Goal: Task Accomplishment & Management: Use online tool/utility

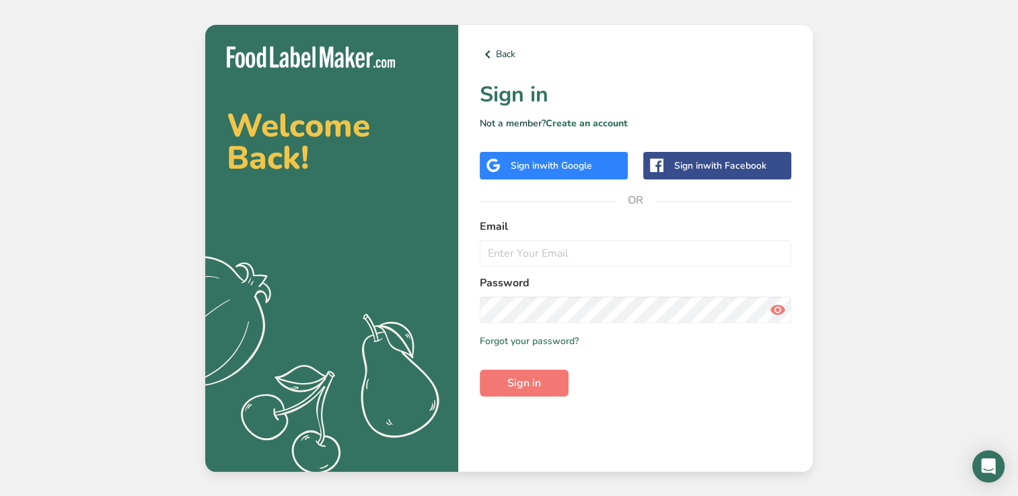
click at [584, 161] on span "with Google" at bounding box center [565, 165] width 52 height 13
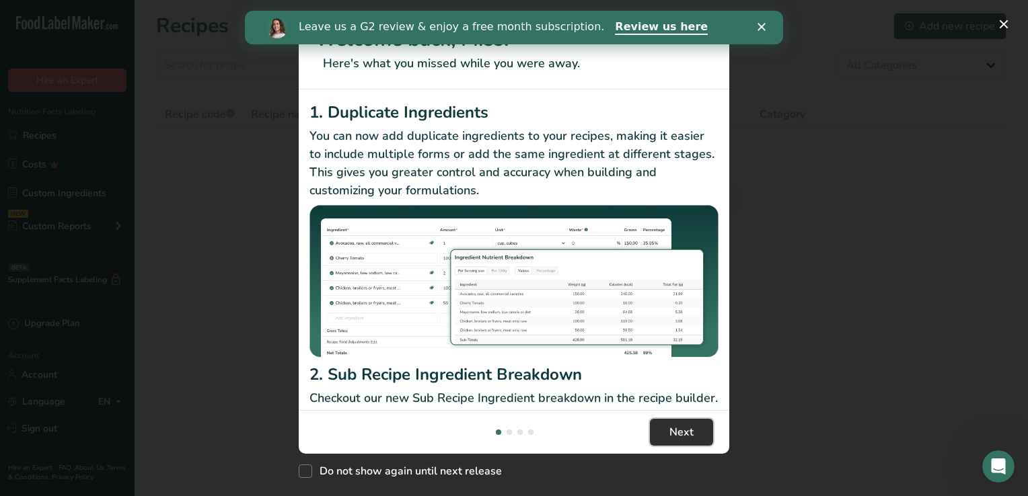
click at [701, 428] on button "Next" at bounding box center [681, 432] width 63 height 27
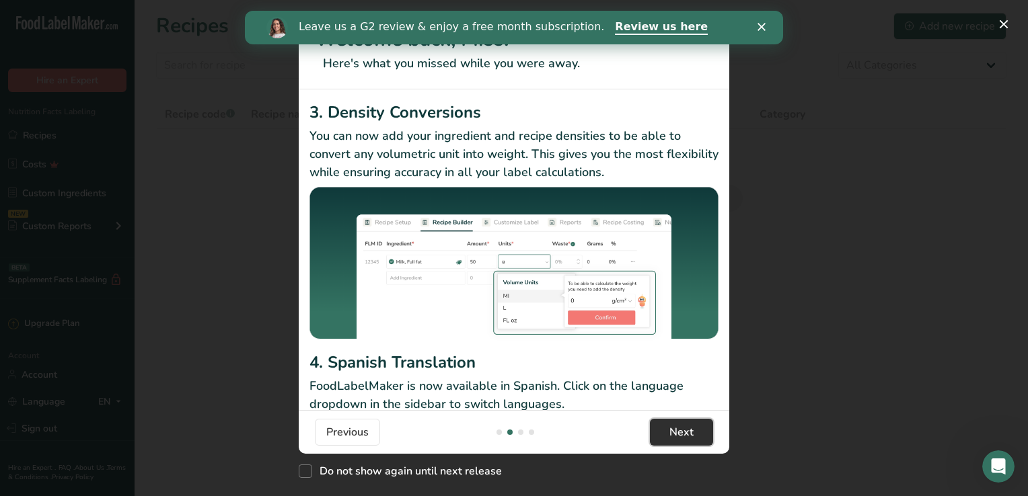
click at [701, 428] on button "Next" at bounding box center [681, 432] width 63 height 27
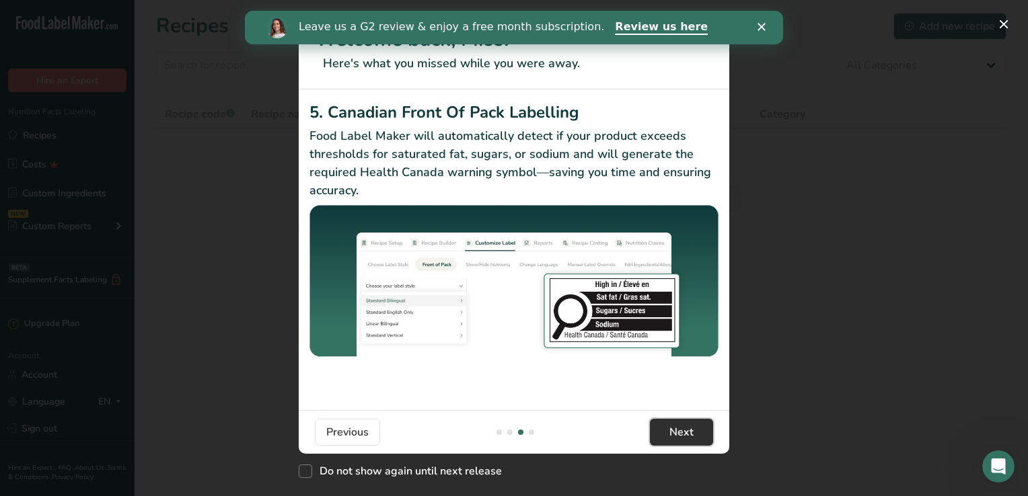
click at [701, 428] on button "Next" at bounding box center [681, 432] width 63 height 27
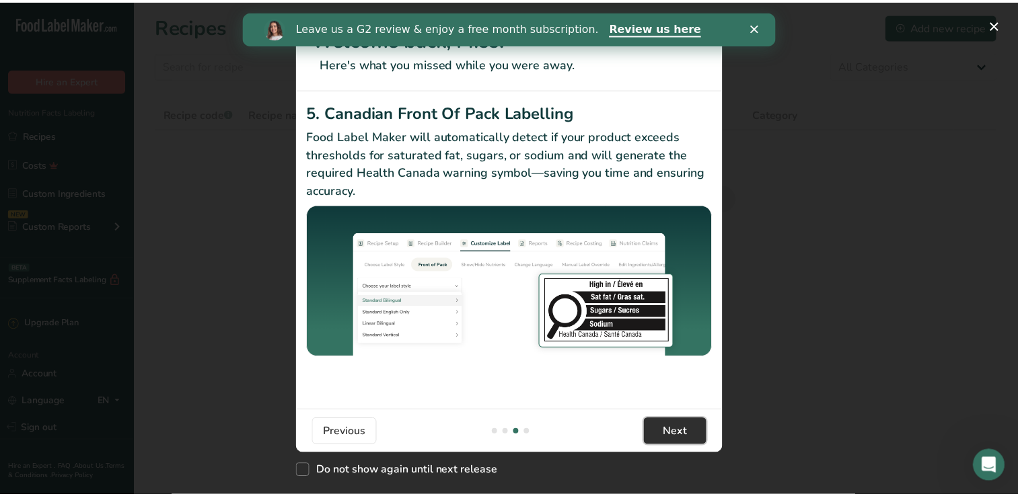
scroll to position [0, 1291]
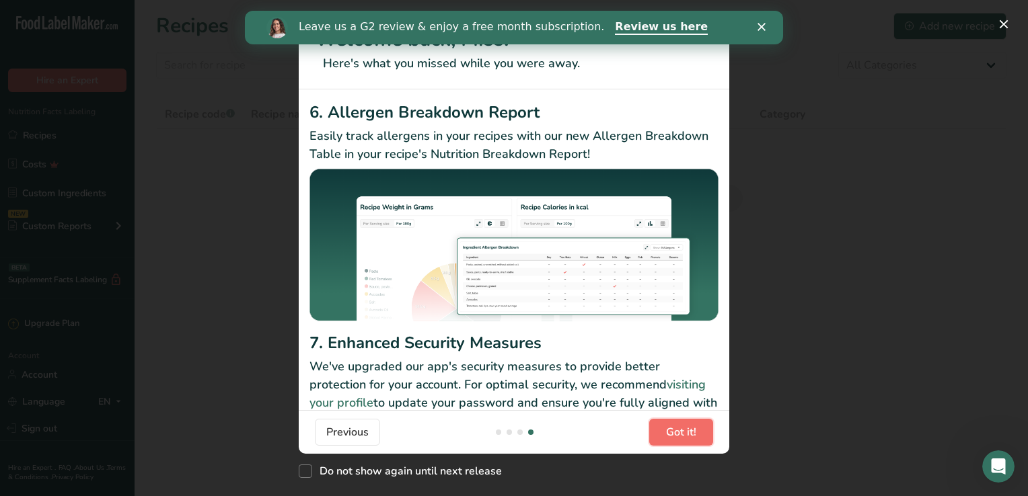
click at [701, 428] on button "Got it!" at bounding box center [681, 432] width 64 height 27
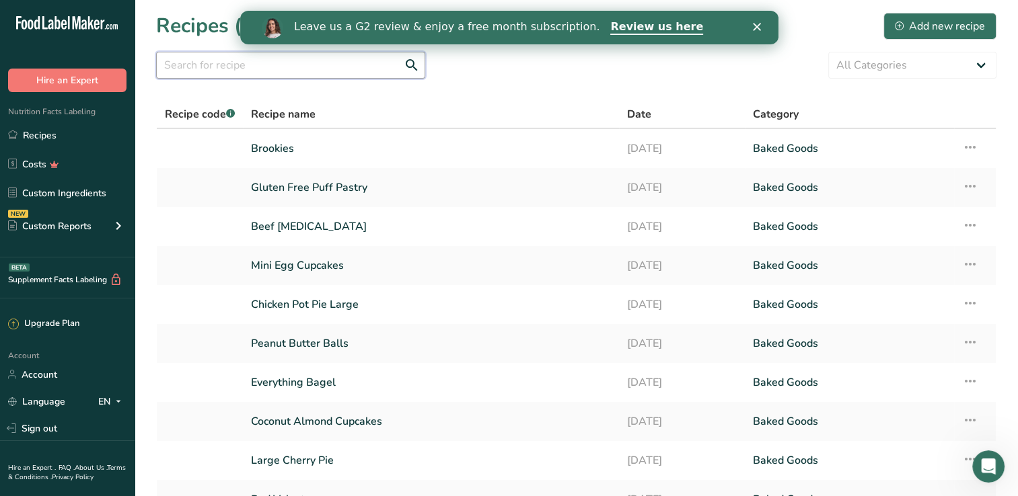
click at [241, 69] on input "text" at bounding box center [290, 65] width 269 height 27
type input "confetti"
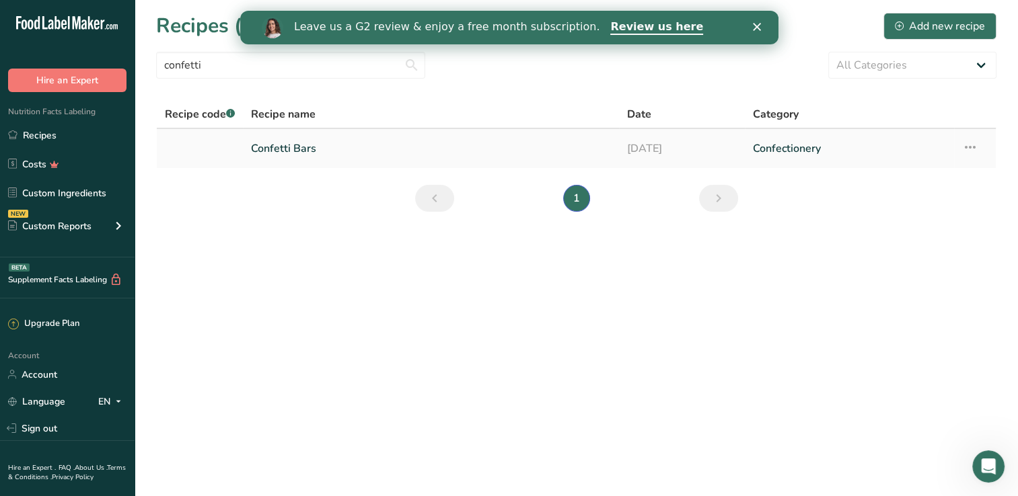
click at [330, 150] on link "Confetti Bars" at bounding box center [431, 149] width 360 height 28
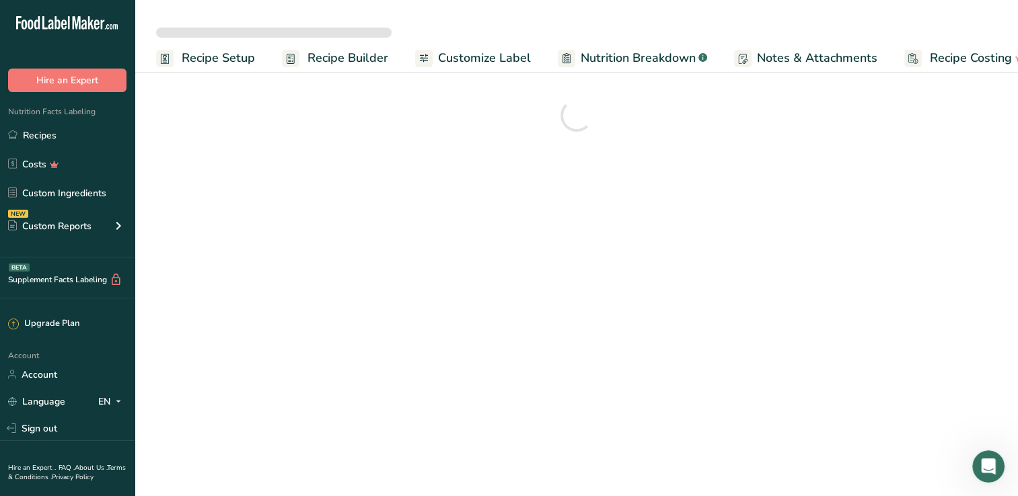
click at [473, 66] on span "Customize Label" at bounding box center [484, 58] width 93 height 18
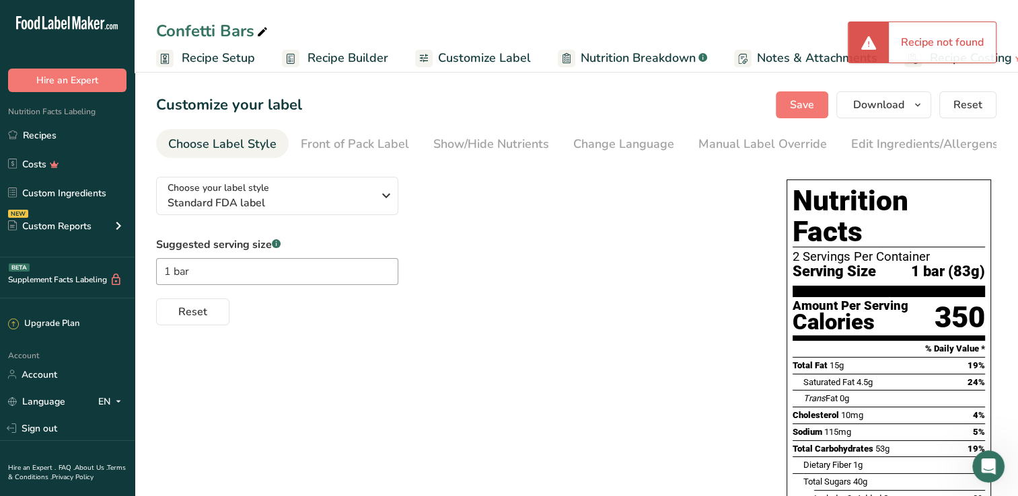
click at [215, 56] on span "Recipe Setup" at bounding box center [218, 58] width 73 height 18
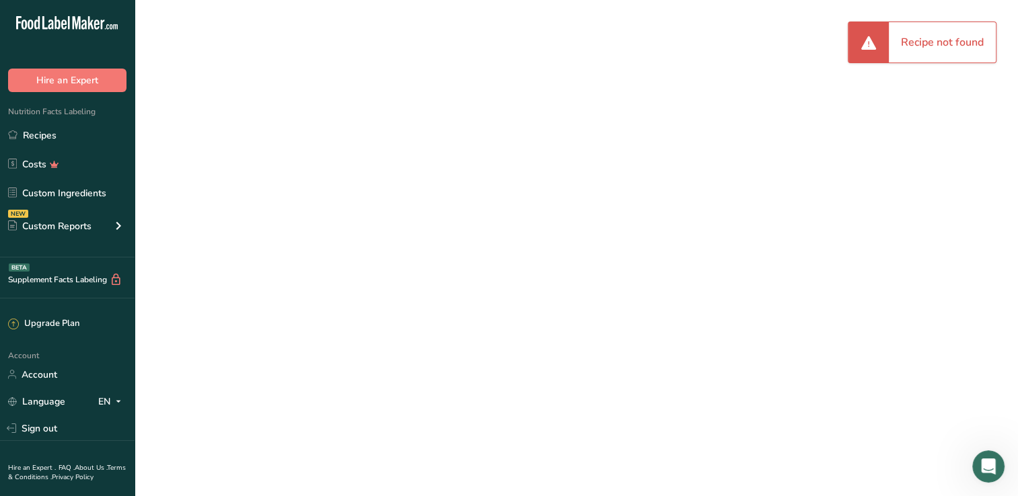
scroll to position [0, 5]
select select
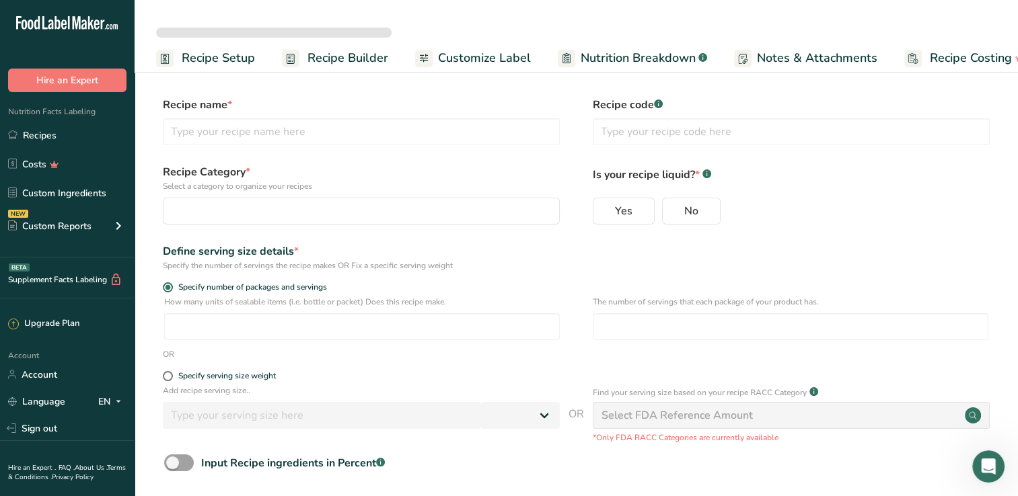
type input "Confetti Bars"
radio input "true"
type input "14"
type input "2"
select select "0"
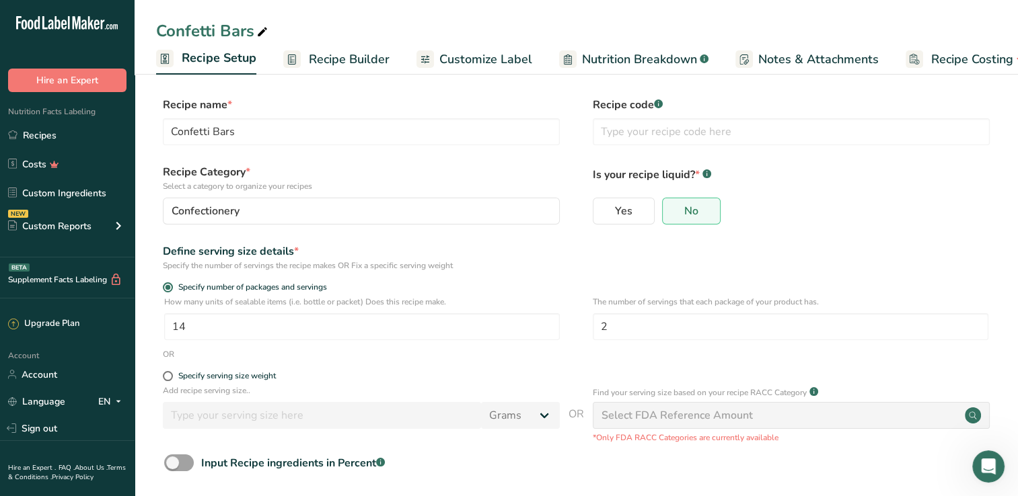
scroll to position [61, 0]
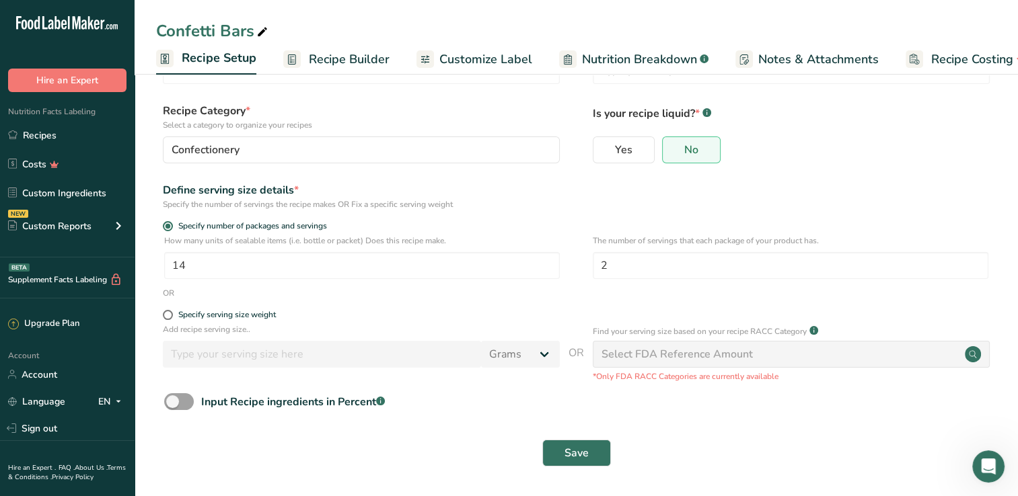
click at [343, 61] on span "Recipe Builder" at bounding box center [349, 59] width 81 height 18
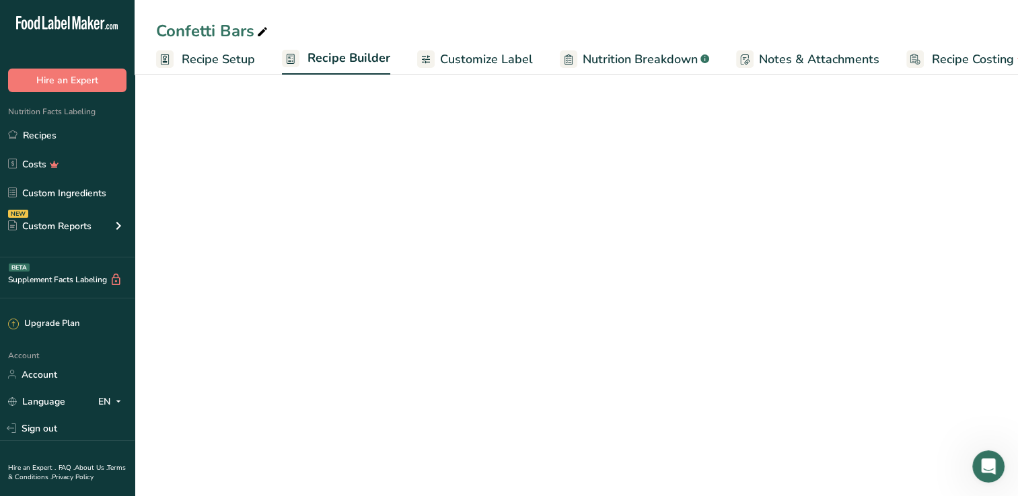
scroll to position [0, 30]
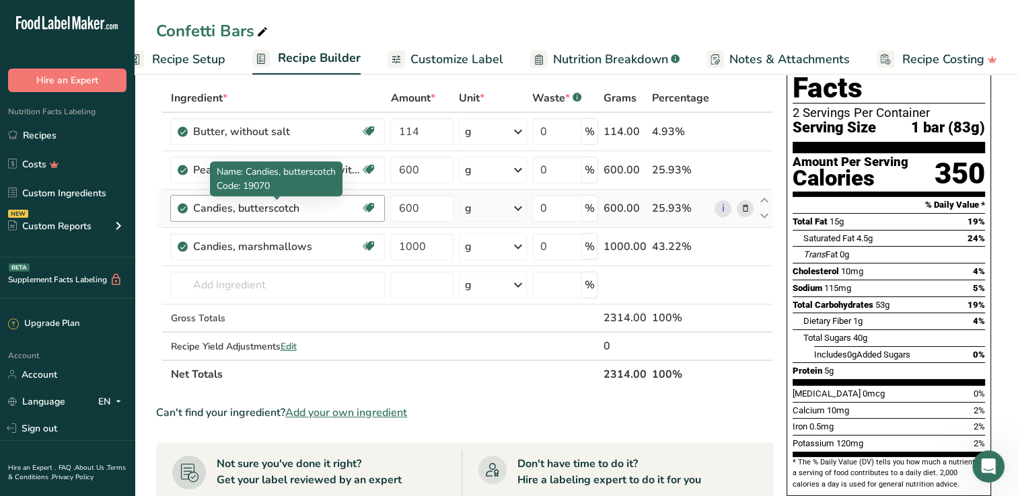
click at [344, 208] on div "Candies, butterscotch" at bounding box center [276, 208] width 168 height 16
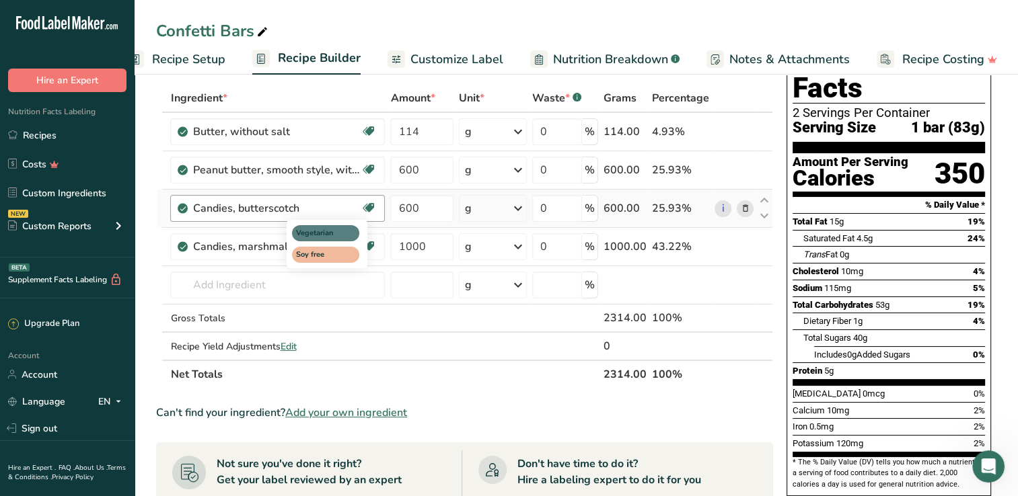
click at [376, 205] on span at bounding box center [368, 208] width 16 height 16
click at [369, 208] on icon at bounding box center [368, 208] width 13 height 21
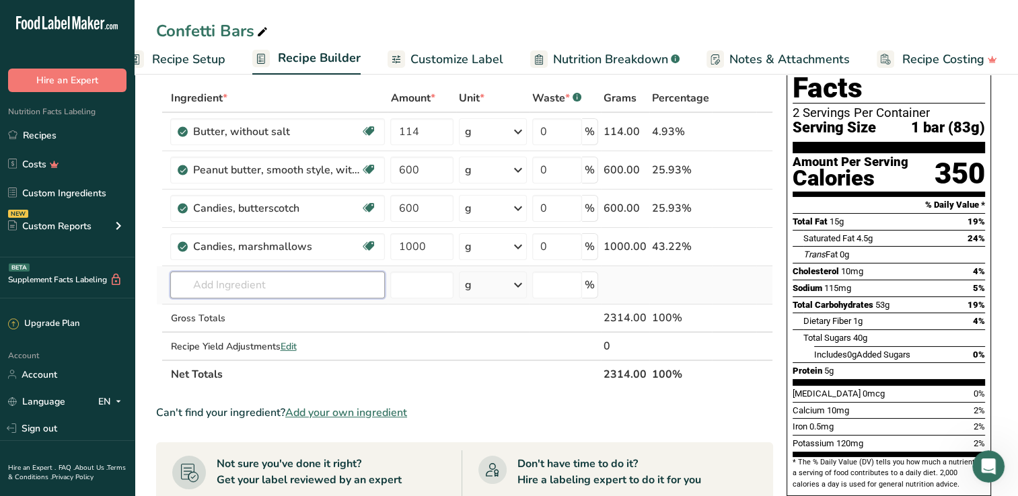
click at [237, 287] on input "text" at bounding box center [277, 285] width 215 height 27
type input "butterscotch chips"
click at [249, 334] on div "Add your own ingredient" at bounding box center [277, 335] width 193 height 14
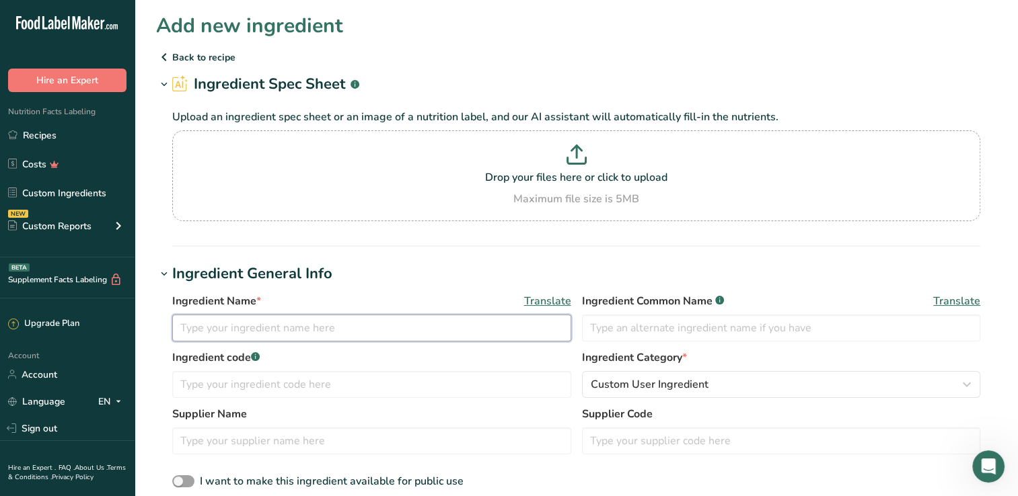
click at [336, 323] on input "text" at bounding box center [371, 328] width 399 height 27
click at [182, 326] on input "Butterscotch Chips" at bounding box center [371, 328] width 399 height 27
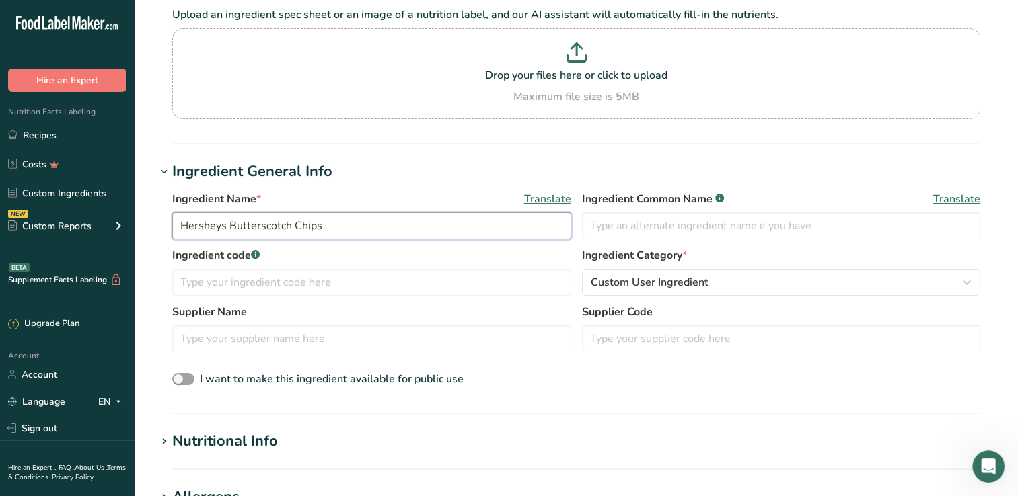
scroll to position [102, 0]
click at [203, 225] on input "Hersheys Butterscotch Chips" at bounding box center [371, 226] width 399 height 27
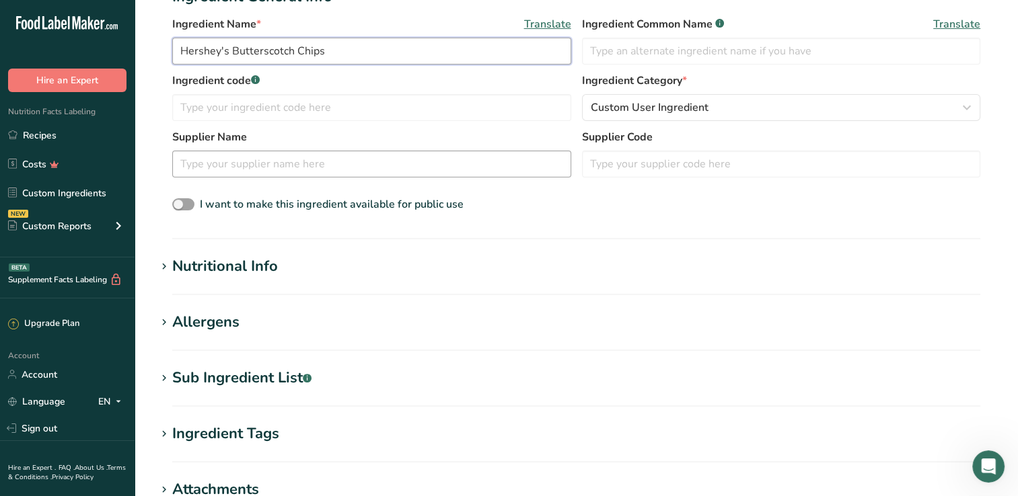
scroll to position [281, 0]
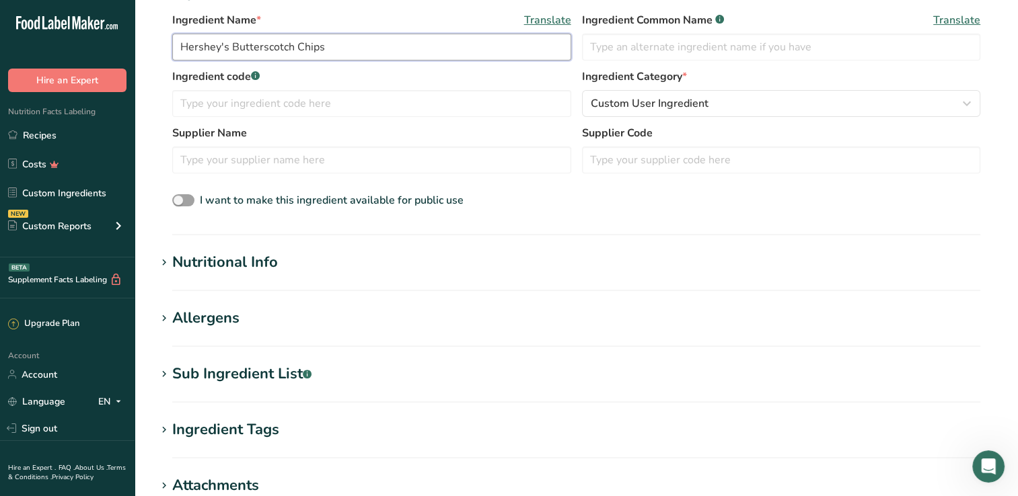
type input "Hershey's Butterscotch Chips"
click at [312, 254] on h1 "Nutritional Info" at bounding box center [576, 263] width 840 height 22
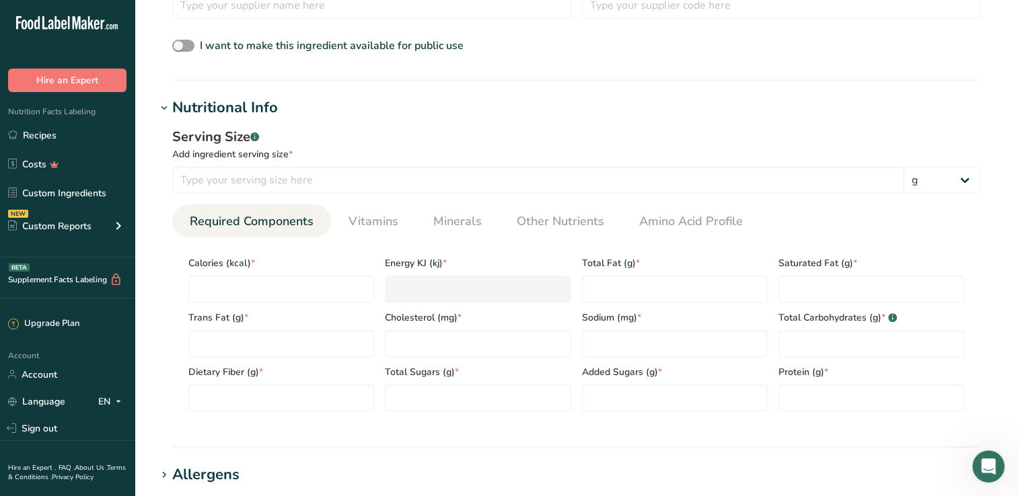
scroll to position [436, 0]
click at [250, 282] on input "number" at bounding box center [281, 289] width 186 height 27
type input "8"
type KJ "33.5"
type input "80"
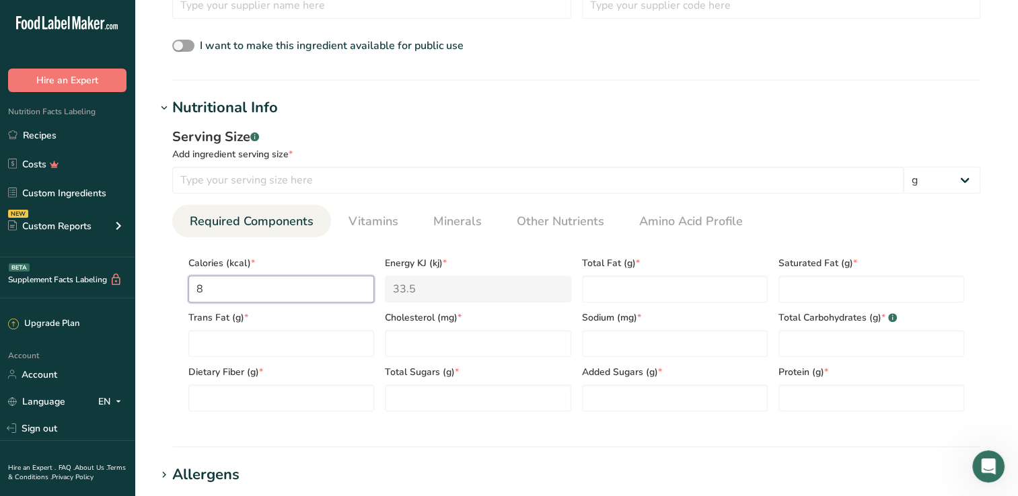
type KJ "334.7"
type input "80"
click at [255, 345] on Fat "number" at bounding box center [281, 343] width 186 height 27
type Fat "0.1"
click at [261, 392] on Fiber "number" at bounding box center [281, 398] width 186 height 27
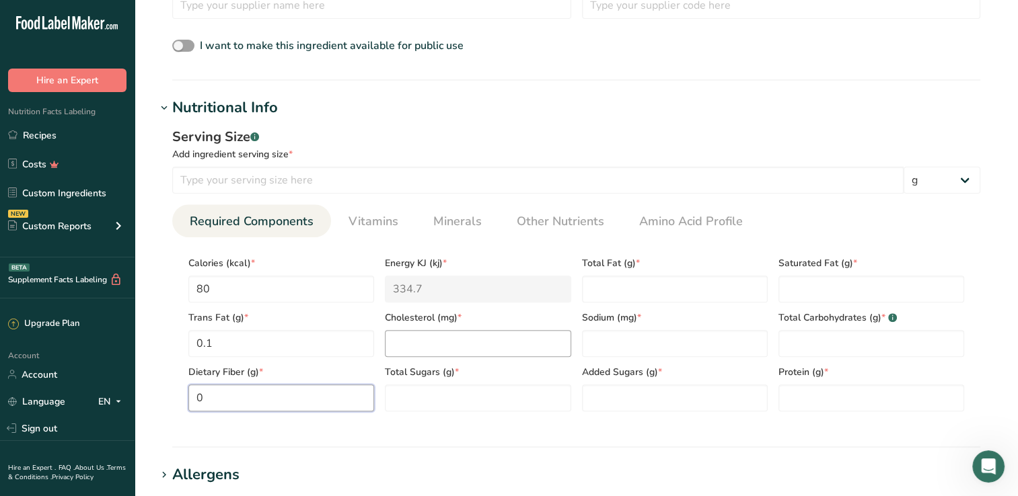
type Fiber "0"
click at [447, 342] on input "number" at bounding box center [478, 343] width 186 height 27
type input "0"
click at [457, 404] on Sugars "number" at bounding box center [478, 398] width 186 height 27
type Sugars "10"
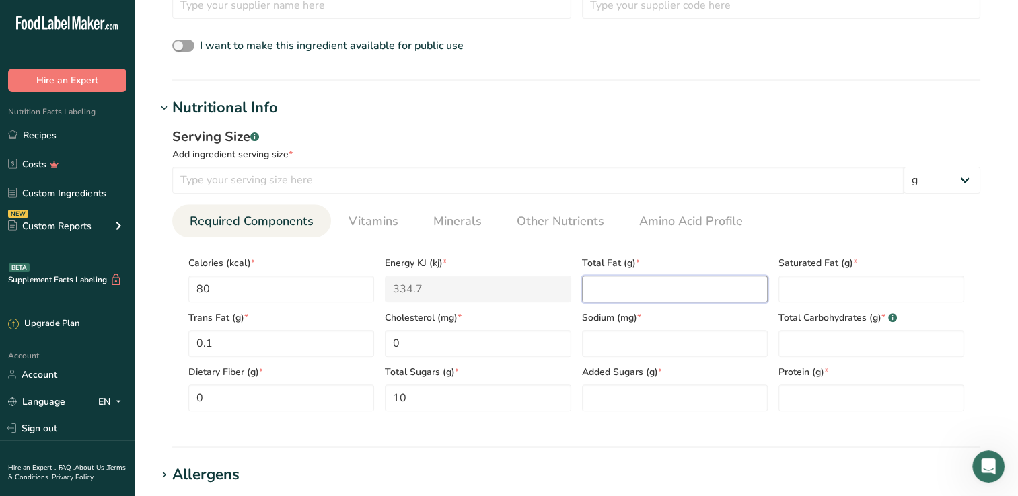
click at [641, 299] on Fat "number" at bounding box center [675, 289] width 186 height 27
type Fat "4"
click at [642, 340] on input "number" at bounding box center [675, 343] width 186 height 27
type input "35"
click at [638, 396] on Sugars "number" at bounding box center [675, 398] width 186 height 27
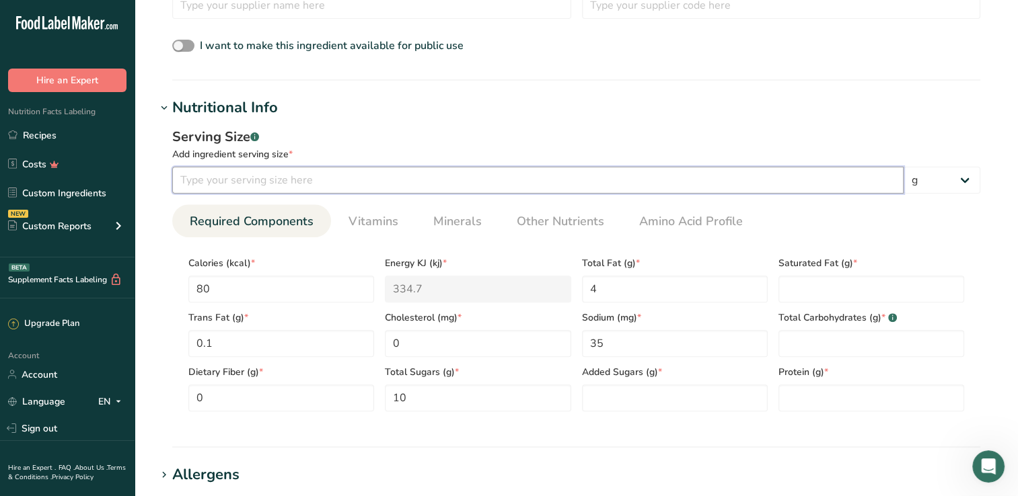
click at [406, 176] on input "number" at bounding box center [537, 180] width 731 height 27
type input "15"
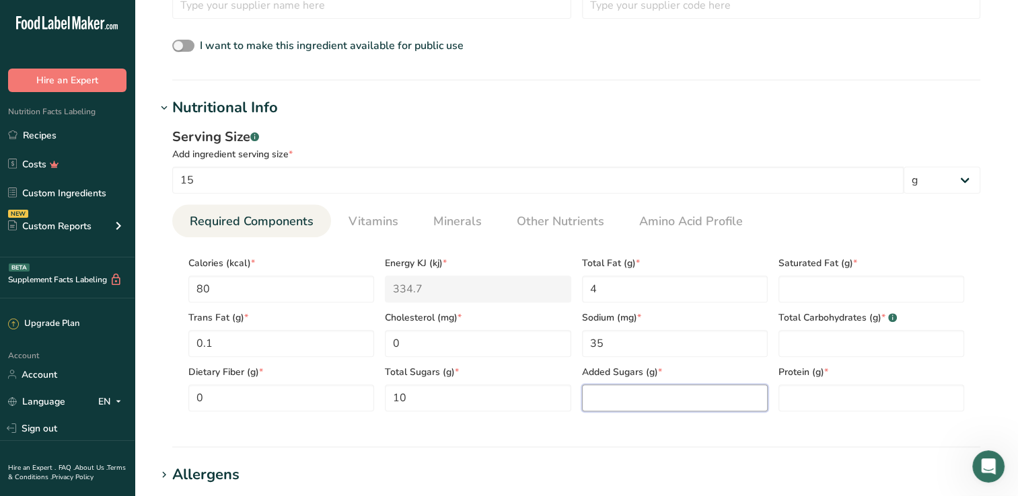
click at [623, 394] on Sugars "number" at bounding box center [675, 398] width 186 height 27
type Sugars "0"
click at [868, 283] on Fat "number" at bounding box center [871, 289] width 186 height 27
type Fat "3.5"
click at [820, 342] on Carbohydrates "number" at bounding box center [871, 343] width 186 height 27
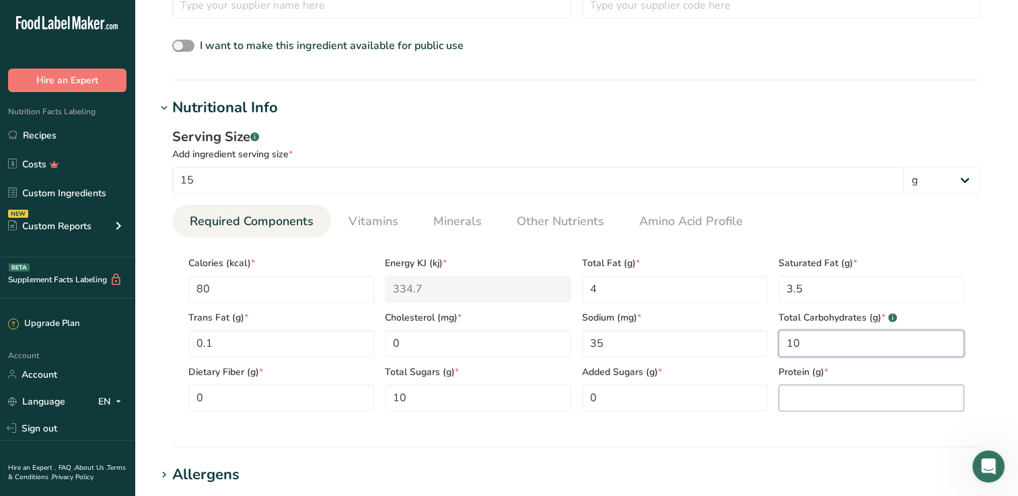
type Carbohydrates "10"
click at [804, 392] on input "number" at bounding box center [871, 398] width 186 height 27
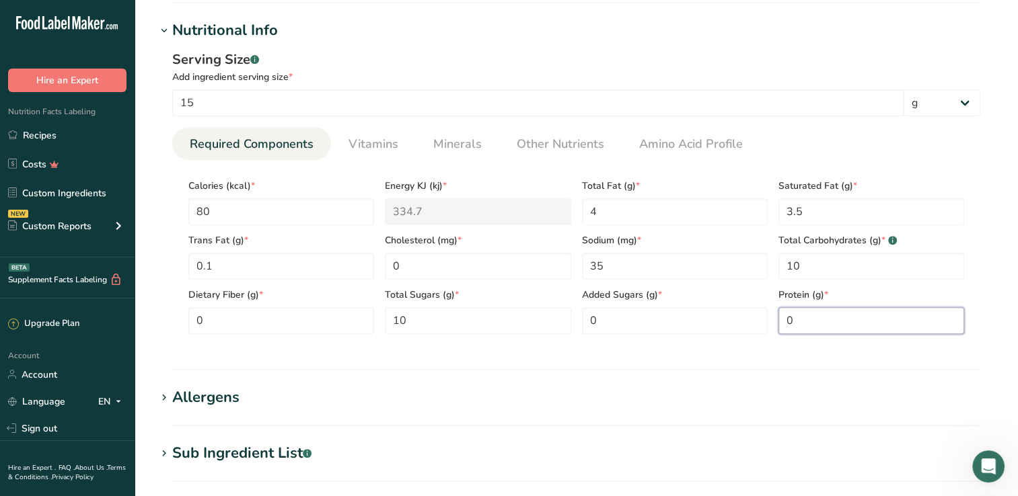
scroll to position [514, 0]
type input "0"
click at [296, 452] on div "Sub Ingredient List .a-a{fill:#347362;}.b-a{fill:#fff;}" at bounding box center [241, 453] width 139 height 22
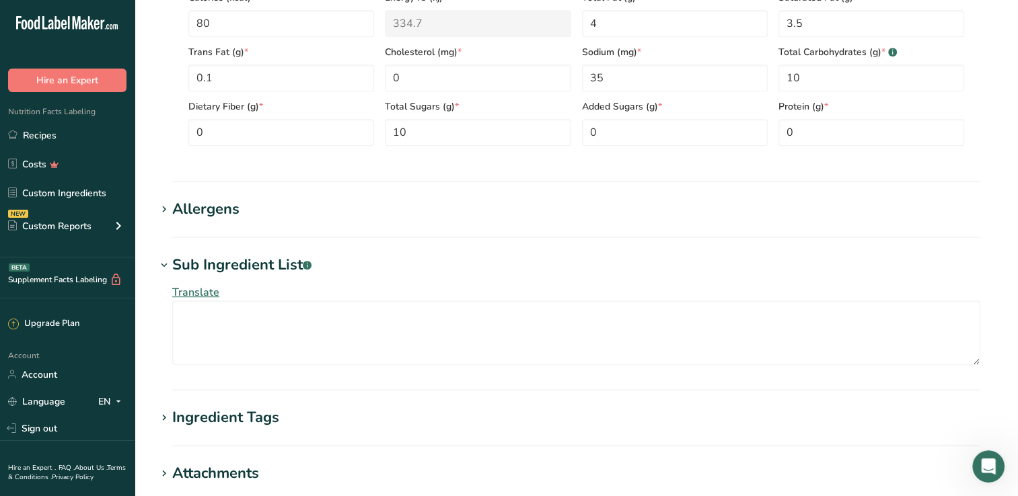
scroll to position [751, 0]
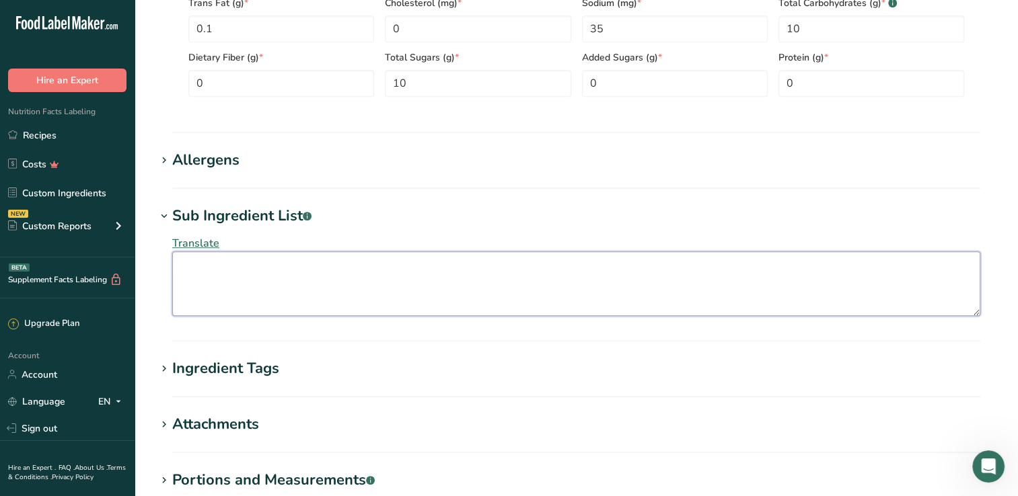
click at [270, 257] on textarea at bounding box center [576, 284] width 808 height 65
click at [224, 367] on div "Ingredient Tags" at bounding box center [225, 369] width 107 height 22
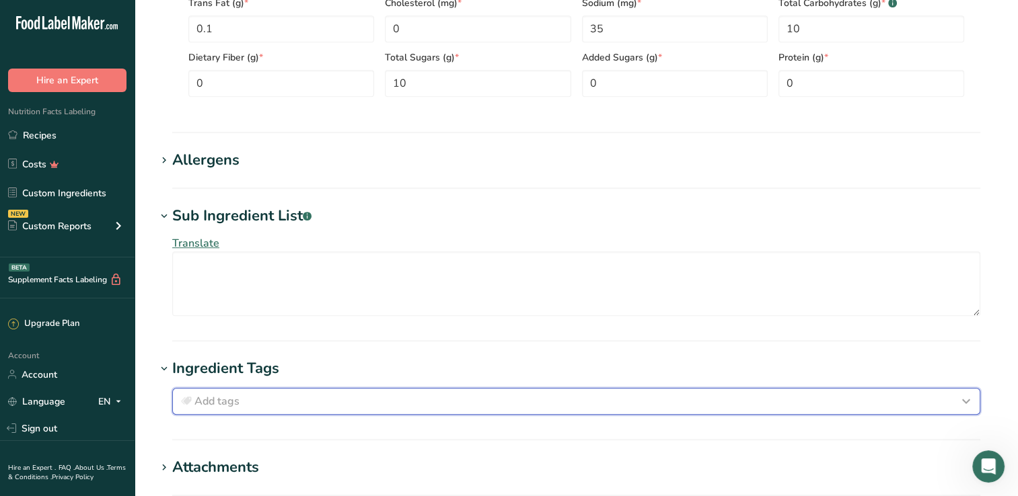
click at [256, 404] on div "Add tags" at bounding box center [576, 401] width 796 height 16
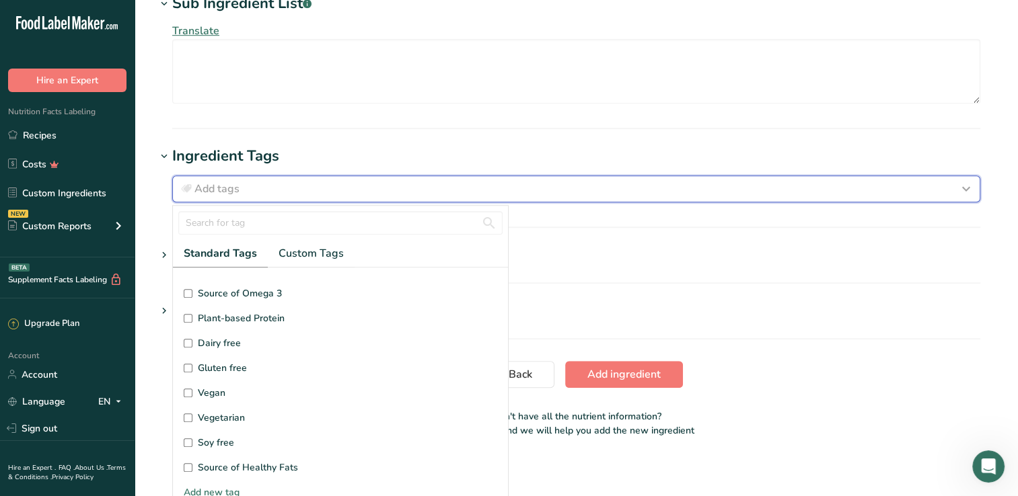
scroll to position [20, 0]
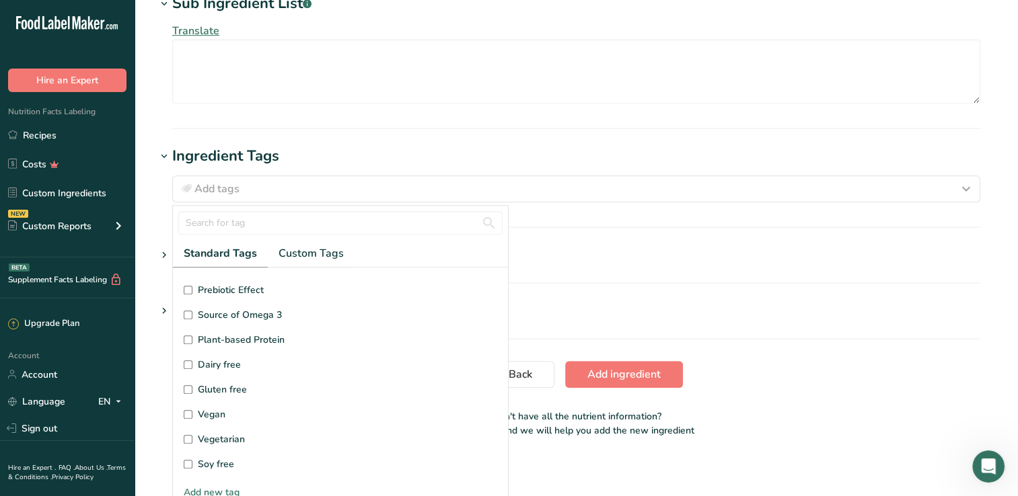
click at [199, 389] on span "Gluten free" at bounding box center [222, 390] width 49 height 14
click at [192, 389] on input "Gluten free" at bounding box center [188, 389] width 9 height 9
checkbox input "true"
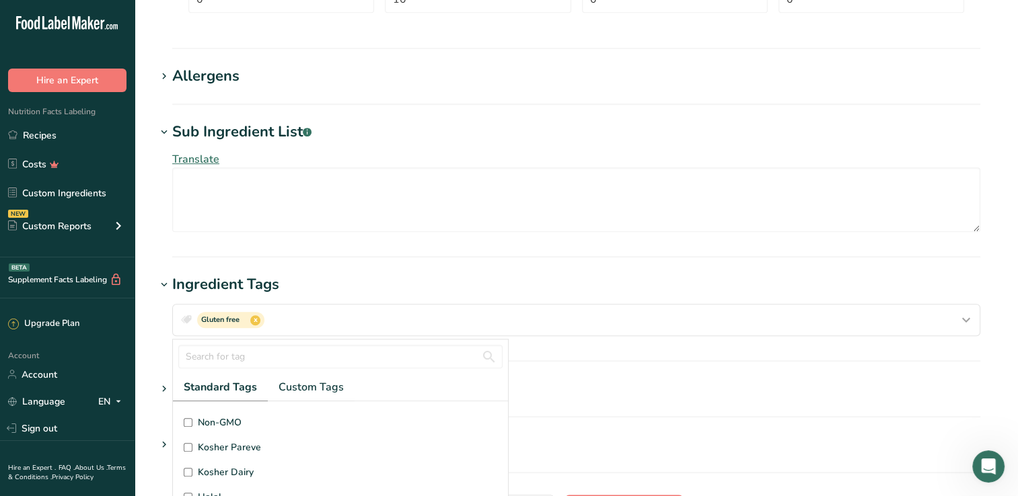
scroll to position [798, 0]
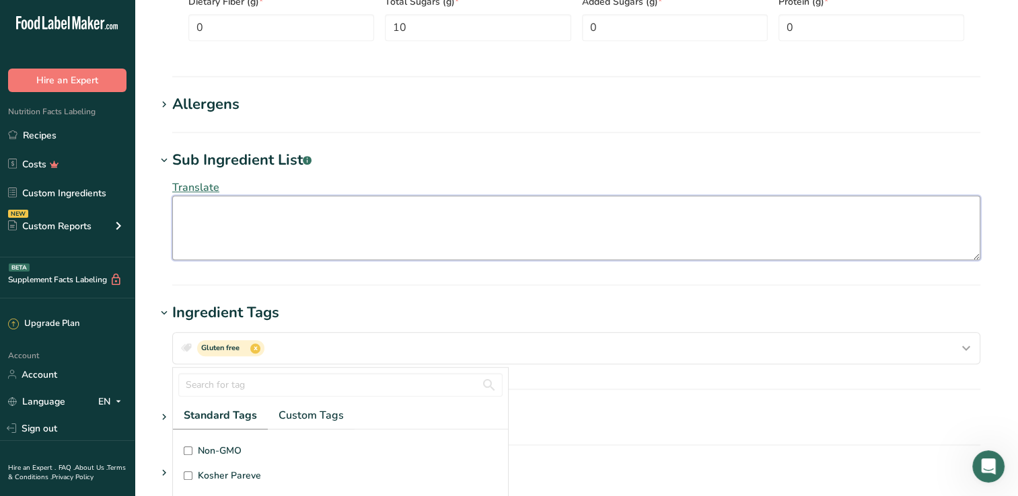
click at [266, 219] on textarea at bounding box center [576, 228] width 808 height 65
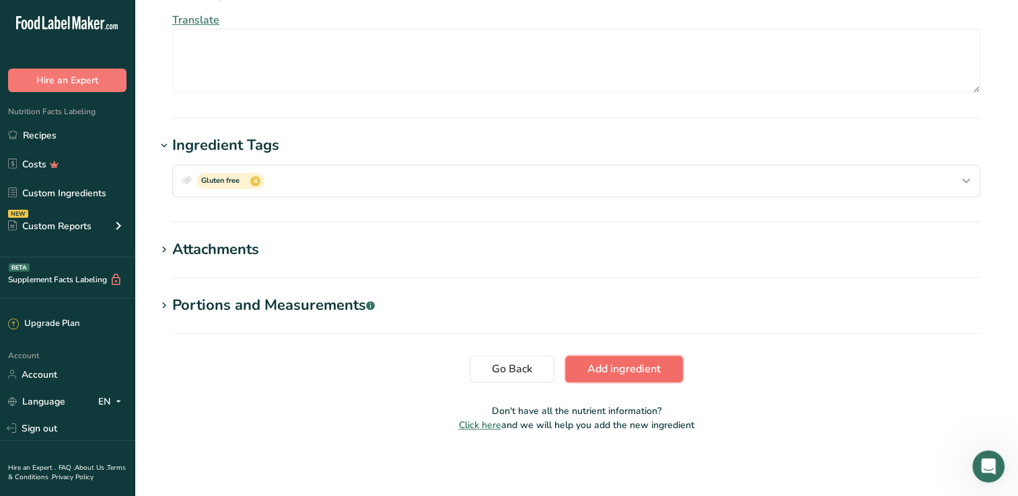
click at [666, 365] on button "Add ingredient" at bounding box center [624, 369] width 118 height 27
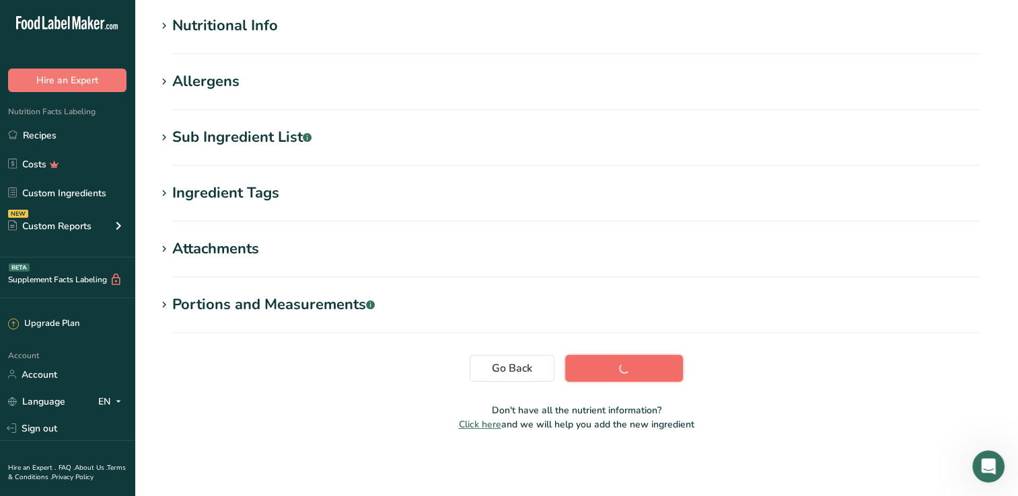
scroll to position [169, 0]
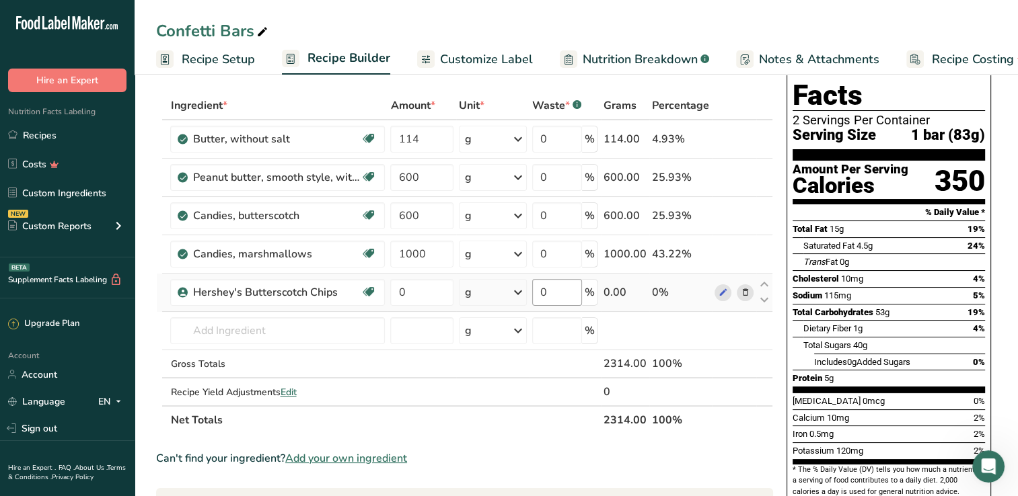
scroll to position [54, 0]
click at [416, 291] on input "0" at bounding box center [421, 292] width 63 height 27
type input "600"
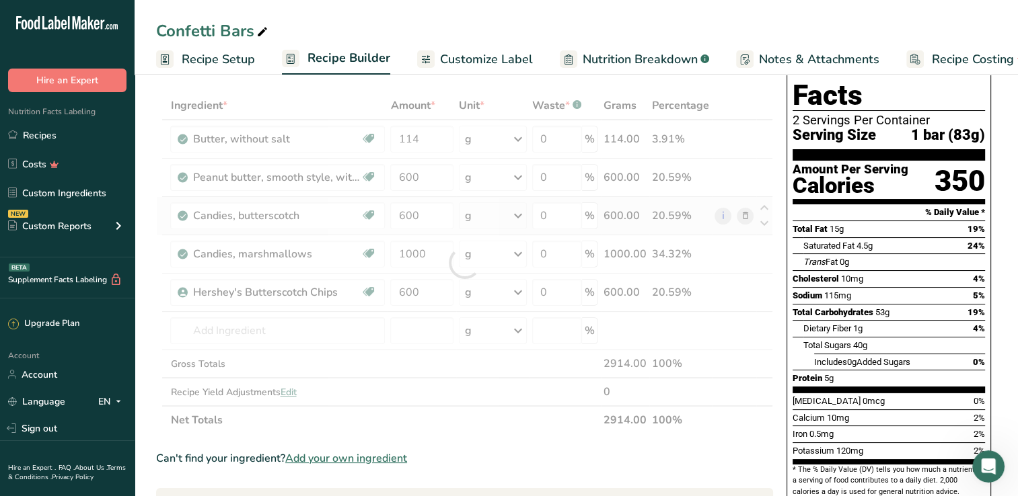
click at [745, 216] on div "Ingredient * Amount * Unit * Waste * .a-a{fill:#347362;}.b-a{fill:#fff;} Grams …" at bounding box center [464, 262] width 617 height 343
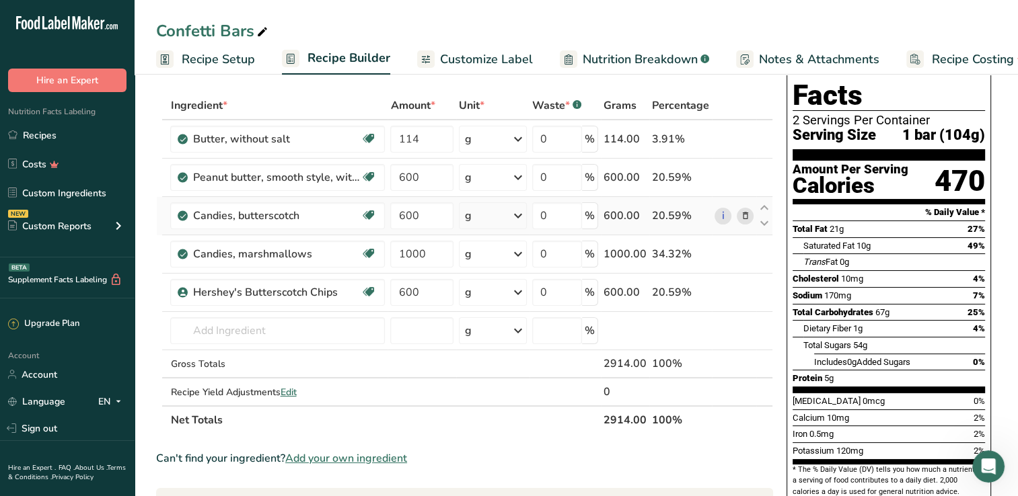
click at [745, 216] on icon at bounding box center [744, 216] width 9 height 14
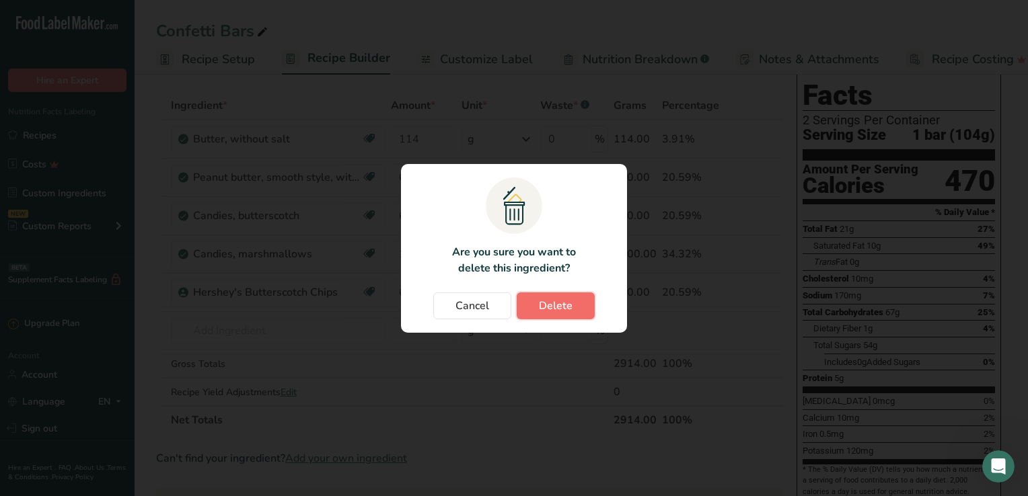
click at [554, 311] on span "Delete" at bounding box center [556, 306] width 34 height 16
type input "1000"
type input "600"
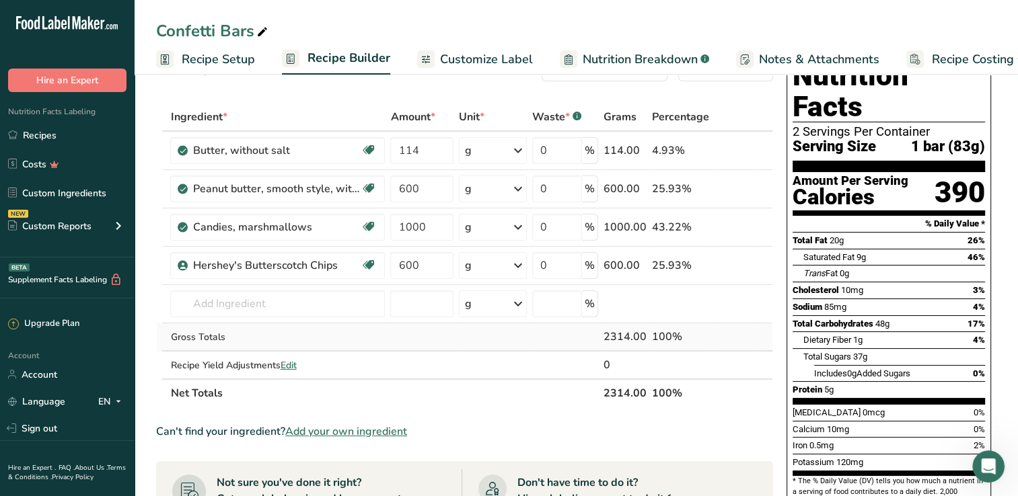
scroll to position [43, 0]
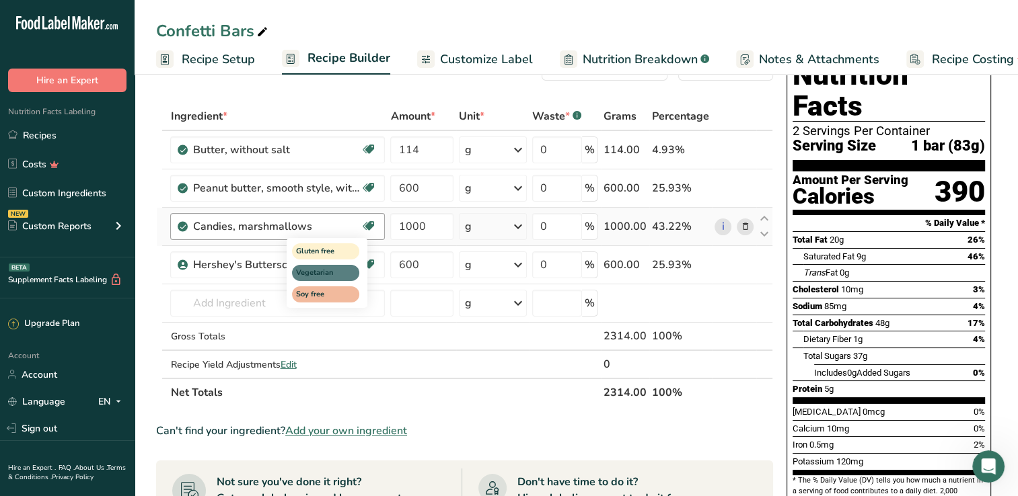
click at [370, 225] on icon at bounding box center [368, 226] width 13 height 21
click at [364, 225] on icon at bounding box center [368, 226] width 13 height 21
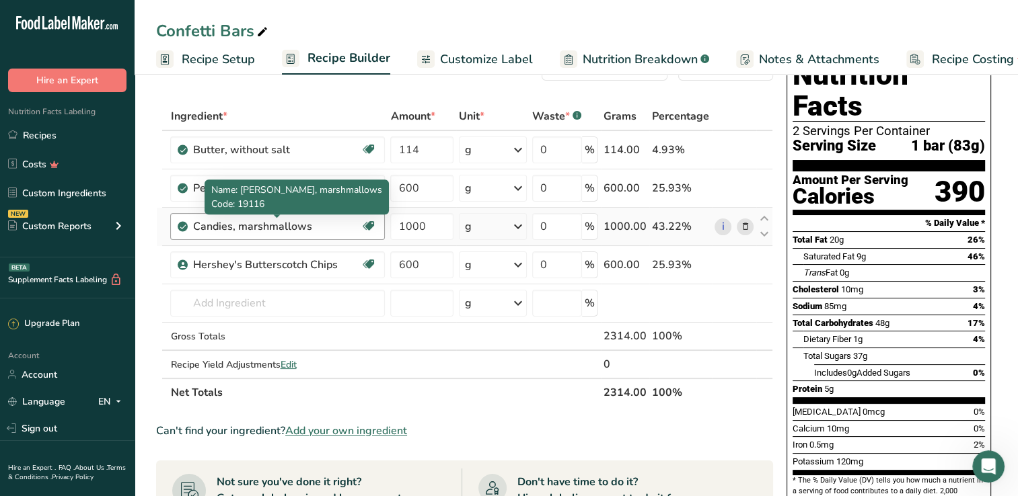
click at [281, 219] on div "Candies, marshmallows" at bounding box center [276, 227] width 168 height 16
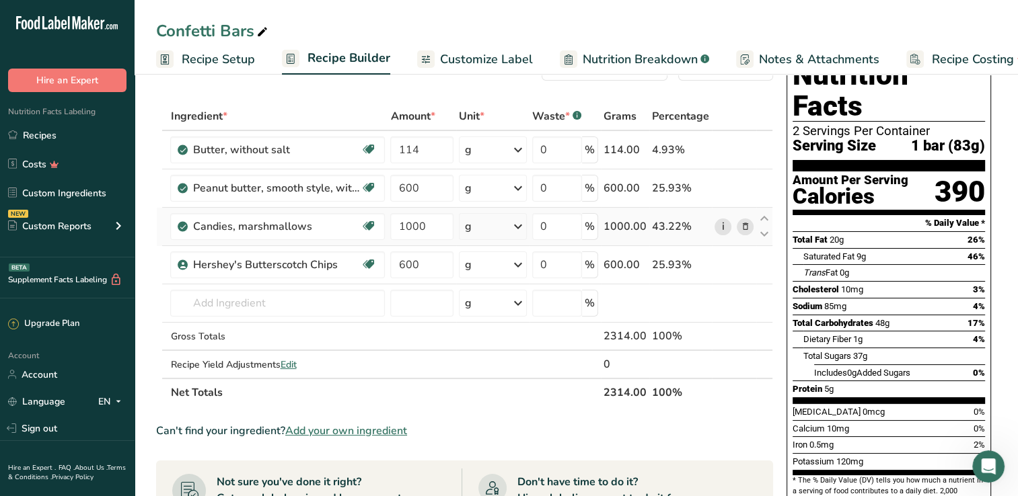
click at [724, 228] on link "i" at bounding box center [722, 227] width 17 height 17
click at [218, 296] on input "text" at bounding box center [277, 303] width 215 height 27
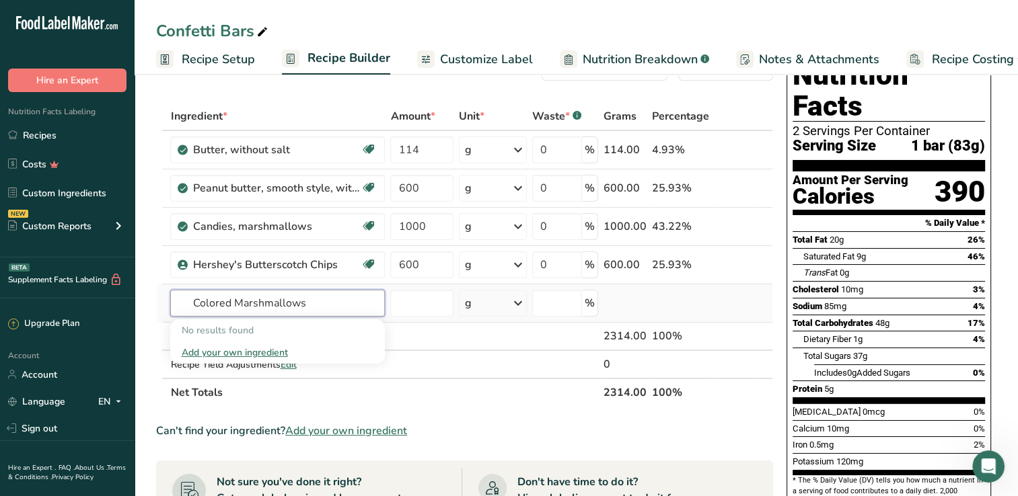
type input "Colored Marshmallows"
click at [254, 354] on div "Add your own ingredient" at bounding box center [277, 353] width 193 height 14
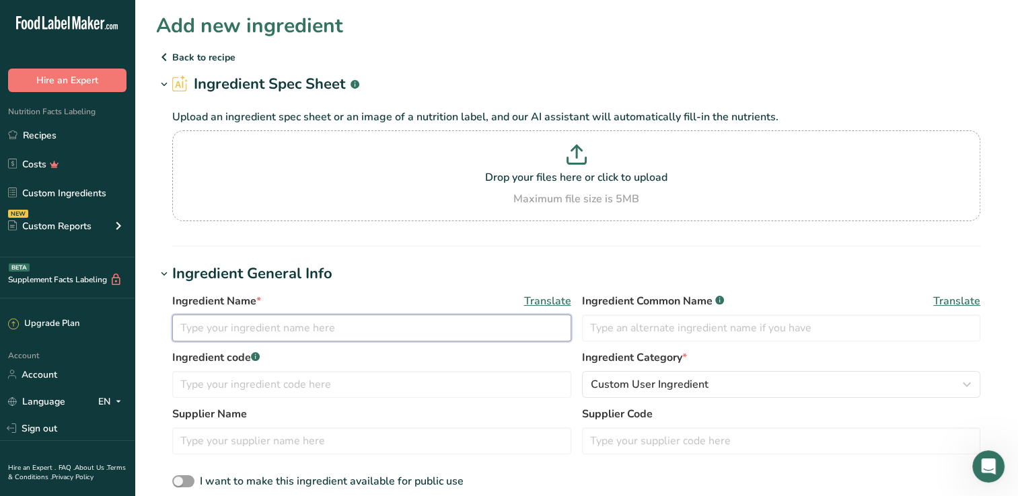
click at [318, 327] on input "text" at bounding box center [371, 328] width 399 height 27
type input "C"
click at [204, 330] on input "Coloured Marshmallows" at bounding box center [371, 328] width 399 height 27
type input "Coloured Marshmallows"
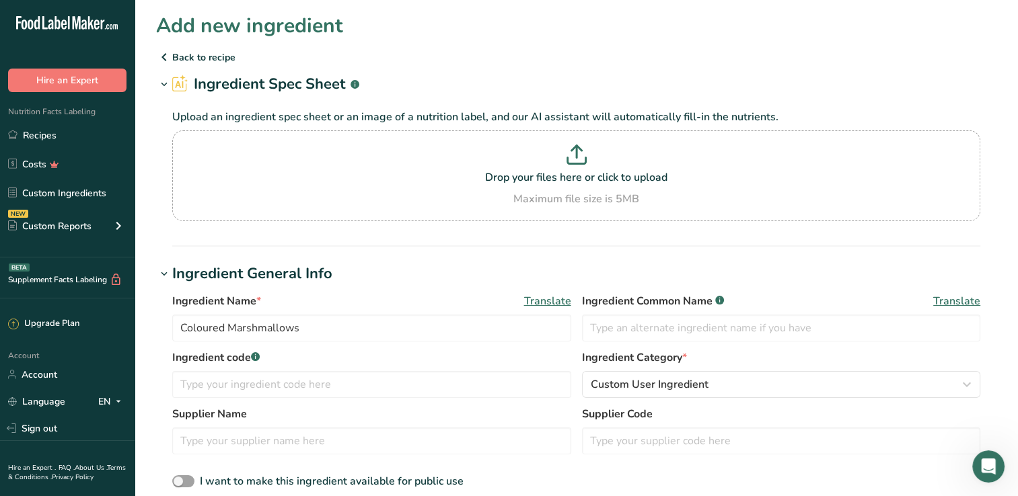
click at [306, 367] on div "Ingredient code .a-a{fill:#347362;}.b-a{fill:#fff;}" at bounding box center [371, 374] width 399 height 48
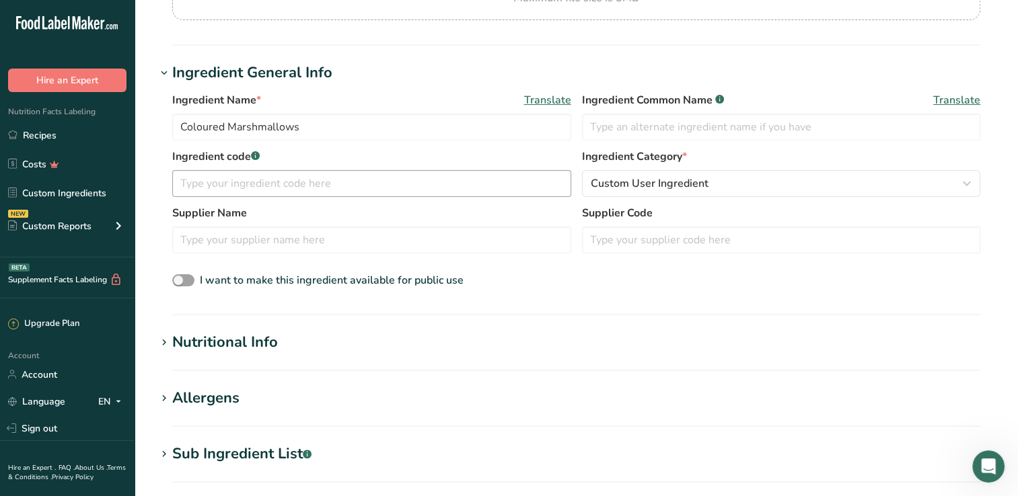
scroll to position [202, 0]
click at [302, 330] on section "Add new ingredient Back to recipe Ingredient Spec Sheet .a-a{fill:#347362;}.b-a…" at bounding box center [576, 283] width 883 height 971
click at [248, 342] on div "Nutritional Info" at bounding box center [225, 342] width 106 height 22
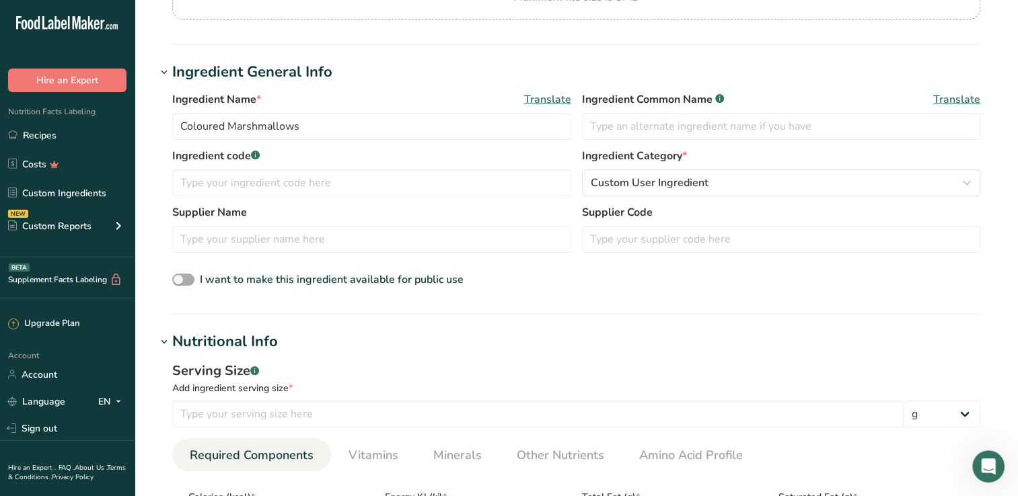
click at [186, 274] on span at bounding box center [183, 280] width 22 height 13
click at [181, 276] on input "I want to make this ingredient available for public use" at bounding box center [176, 280] width 9 height 9
checkbox input "true"
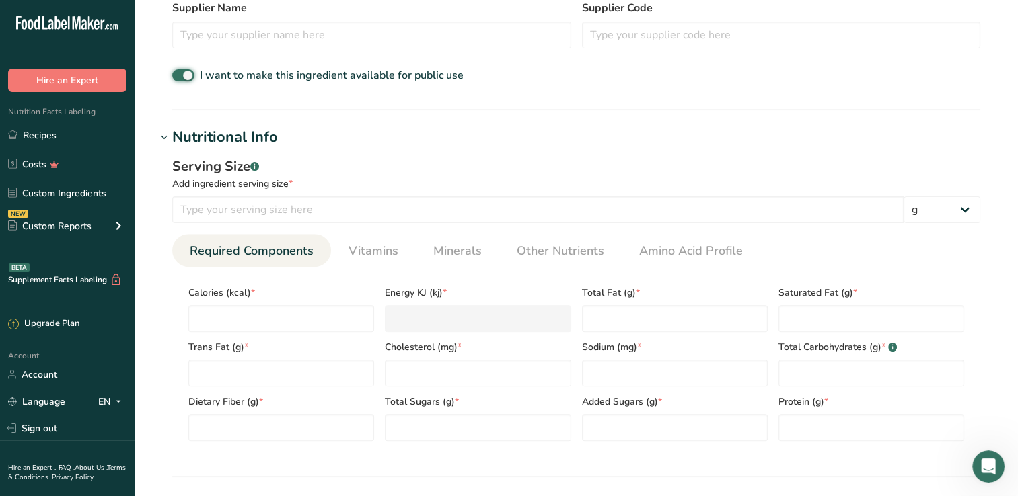
scroll to position [410, 0]
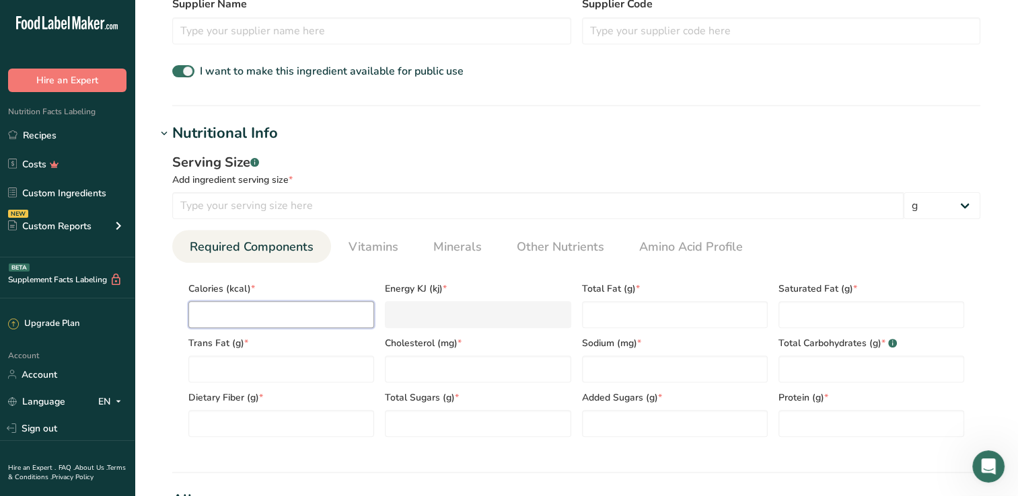
click at [291, 306] on input "number" at bounding box center [281, 314] width 186 height 27
type input "1"
type KJ "4.2"
type input "10"
type KJ "41.8"
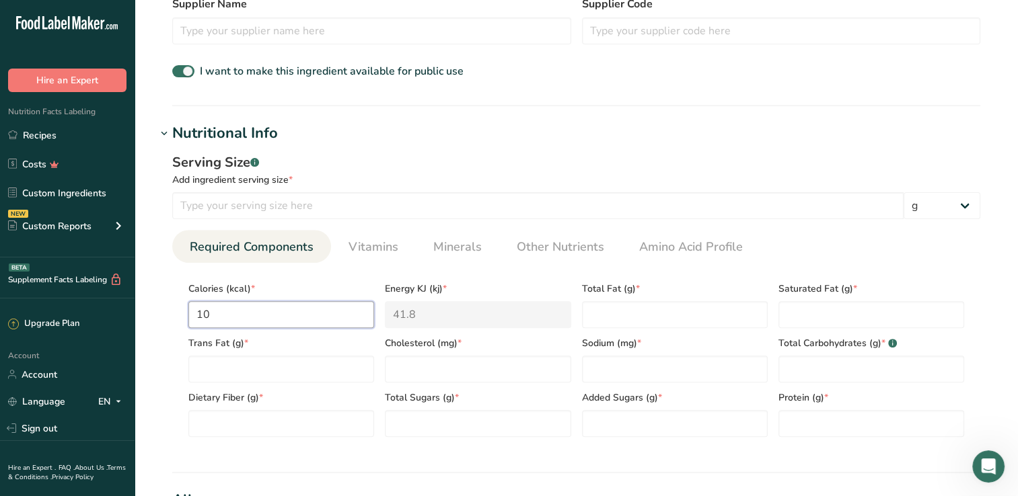
type input "100"
type KJ "418.4"
type input "100"
click at [292, 208] on input "number" at bounding box center [537, 205] width 731 height 27
type input "30"
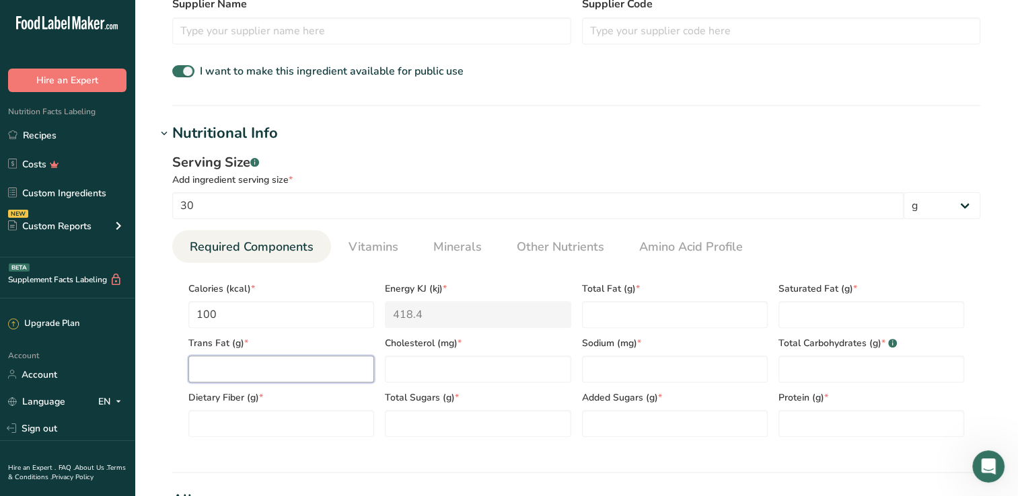
click at [278, 378] on Fat "number" at bounding box center [281, 369] width 186 height 27
type Fat "0"
click at [293, 432] on Fiber "number" at bounding box center [281, 423] width 186 height 27
type Fiber "0"
click at [472, 372] on input "number" at bounding box center [478, 369] width 186 height 27
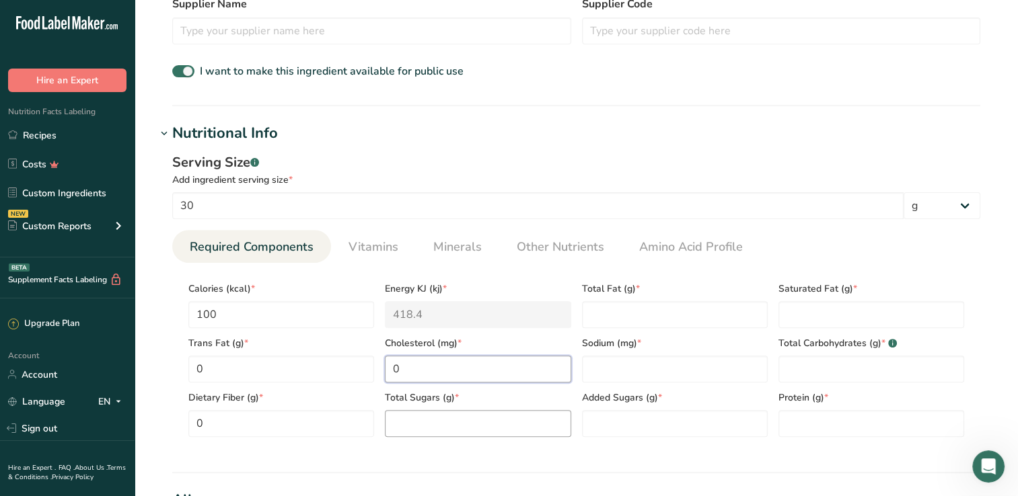
type input "0"
click at [463, 430] on Sugars "number" at bounding box center [478, 423] width 186 height 27
type Sugars "13"
click at [642, 306] on Fat "number" at bounding box center [675, 314] width 186 height 27
type Fat "0"
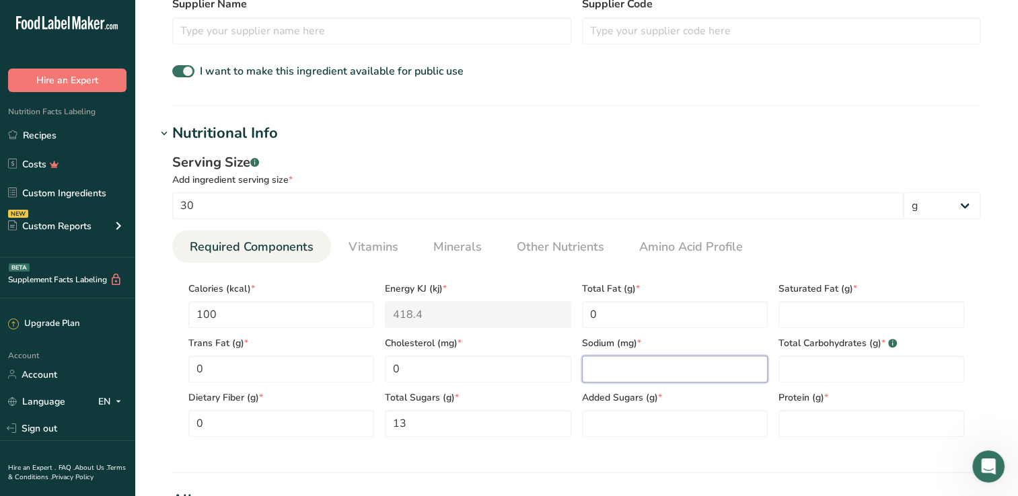
click at [660, 376] on input "number" at bounding box center [675, 369] width 186 height 27
type input "20"
click at [677, 424] on Sugars "number" at bounding box center [675, 423] width 186 height 27
type Sugars "0"
click at [908, 319] on Fat "number" at bounding box center [871, 314] width 186 height 27
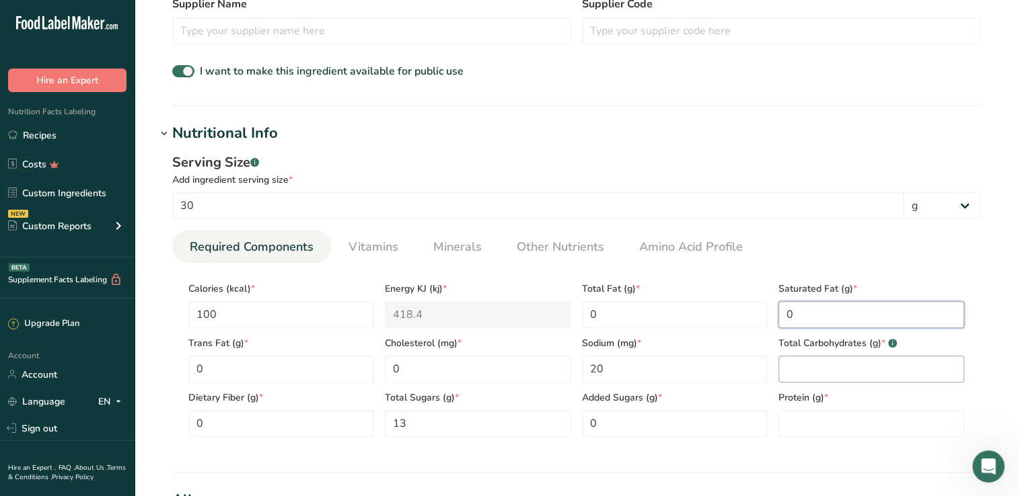
type Fat "0"
click at [882, 370] on Carbohydrates "number" at bounding box center [871, 369] width 186 height 27
type Carbohydrates "25"
click at [845, 433] on input "number" at bounding box center [871, 423] width 186 height 27
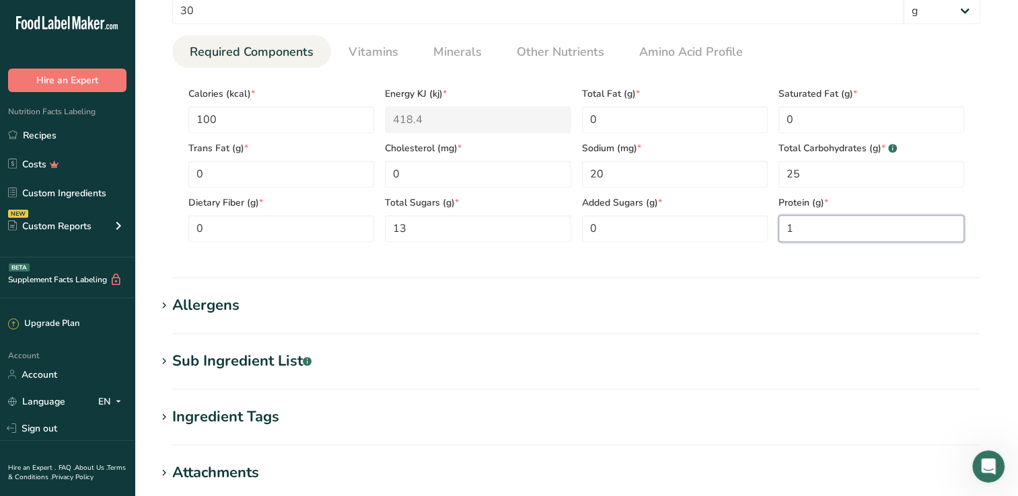
scroll to position [607, 0]
type input "1"
click at [372, 351] on h1 "Sub Ingredient List .a-a{fill:#347362;}.b-a{fill:#fff;}" at bounding box center [576, 360] width 840 height 22
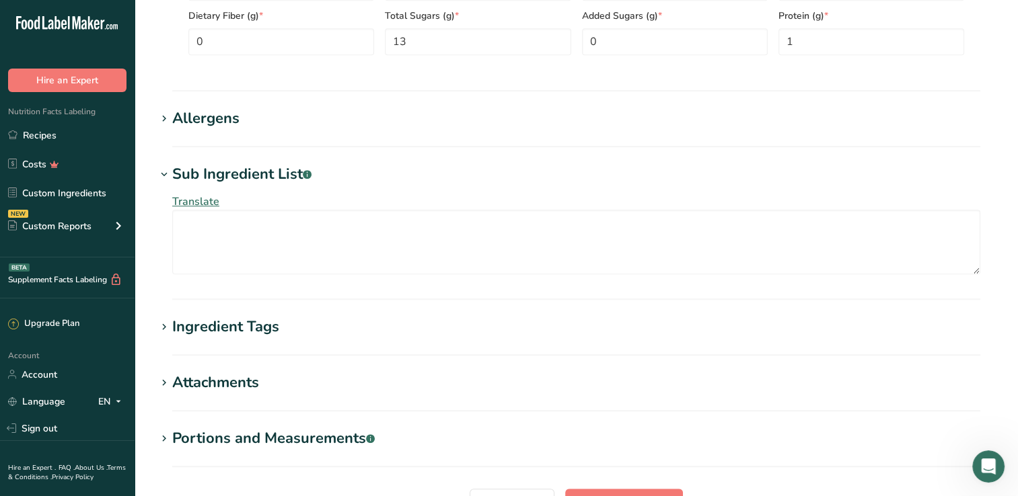
scroll to position [794, 0]
click at [246, 333] on div "Ingredient Tags" at bounding box center [225, 326] width 107 height 22
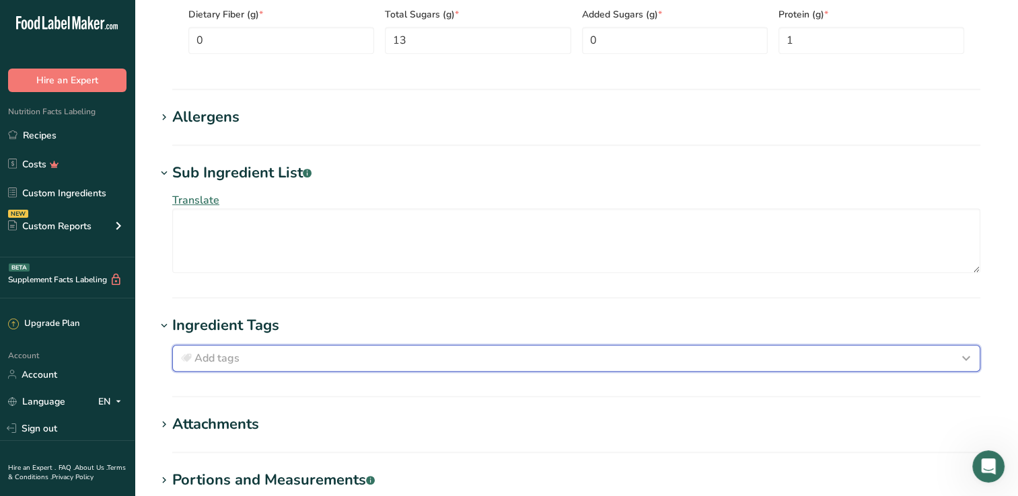
click at [217, 357] on span "Add tags" at bounding box center [216, 358] width 45 height 16
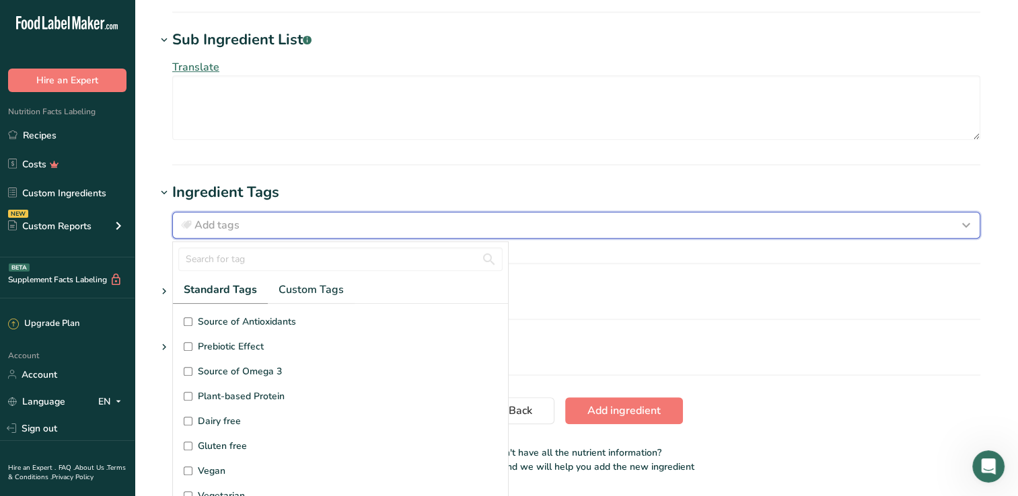
scroll to position [920, 0]
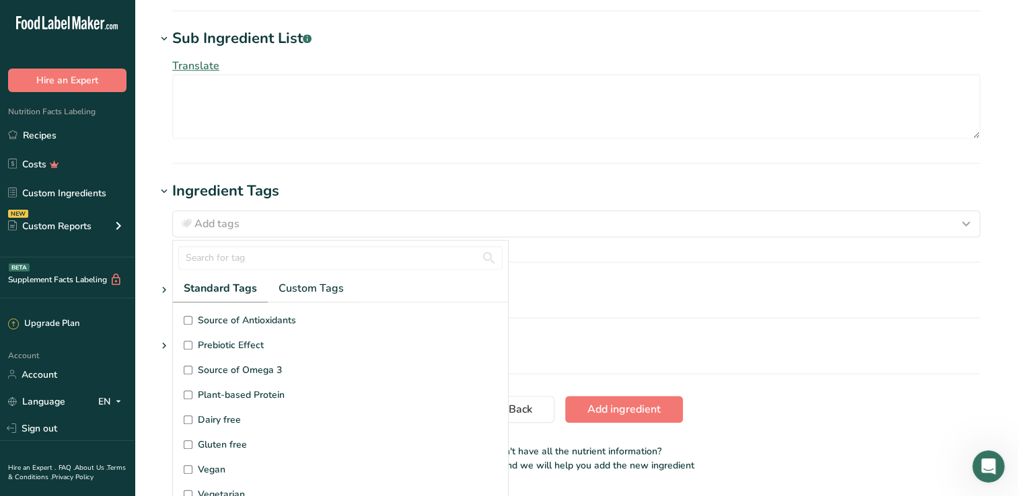
click at [233, 445] on span "Gluten free" at bounding box center [222, 445] width 49 height 14
click at [192, 445] on input "Gluten free" at bounding box center [188, 445] width 9 height 9
checkbox input "true"
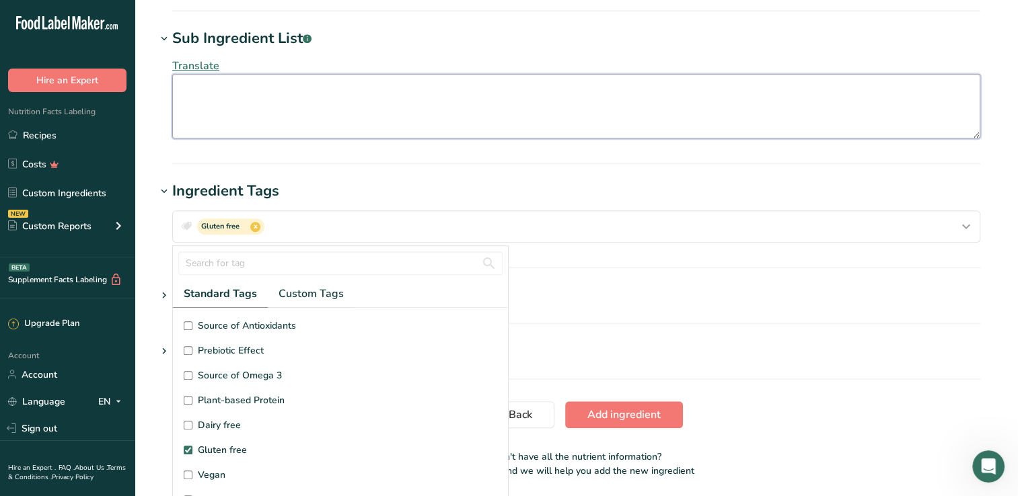
click at [371, 89] on textarea at bounding box center [576, 106] width 808 height 65
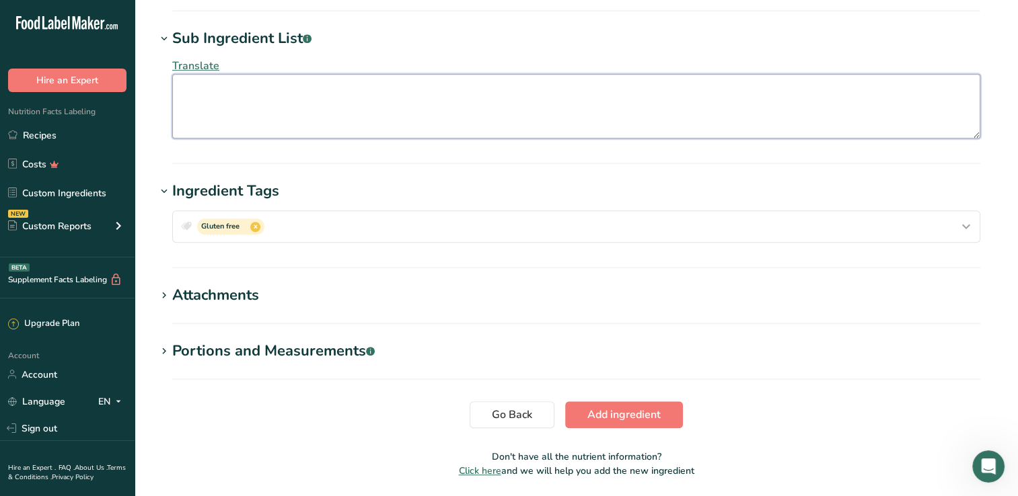
scroll to position [0, 0]
click at [669, 410] on button "Add ingredient" at bounding box center [624, 415] width 118 height 27
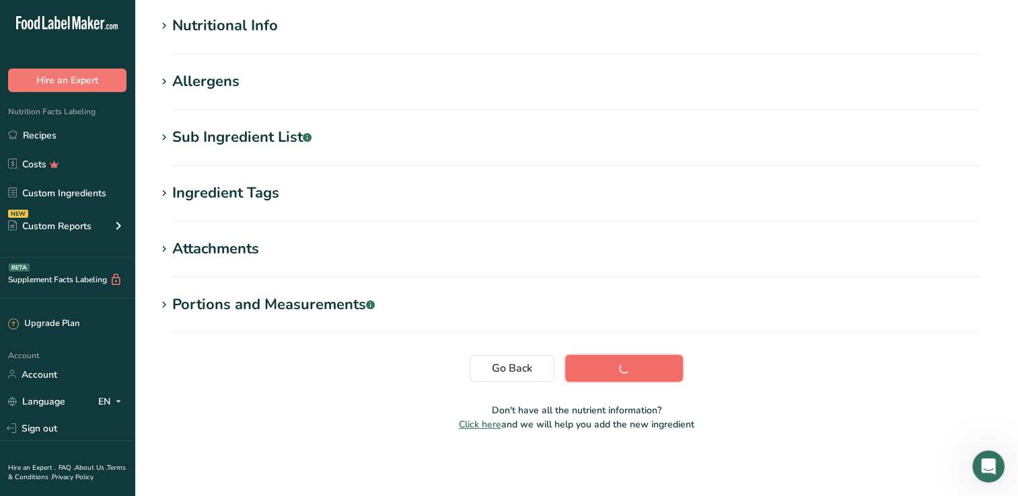
scroll to position [169, 0]
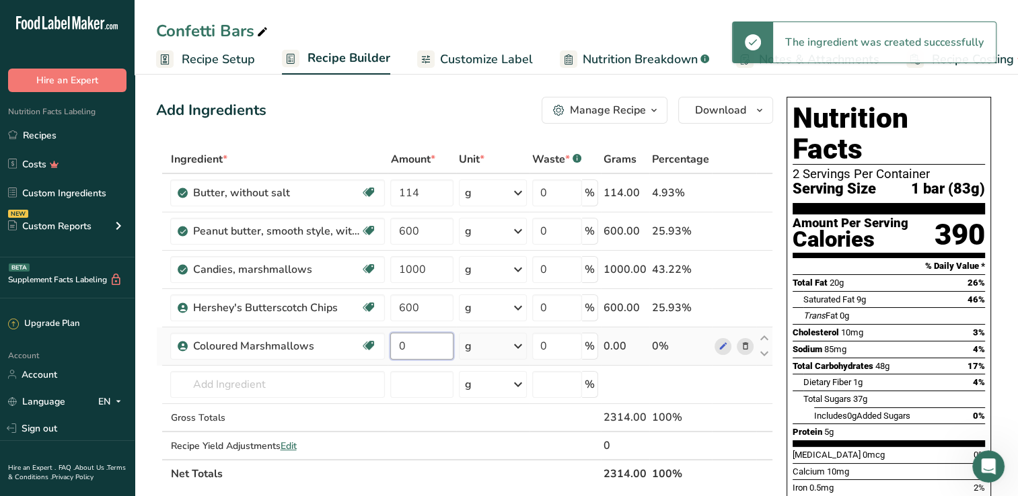
click at [428, 348] on input "0" at bounding box center [421, 346] width 63 height 27
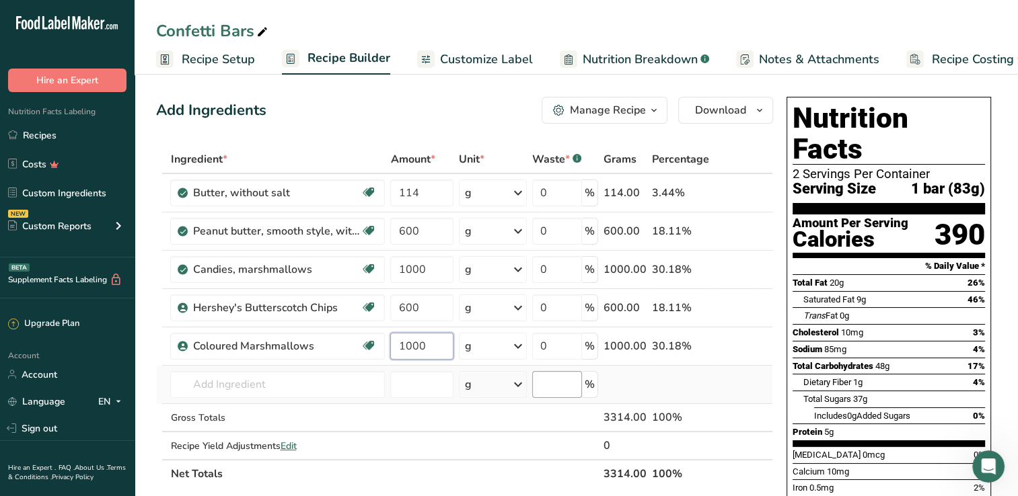
type input "1000"
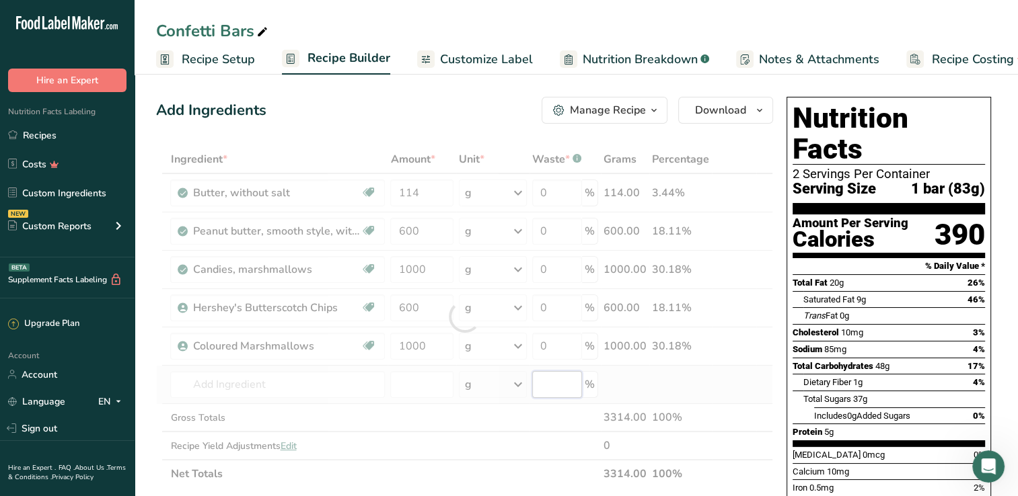
click at [557, 376] on div "Ingredient * Amount * Unit * Waste * .a-a{fill:#347362;}.b-a{fill:#fff;} Grams …" at bounding box center [464, 316] width 617 height 343
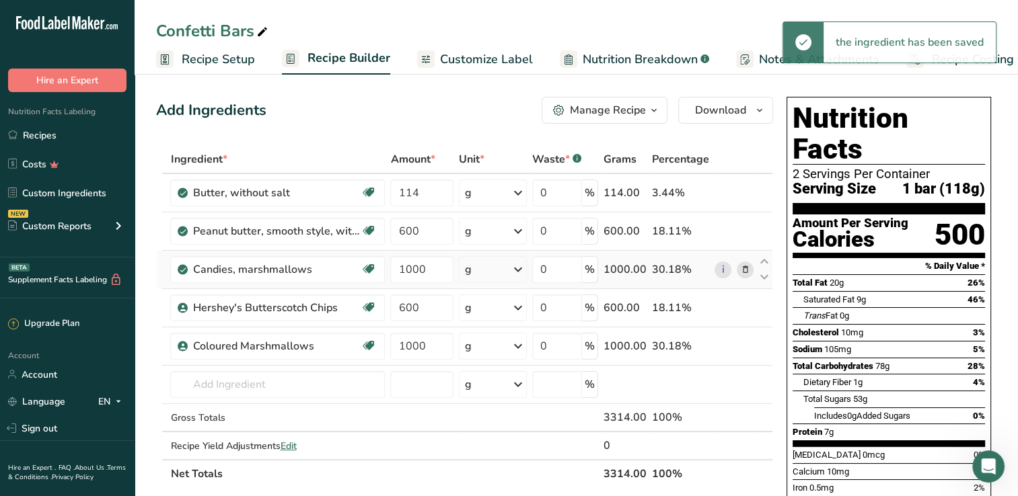
click at [747, 267] on icon at bounding box center [744, 270] width 9 height 14
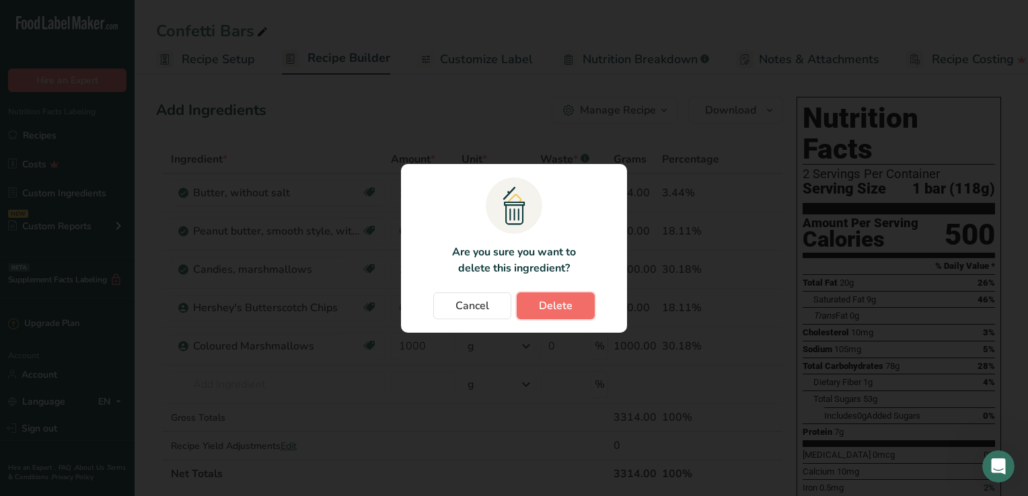
click at [546, 305] on span "Delete" at bounding box center [556, 306] width 34 height 16
type input "600"
type input "1000"
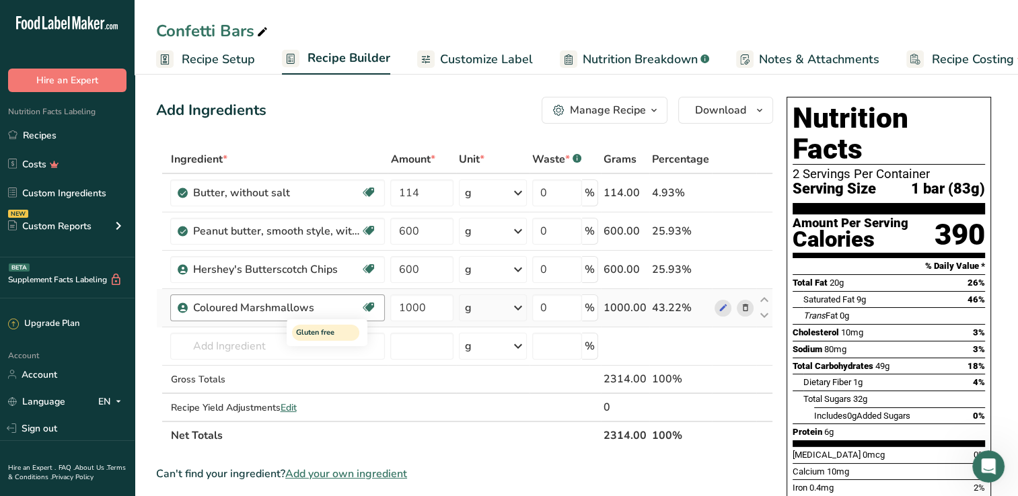
click at [374, 310] on icon at bounding box center [368, 307] width 13 height 21
click at [369, 307] on icon at bounding box center [368, 307] width 13 height 21
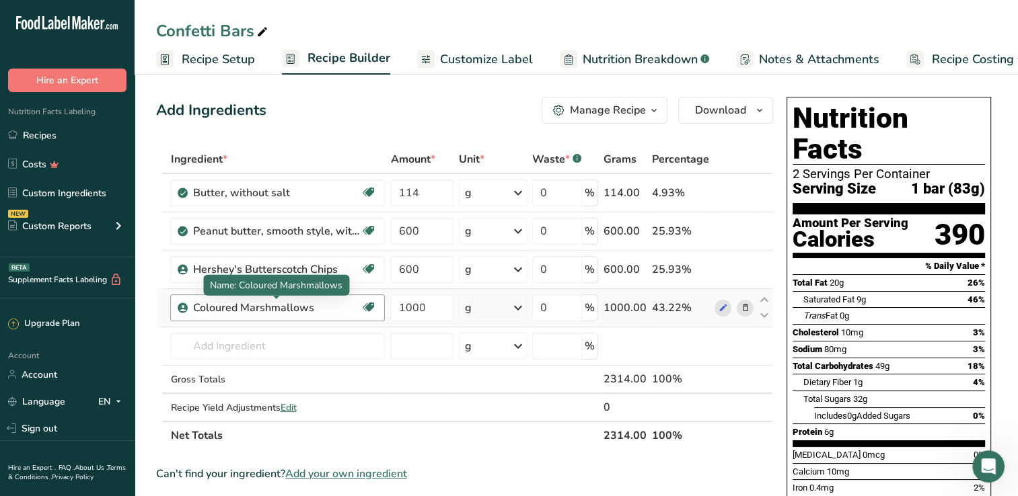
click at [293, 300] on div "Coloured Marshmallows" at bounding box center [276, 308] width 168 height 16
click at [723, 305] on icon at bounding box center [722, 308] width 9 height 14
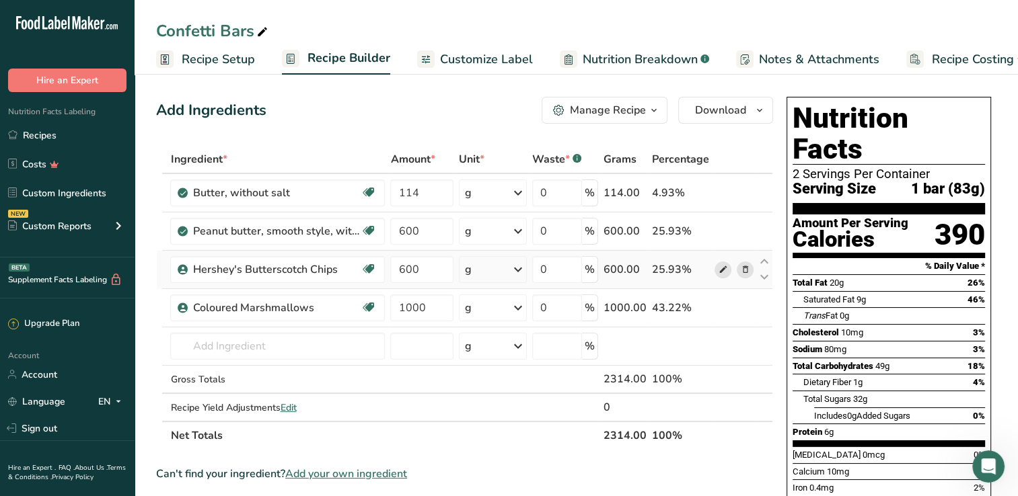
click at [726, 268] on icon at bounding box center [722, 270] width 9 height 14
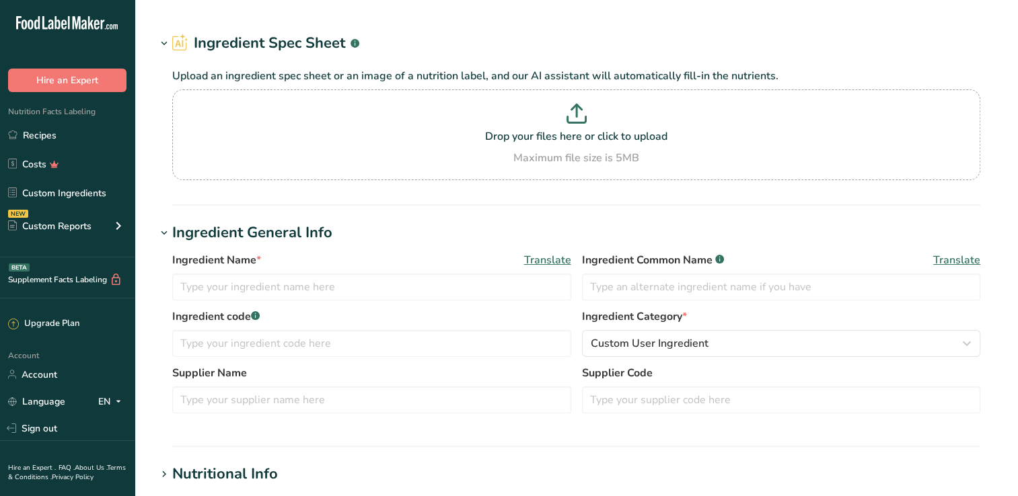
type input "Candies, marshmallows"
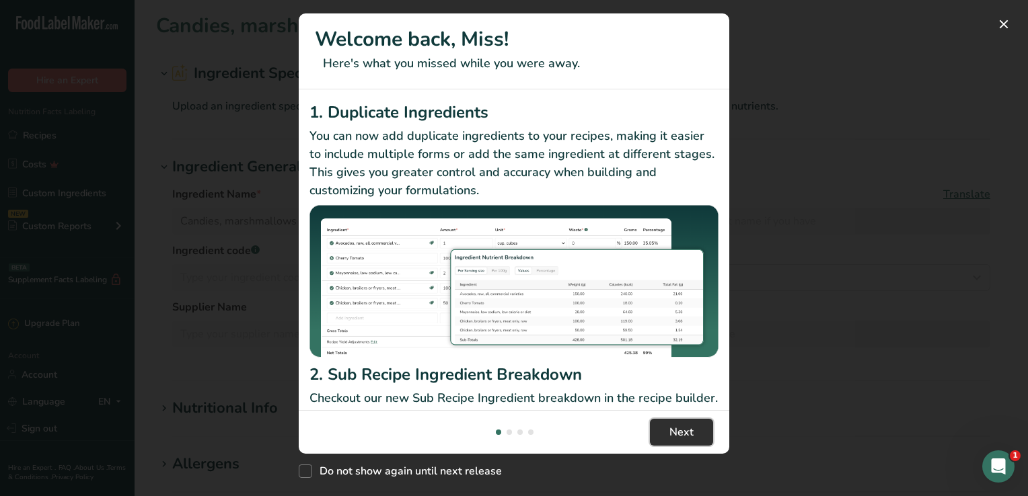
click at [689, 437] on span "Next" at bounding box center [681, 432] width 24 height 16
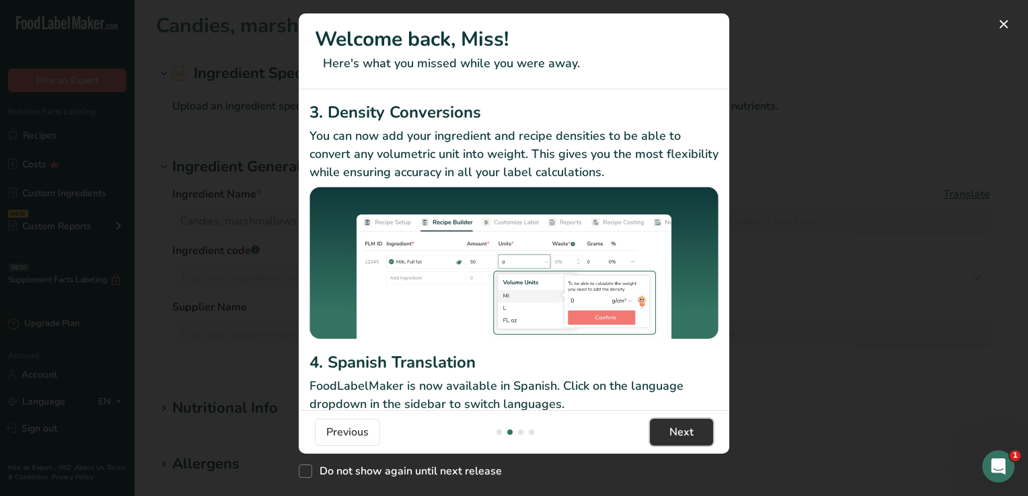
click at [689, 437] on span "Next" at bounding box center [681, 432] width 24 height 16
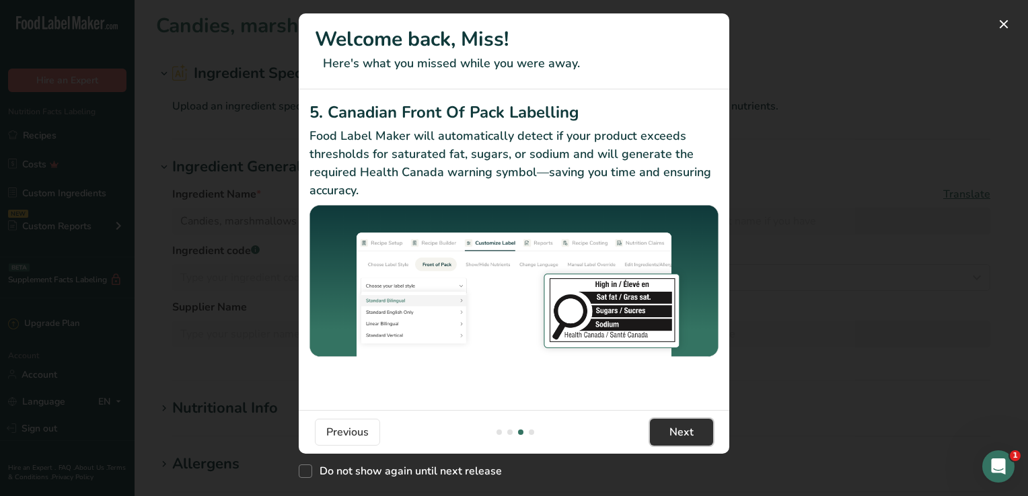
click at [689, 437] on span "Next" at bounding box center [681, 432] width 24 height 16
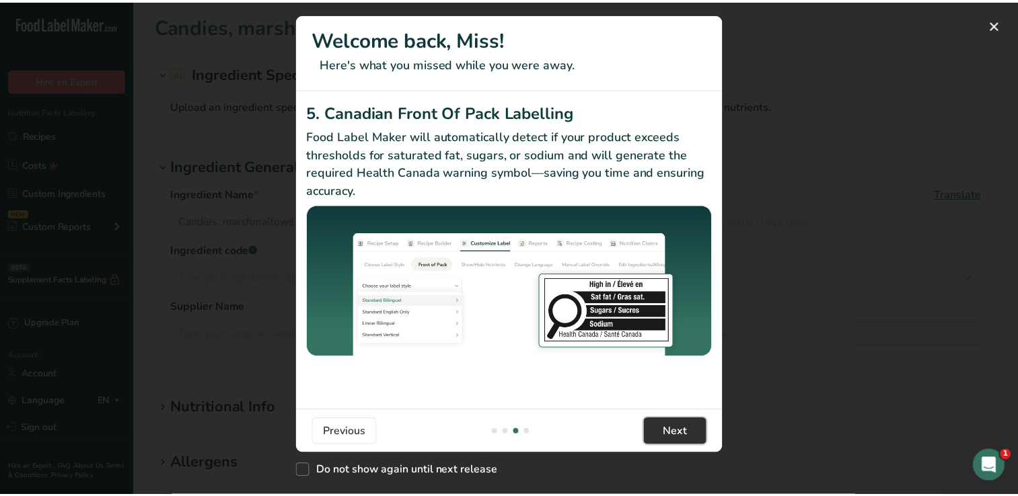
scroll to position [0, 1291]
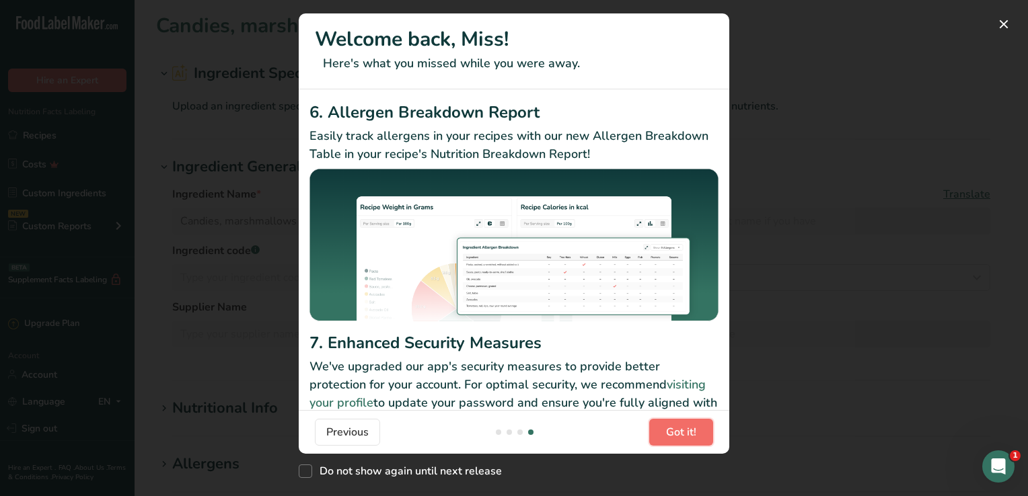
click at [689, 437] on span "Got it!" at bounding box center [681, 432] width 30 height 16
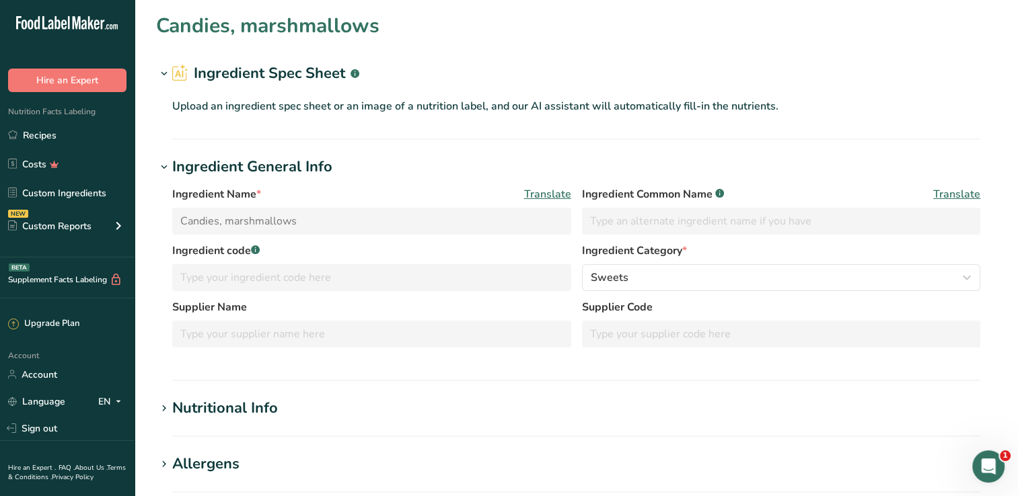
scroll to position [246, 0]
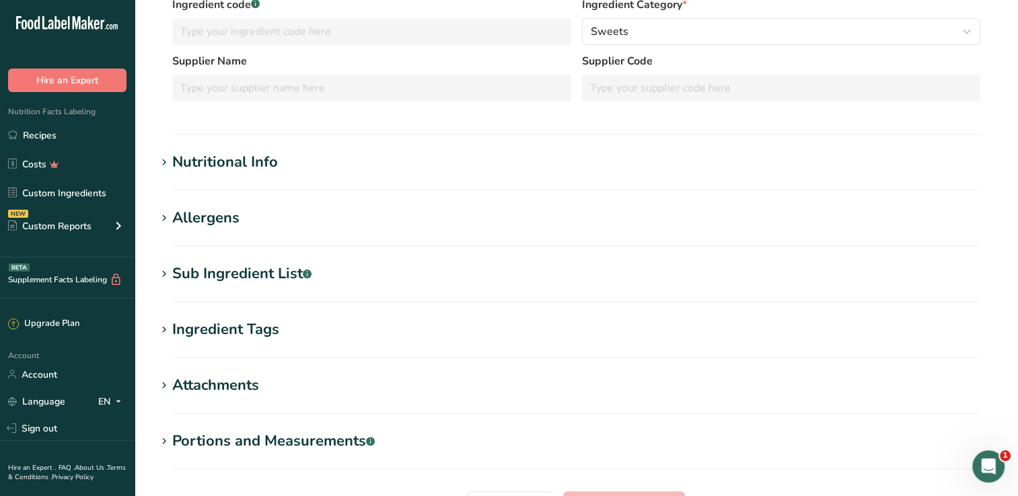
click at [270, 153] on div "Nutritional Info" at bounding box center [225, 162] width 106 height 22
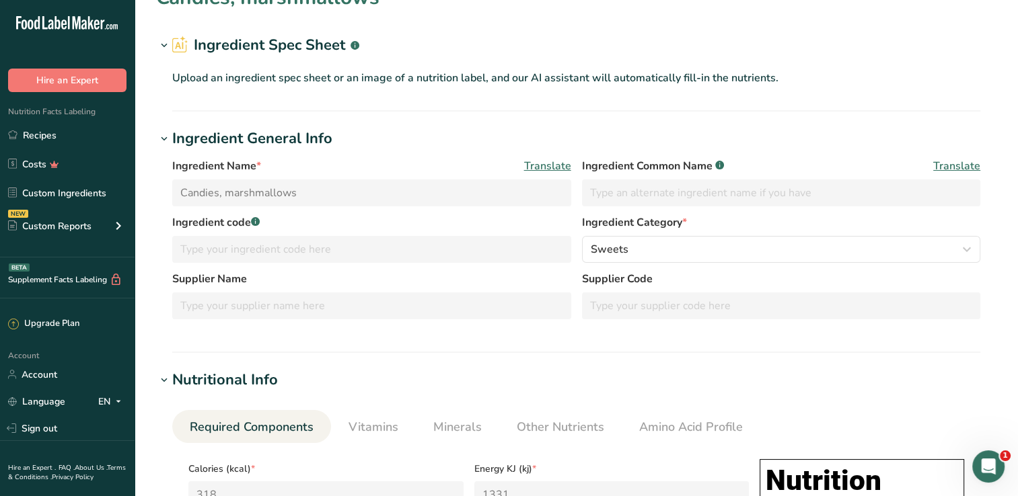
scroll to position [0, 0]
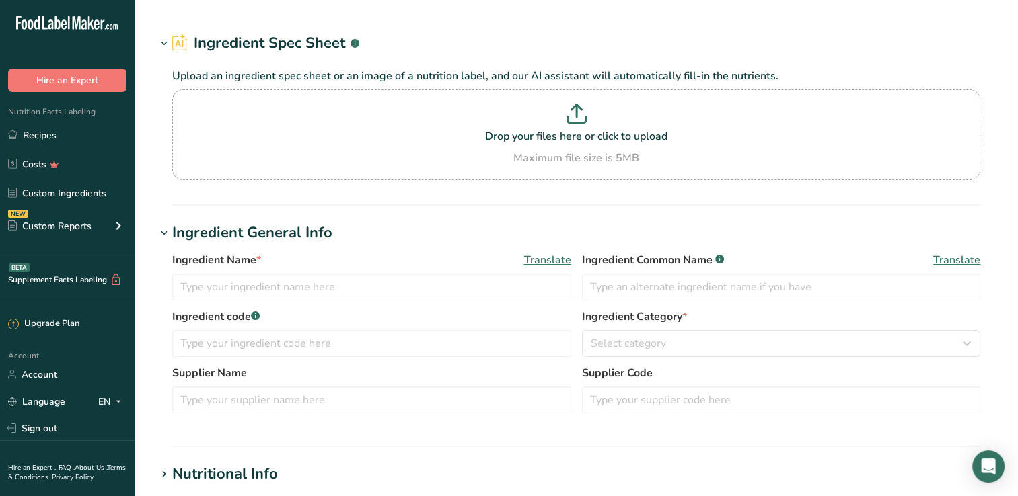
type input "Coloured Marshmallows"
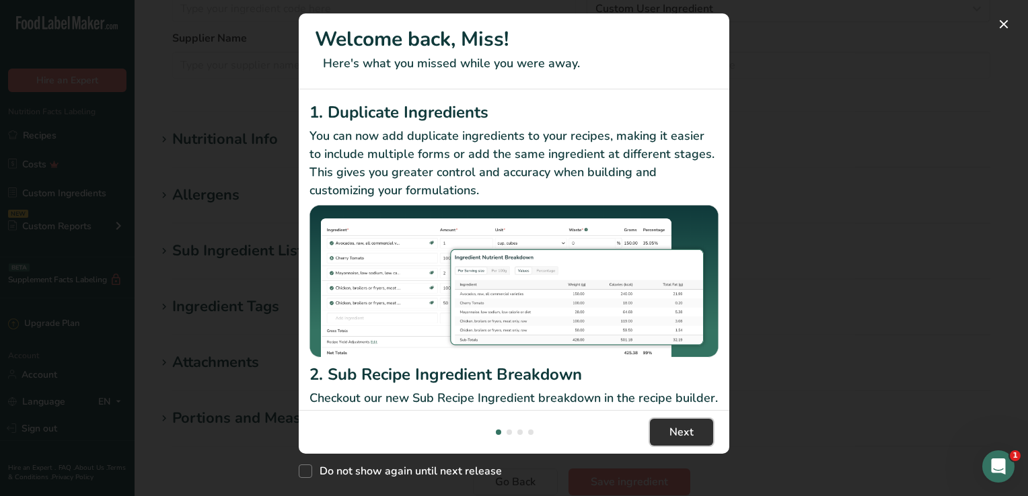
click at [689, 434] on span "Next" at bounding box center [681, 432] width 24 height 16
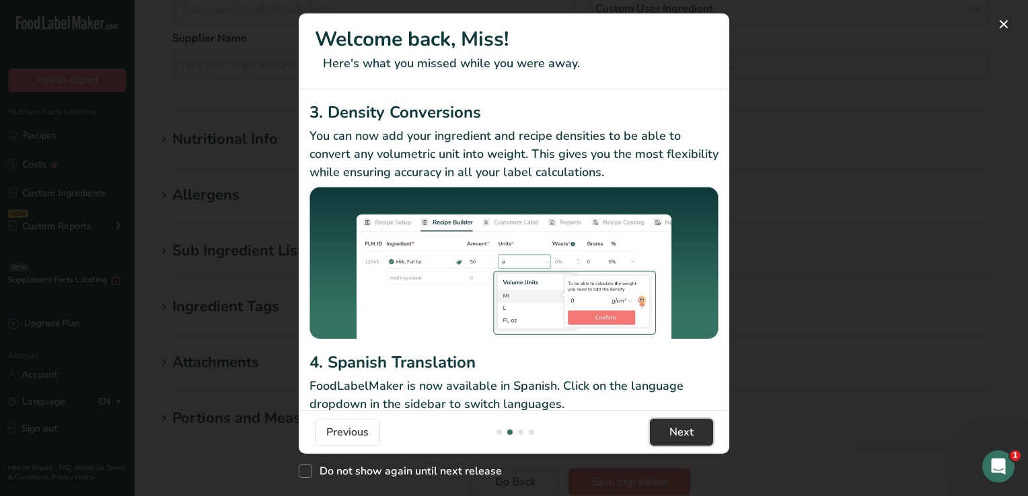
click at [689, 434] on span "Next" at bounding box center [681, 432] width 24 height 16
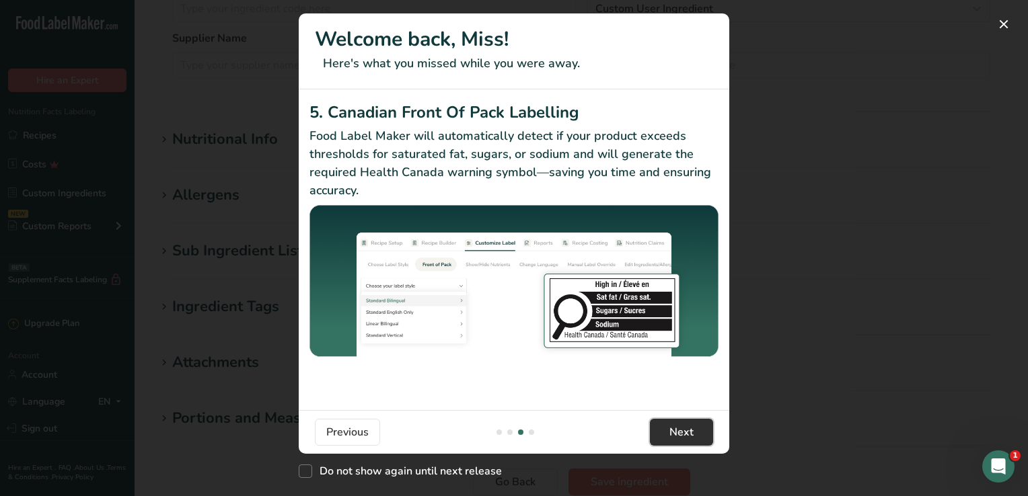
click at [689, 434] on span "Next" at bounding box center [681, 432] width 24 height 16
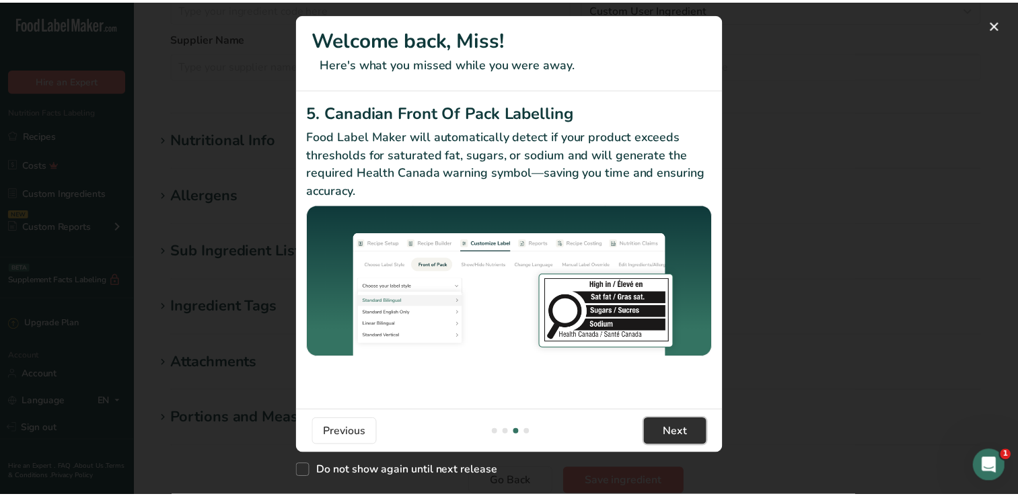
scroll to position [0, 1291]
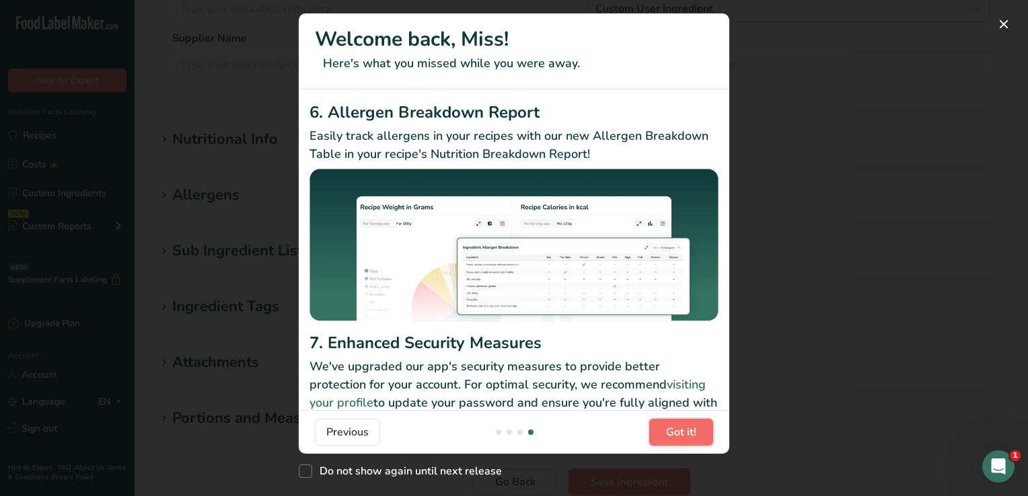
click at [689, 434] on span "Got it!" at bounding box center [681, 432] width 30 height 16
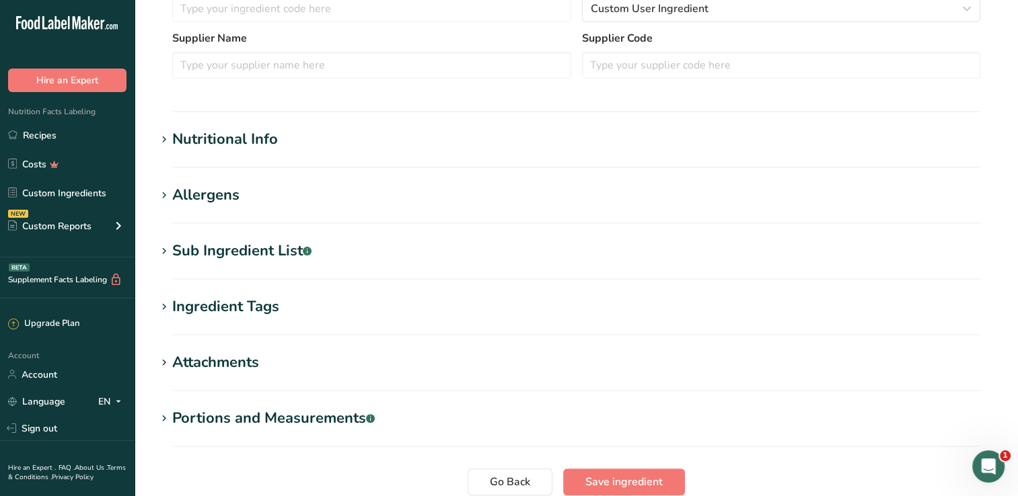
click at [272, 250] on div "Sub Ingredient List .a-a{fill:#347362;}.b-a{fill:#fff;}" at bounding box center [241, 251] width 139 height 22
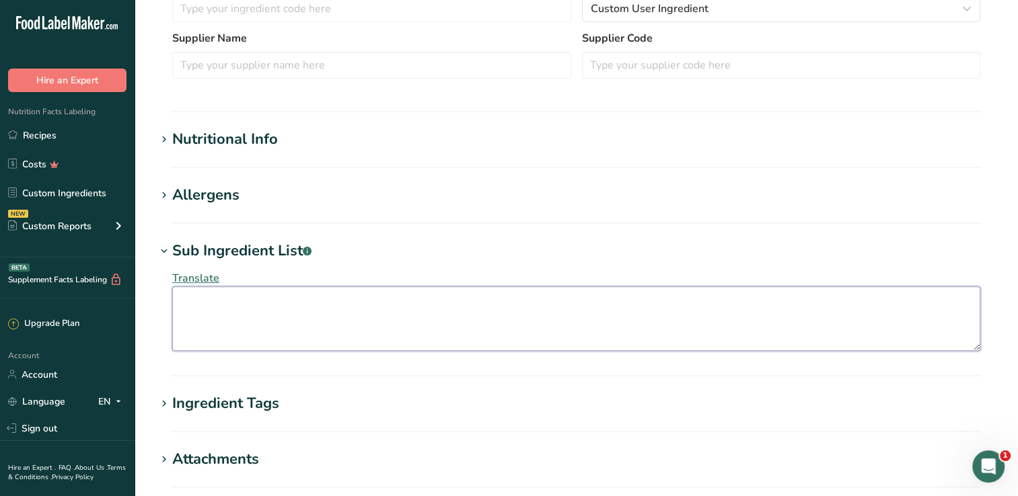
click at [232, 305] on textarea at bounding box center [576, 319] width 808 height 65
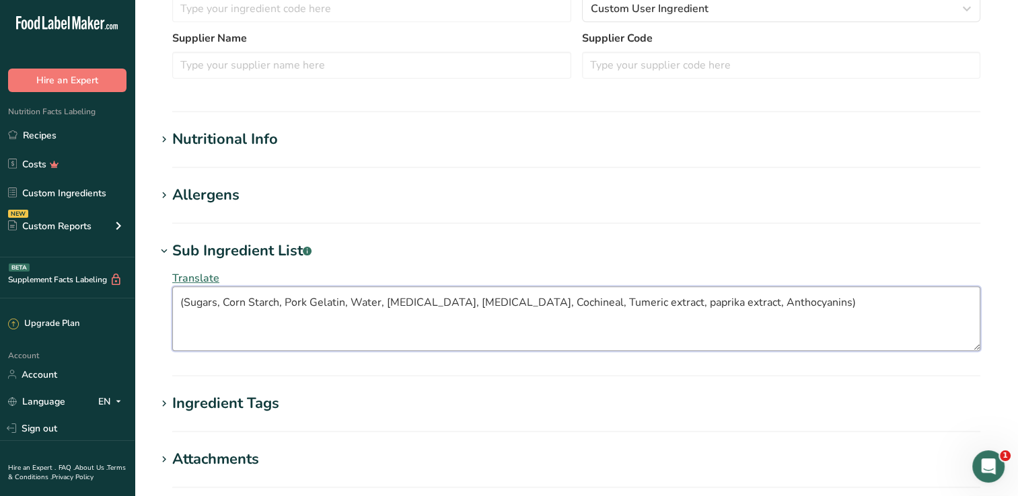
scroll to position [575, 0]
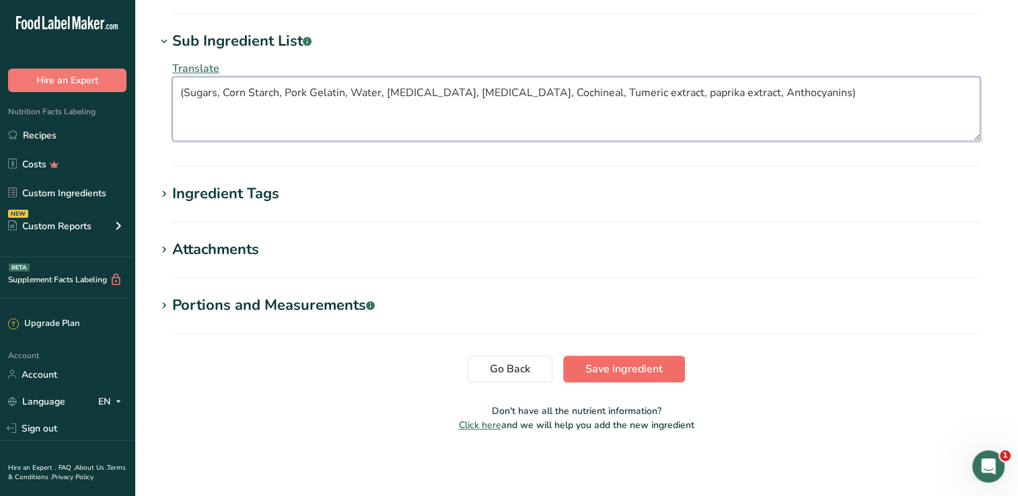
type textarea "(Sugars, Corn Starch, Pork Gelatin, Water, Sodium Phosphate, Beta-carotene, Coc…"
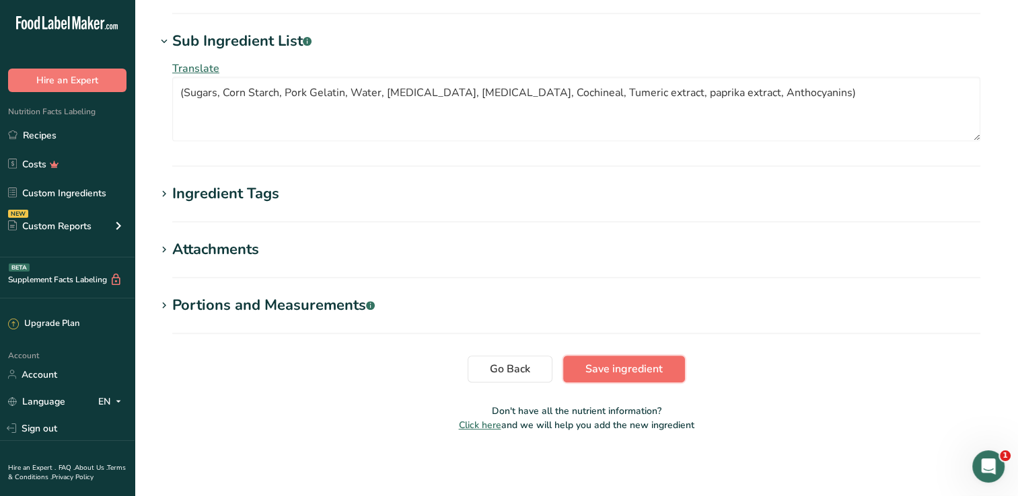
click at [621, 371] on span "Save ingredient" at bounding box center [623, 369] width 77 height 16
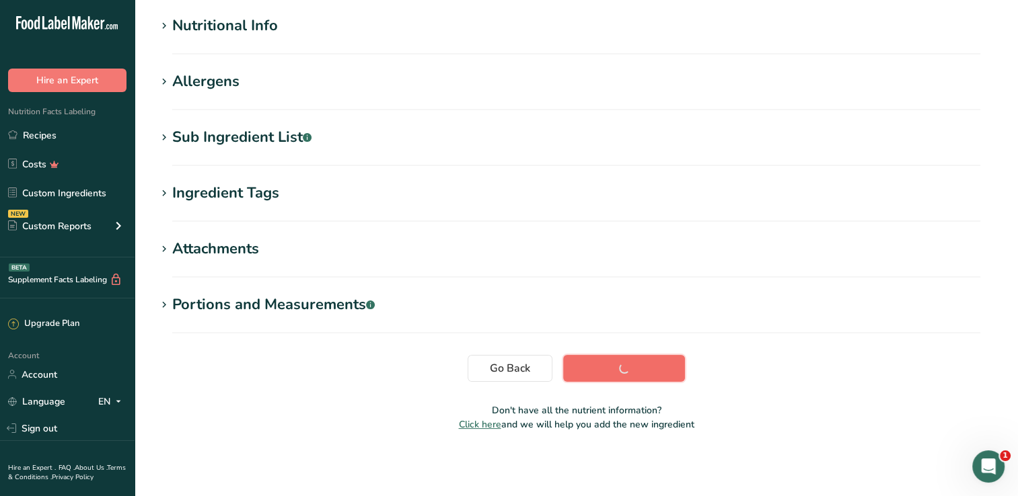
scroll to position [159, 0]
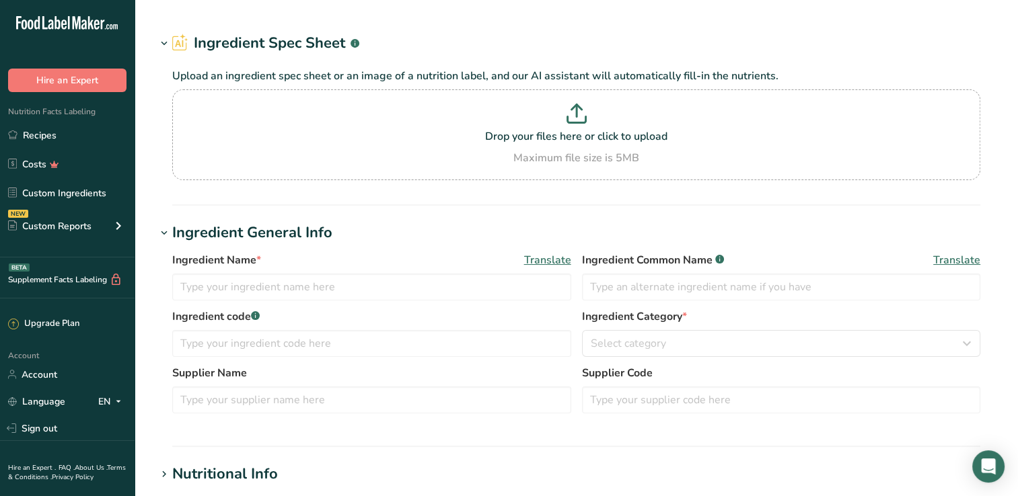
type input "Hershey's Butterscotch Chips"
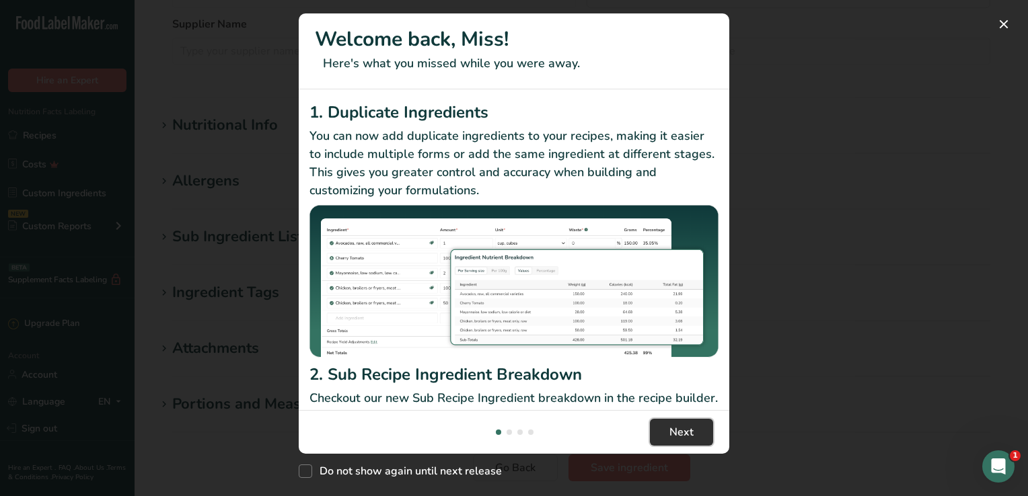
click at [691, 439] on span "Next" at bounding box center [681, 432] width 24 height 16
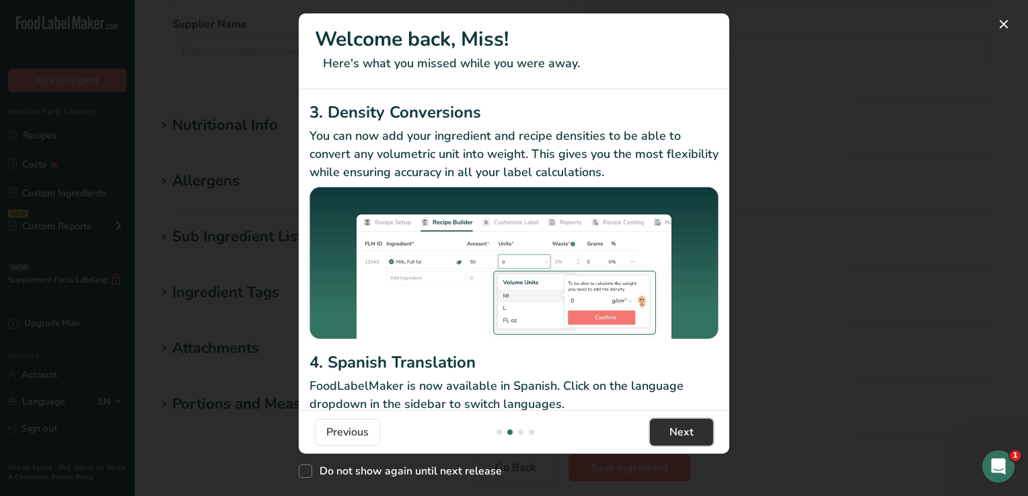
click at [691, 439] on span "Next" at bounding box center [681, 432] width 24 height 16
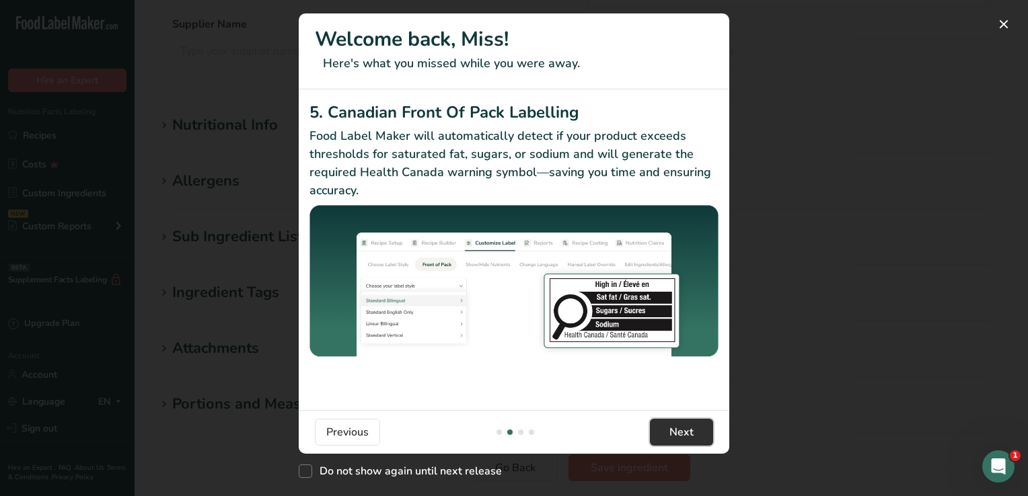
click at [691, 439] on span "Next" at bounding box center [681, 432] width 24 height 16
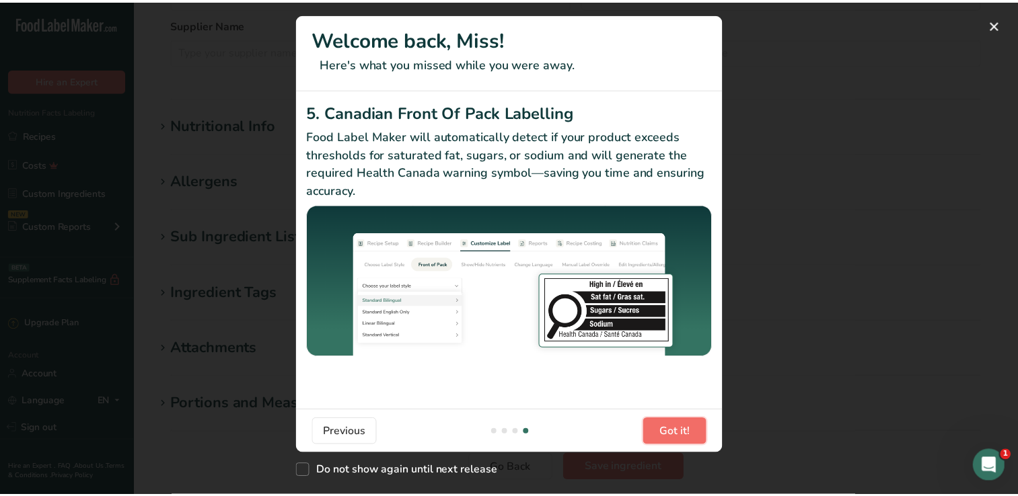
scroll to position [0, 1291]
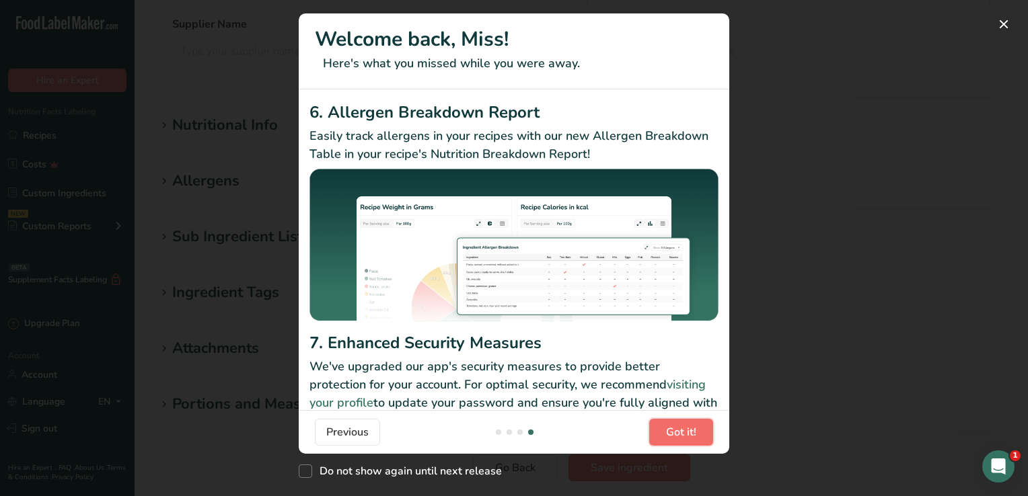
click at [691, 439] on span "Got it!" at bounding box center [681, 432] width 30 height 16
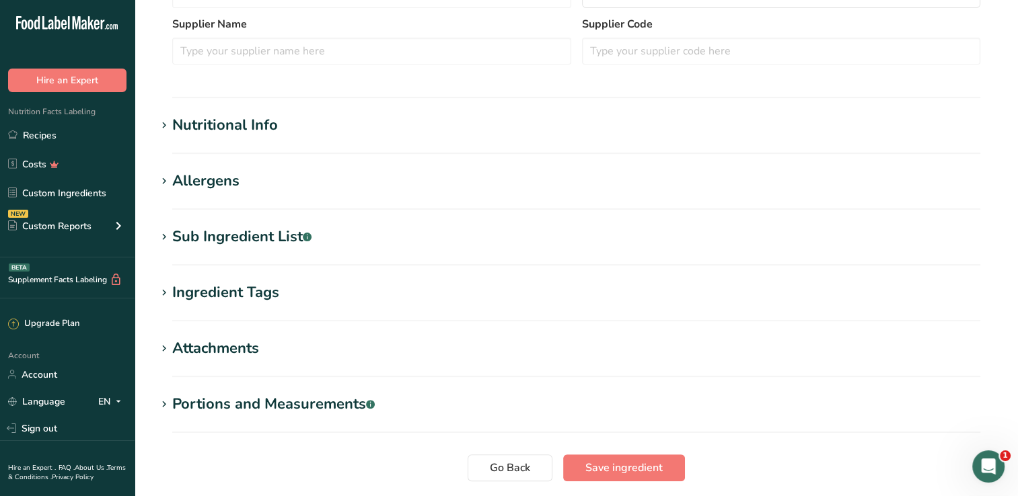
click at [270, 182] on h1 "Allergens" at bounding box center [576, 181] width 840 height 22
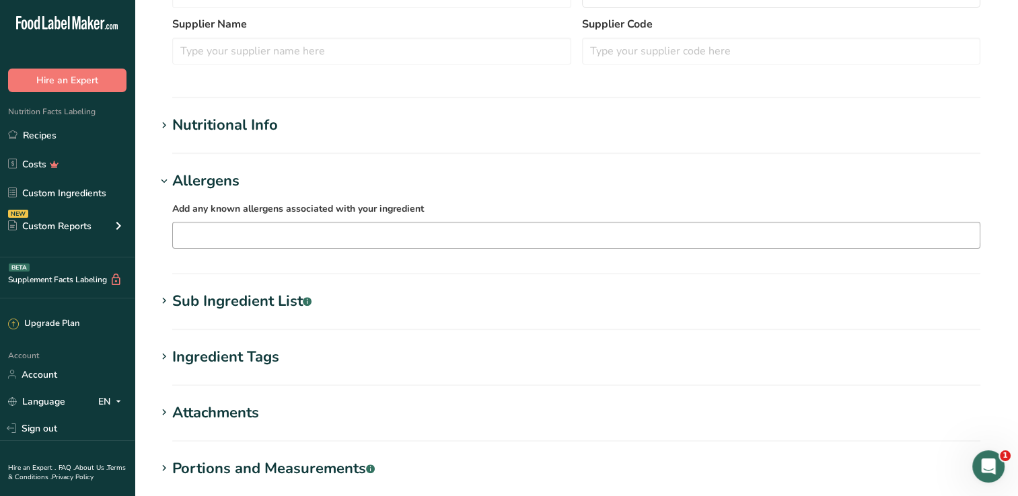
click at [221, 233] on input "text" at bounding box center [576, 235] width 806 height 21
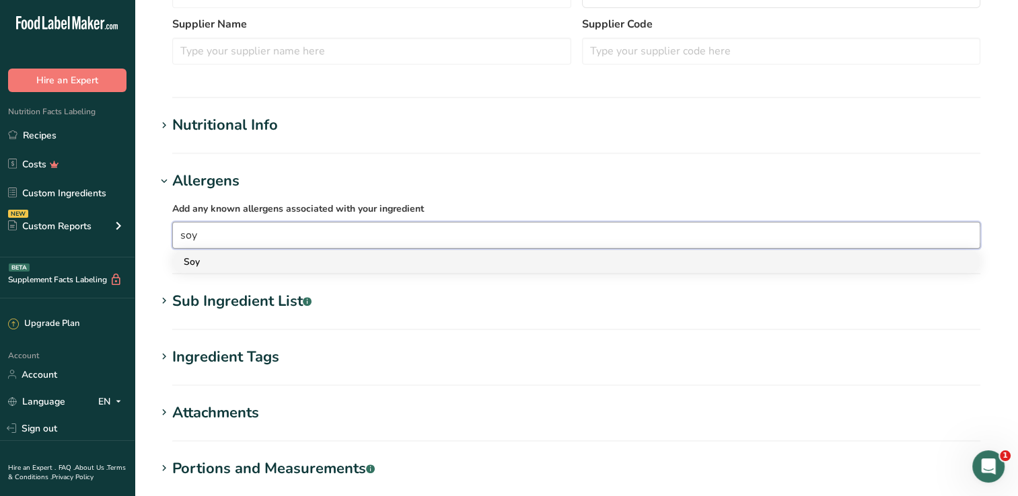
type input "soy"
click at [226, 266] on div "Soy" at bounding box center [565, 262] width 763 height 14
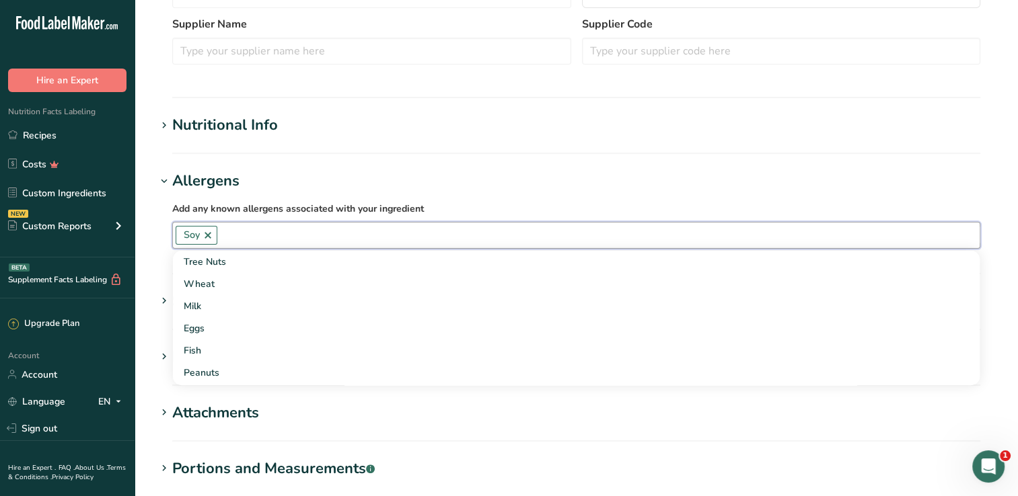
click at [257, 240] on input "text" at bounding box center [598, 235] width 762 height 21
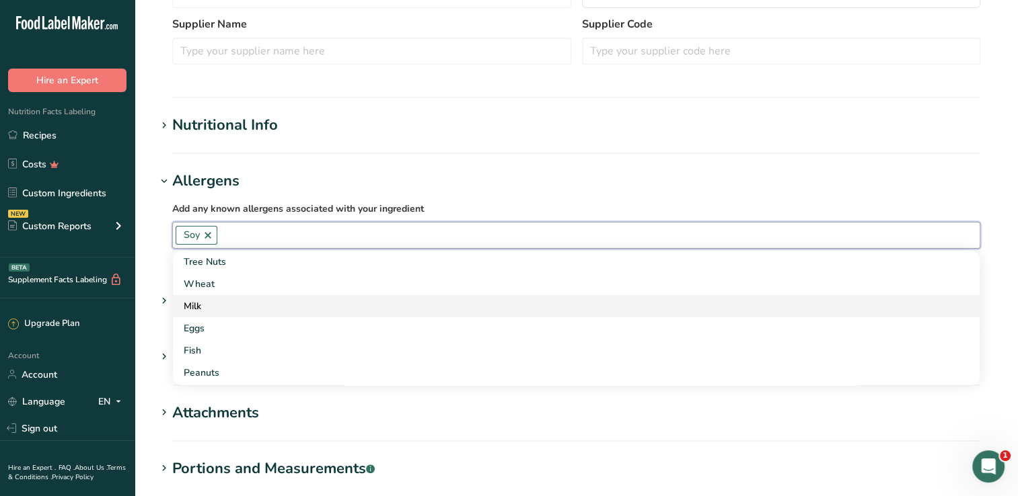
click at [217, 301] on div "Milk" at bounding box center [565, 306] width 763 height 14
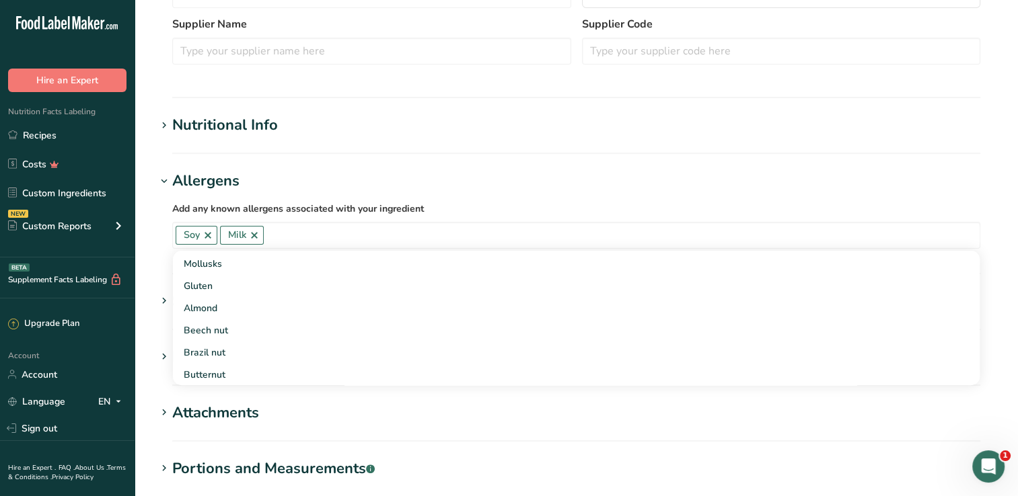
scroll to position [260, 0]
click at [512, 113] on section "Edit Hershey's Butterscotch Chips Ingredient Spec Sheet .a-a{fill:#347362;}.b-a…" at bounding box center [576, 119] width 883 height 997
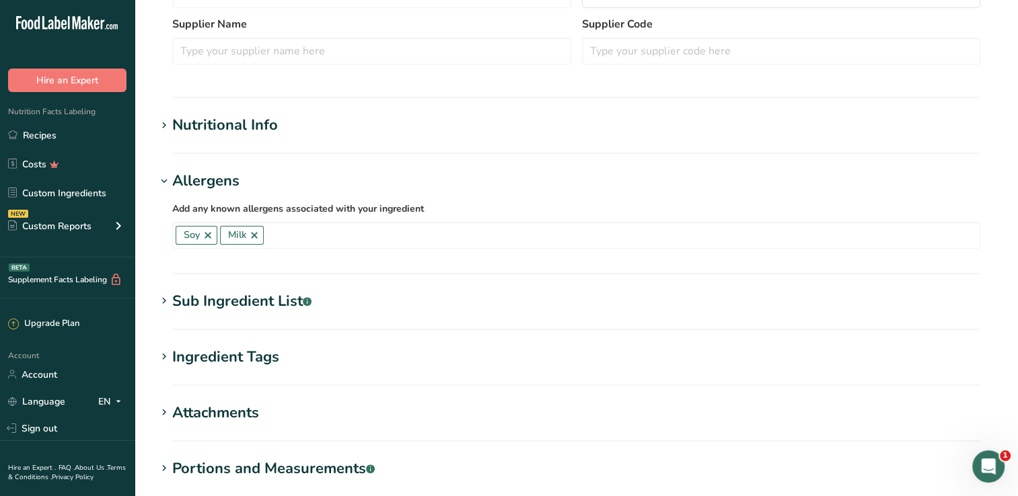
scroll to position [543, 0]
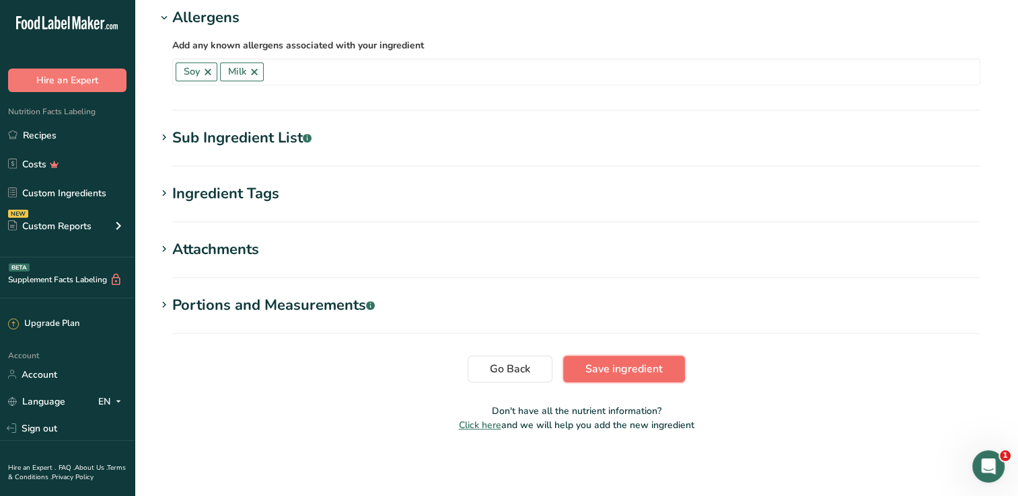
click at [658, 365] on span "Save ingredient" at bounding box center [623, 369] width 77 height 16
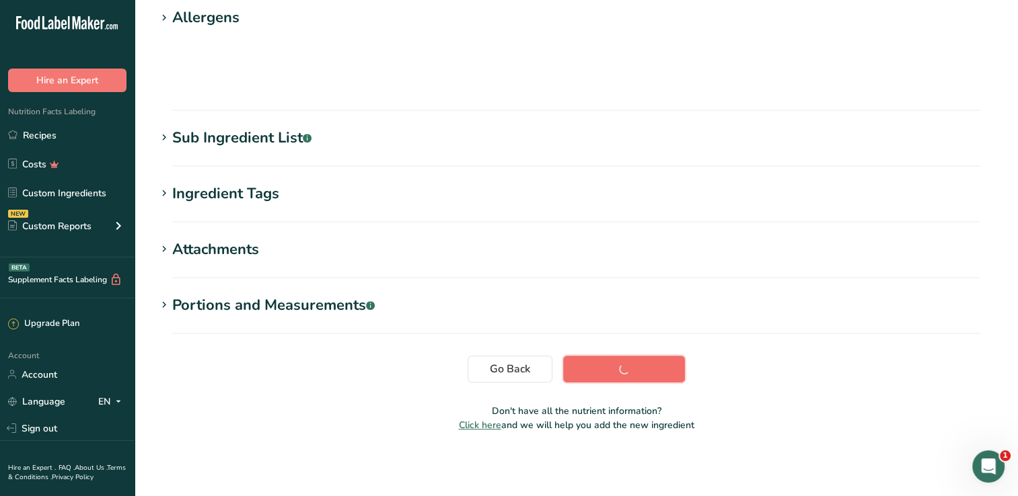
scroll to position [159, 0]
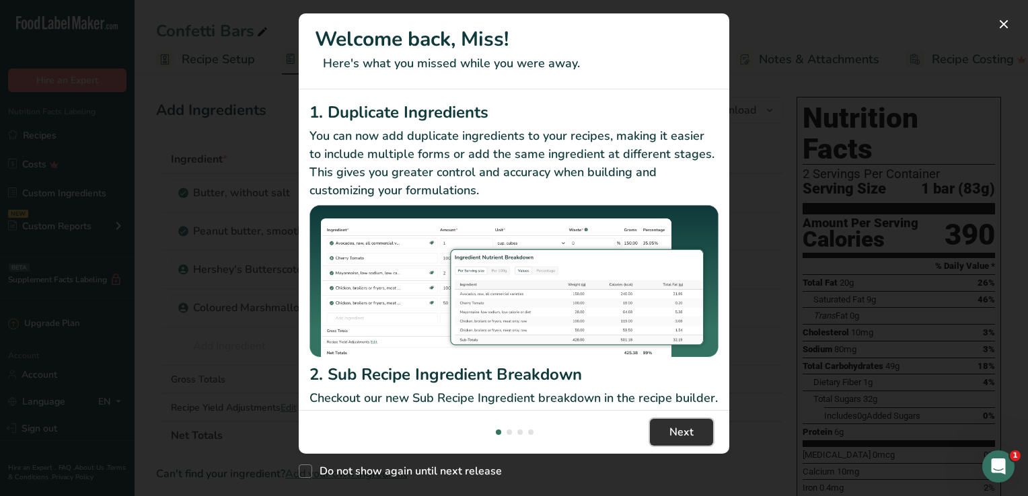
click at [695, 436] on button "Next" at bounding box center [681, 432] width 63 height 27
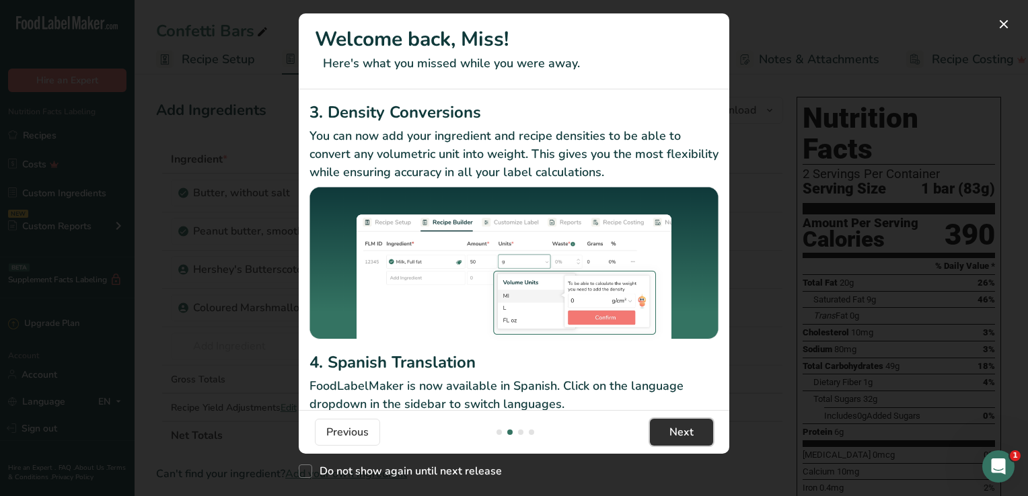
click at [695, 436] on button "Next" at bounding box center [681, 432] width 63 height 27
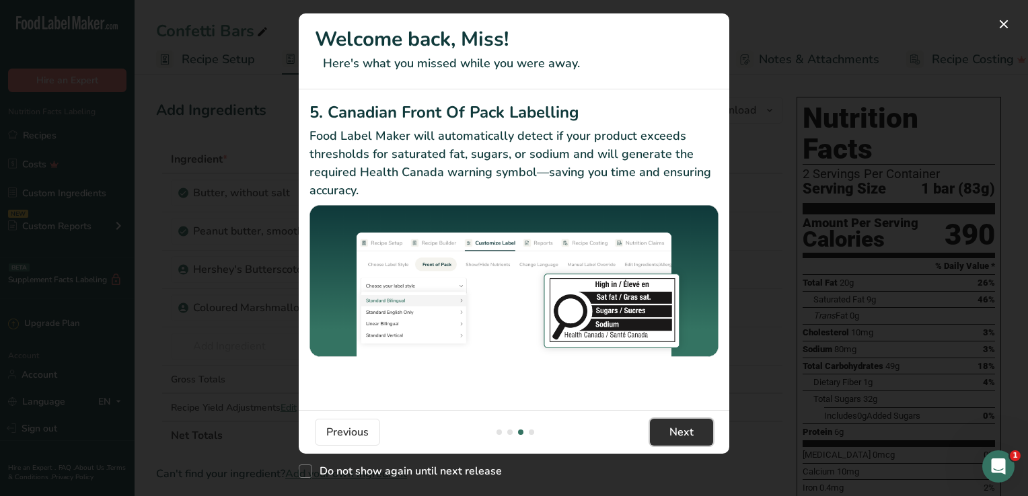
click at [695, 436] on button "Next" at bounding box center [681, 432] width 63 height 27
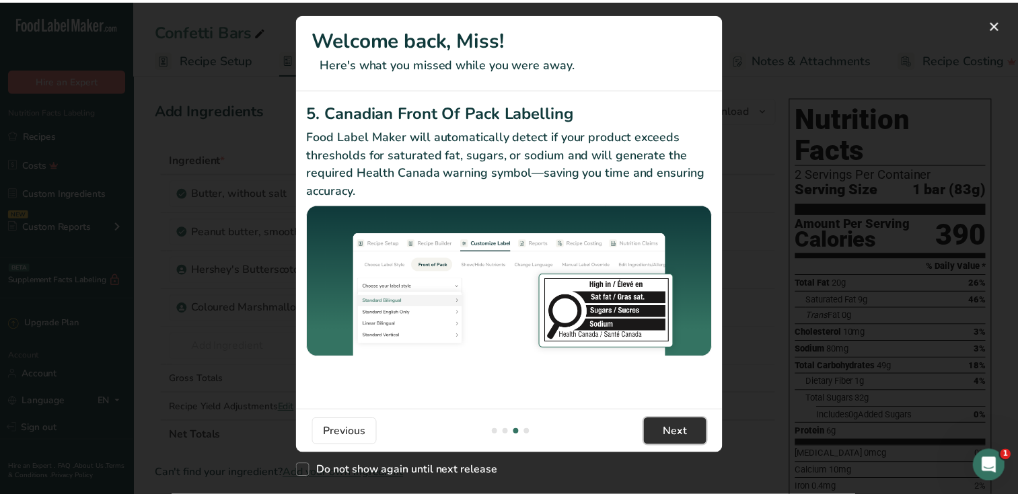
scroll to position [0, 1291]
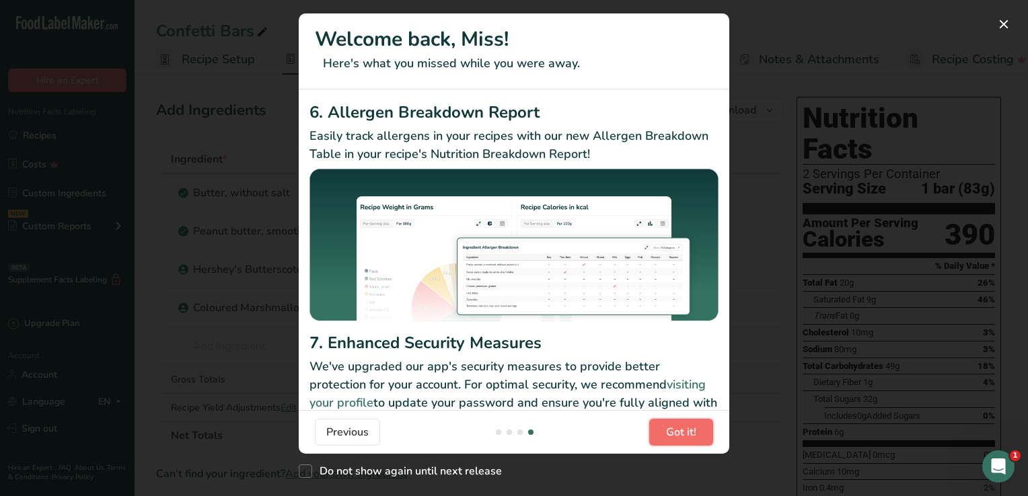
click at [695, 436] on span "Got it!" at bounding box center [681, 432] width 30 height 16
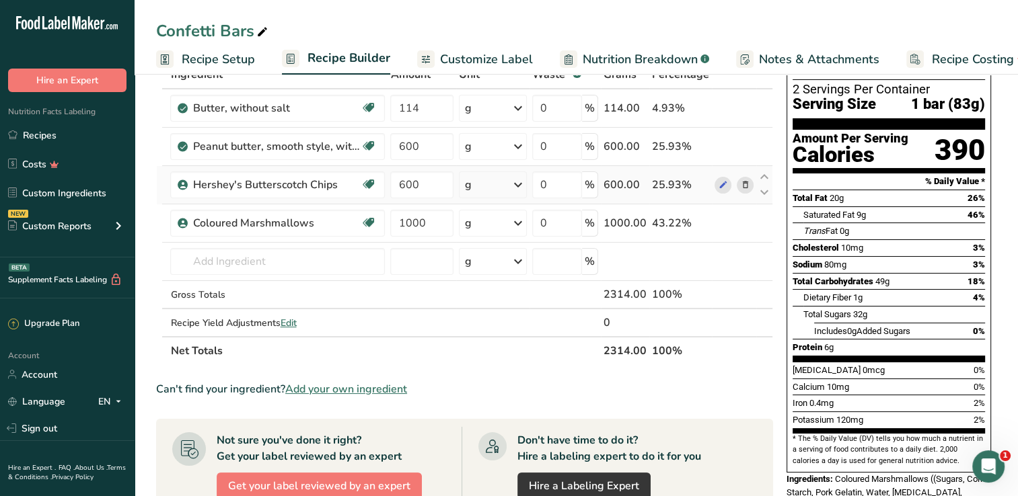
scroll to position [0, 0]
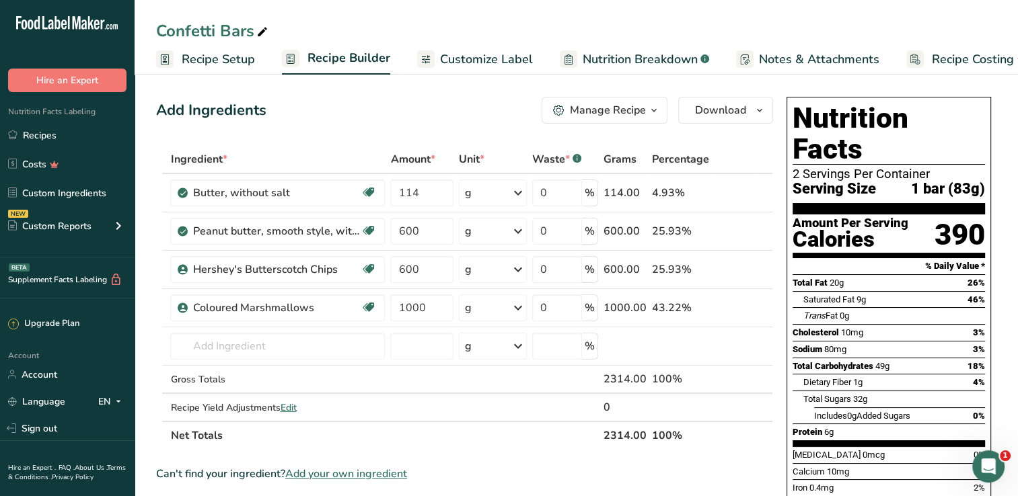
click at [677, 69] on link "Nutrition Breakdown .a-a{fill:#347362;}.b-a{fill:#fff;}" at bounding box center [634, 59] width 149 height 30
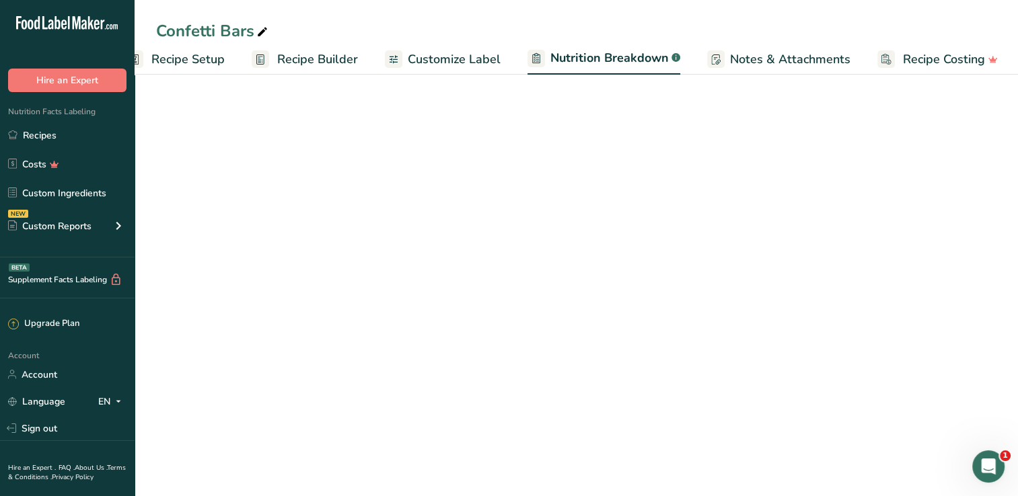
select select "Calories"
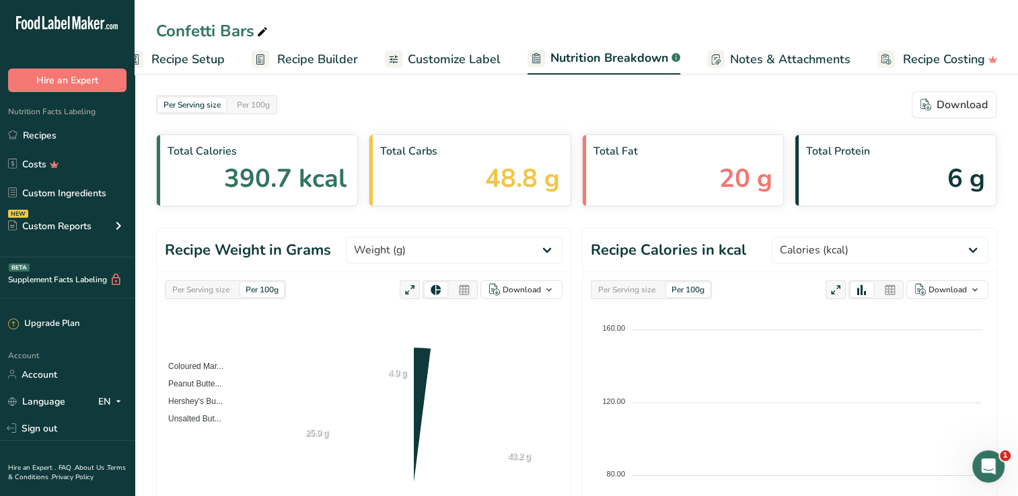
scroll to position [0, 31]
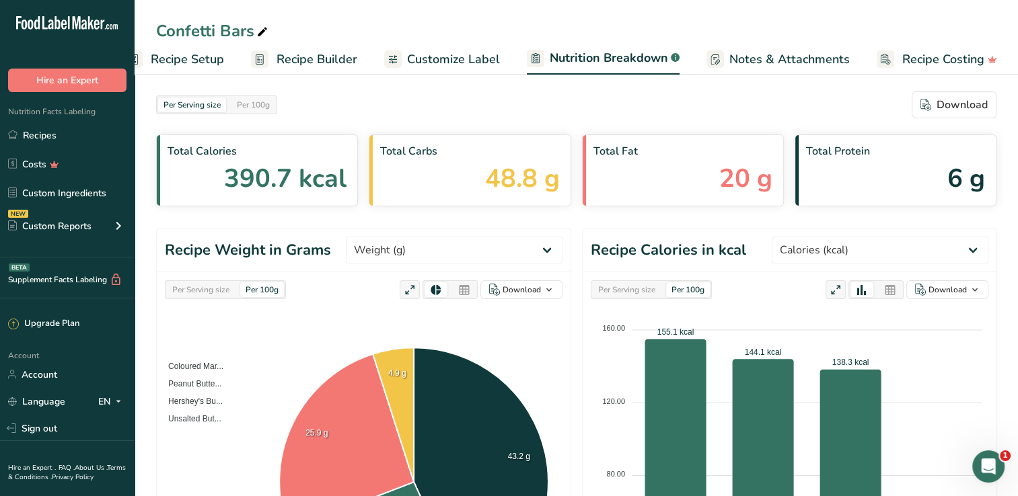
click at [444, 46] on link "Customize Label" at bounding box center [442, 59] width 116 height 30
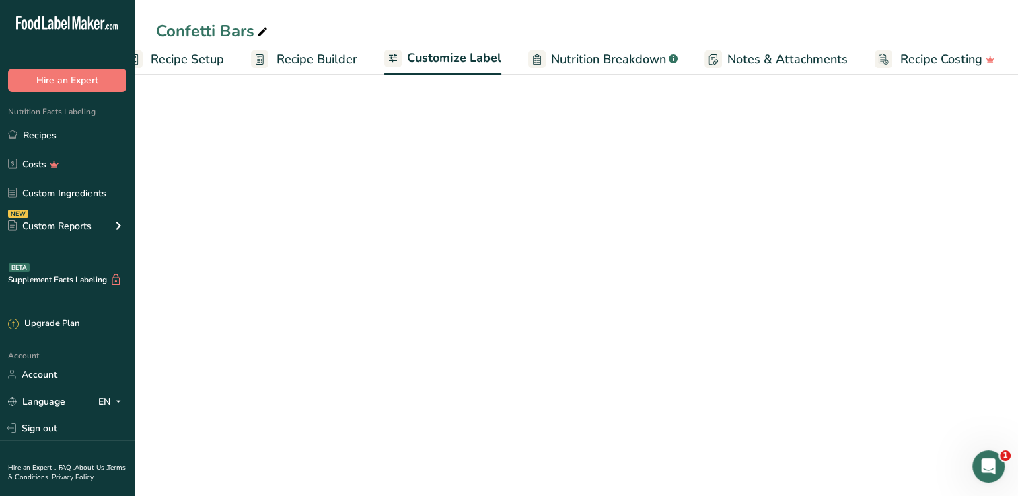
scroll to position [0, 30]
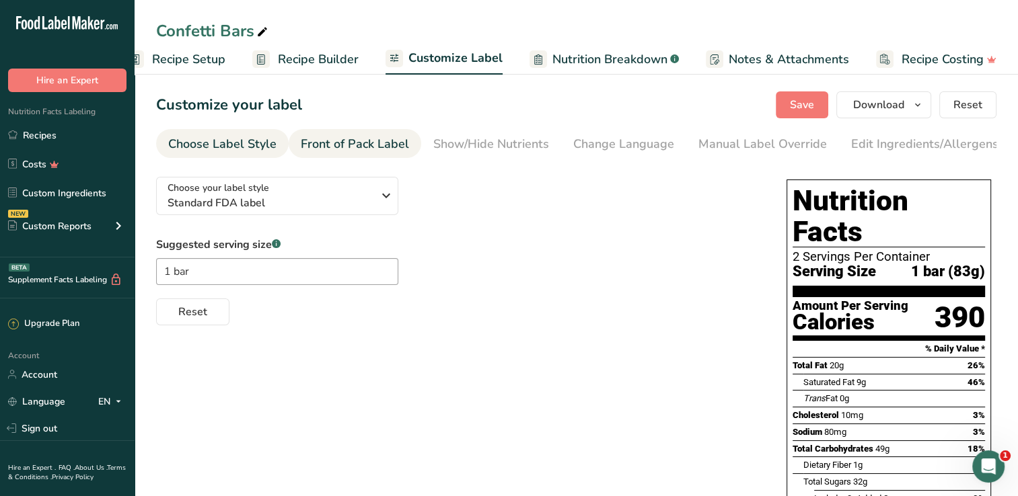
click at [362, 149] on div "Front of Pack Label" at bounding box center [355, 144] width 108 height 18
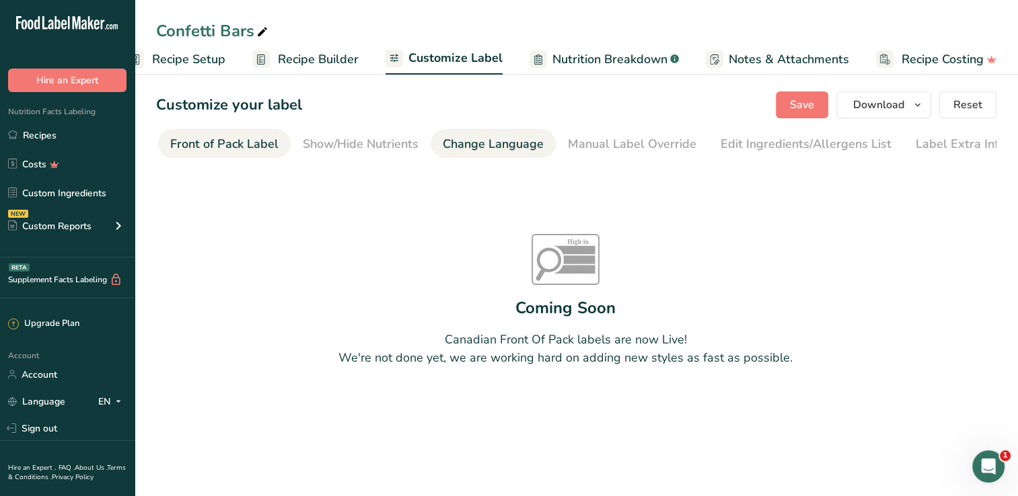
click at [443, 145] on div "Change Language" at bounding box center [493, 144] width 101 height 18
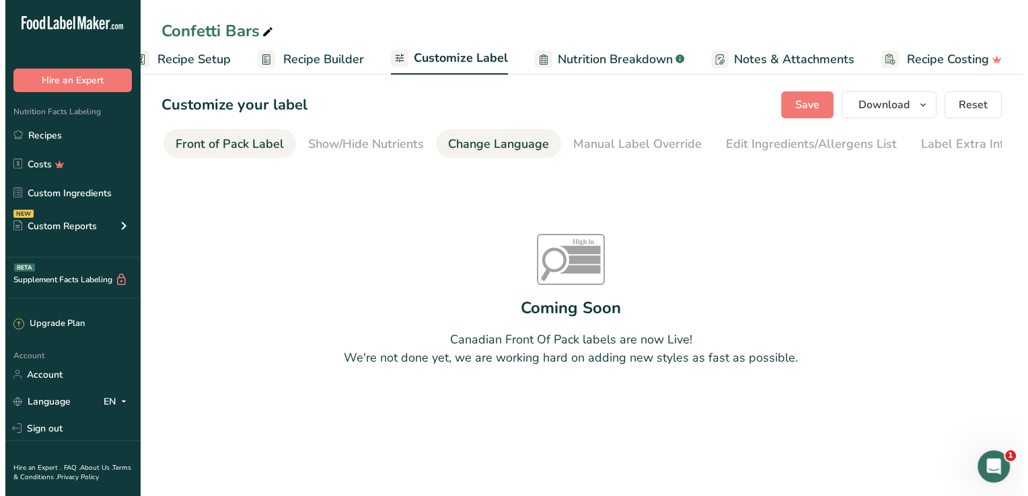
scroll to position [0, 137]
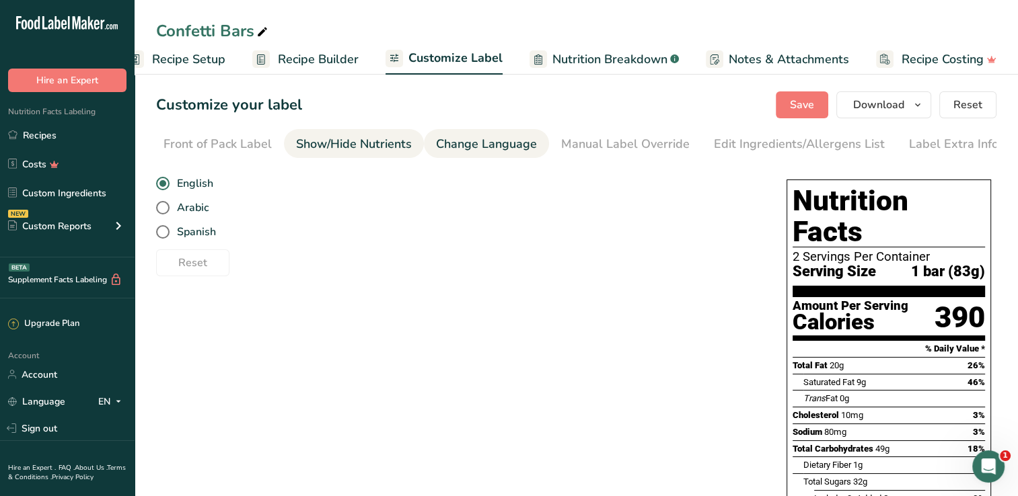
click at [377, 143] on div "Show/Hide Nutrients" at bounding box center [354, 144] width 116 height 18
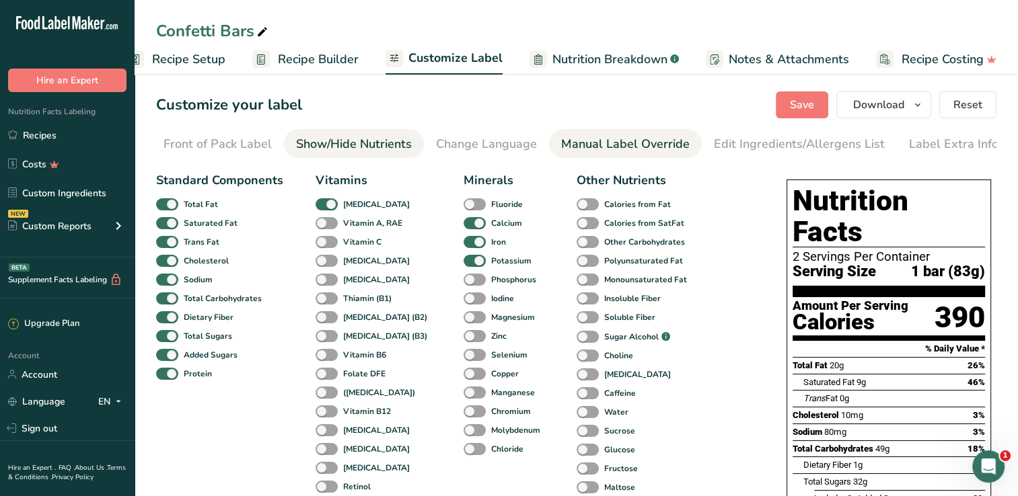
click at [636, 129] on link "Manual Label Override" at bounding box center [625, 144] width 128 height 30
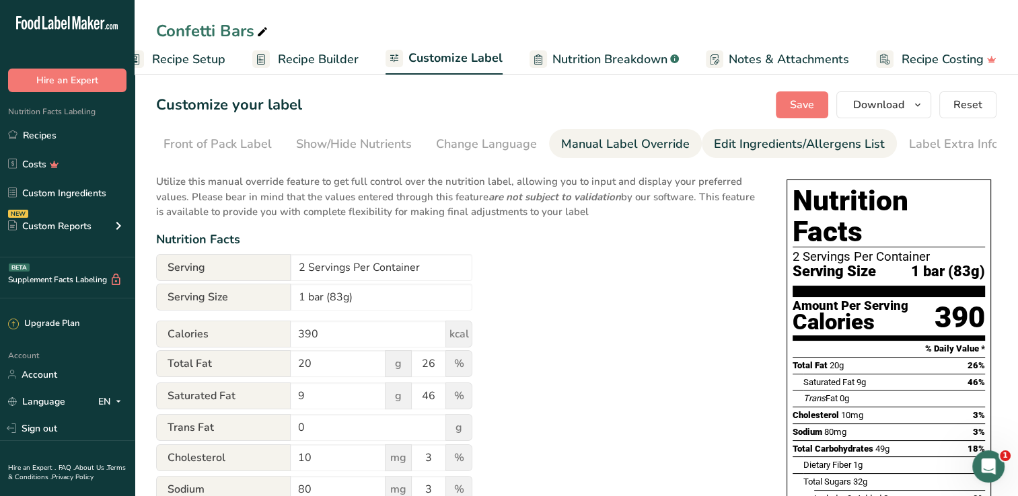
click at [814, 145] on div "Edit Ingredients/Allergens List" at bounding box center [799, 144] width 171 height 18
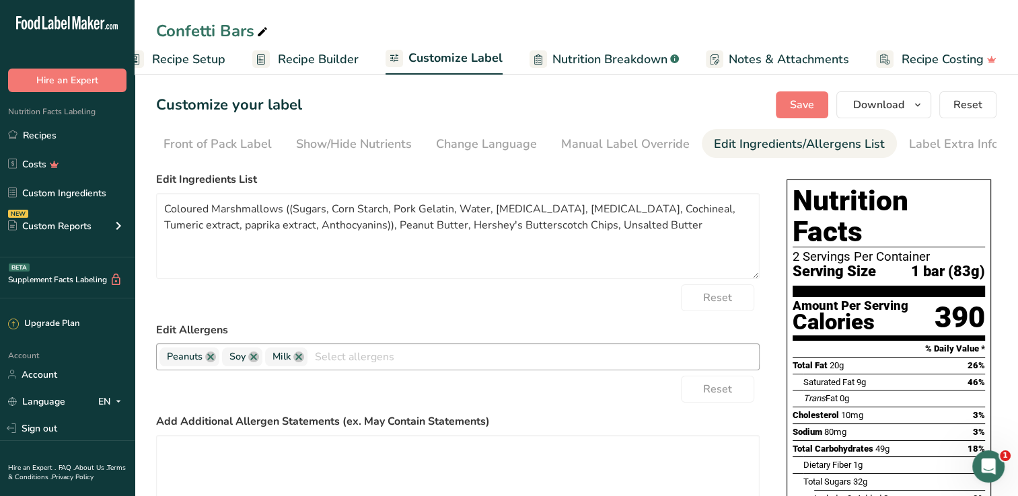
click at [338, 365] on input "text" at bounding box center [532, 356] width 451 height 21
click at [400, 401] on div "Reset" at bounding box center [457, 389] width 603 height 27
click at [370, 369] on div "corn" at bounding box center [532, 357] width 451 height 23
type input "c"
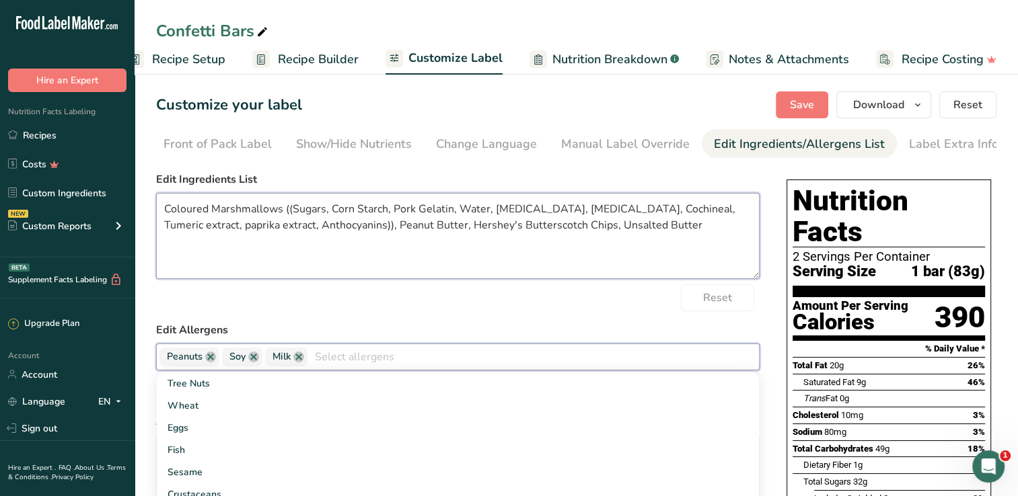
click at [447, 276] on textarea "Coloured Marshmallows ((Sugars, Corn Starch, Pork Gelatin, Water, [MEDICAL_DATA…" at bounding box center [457, 236] width 603 height 86
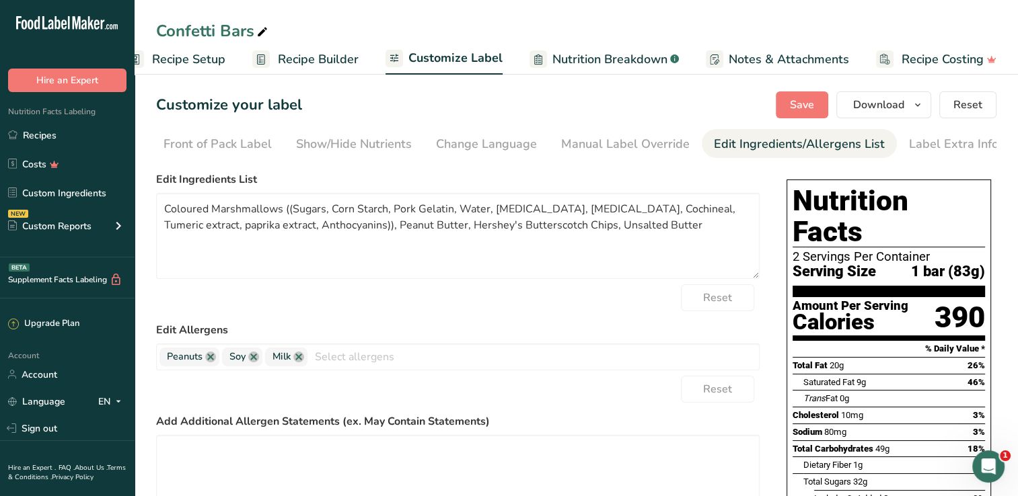
click at [473, 301] on div "Reset" at bounding box center [457, 297] width 603 height 27
click at [814, 101] on span "Save" at bounding box center [802, 105] width 24 height 16
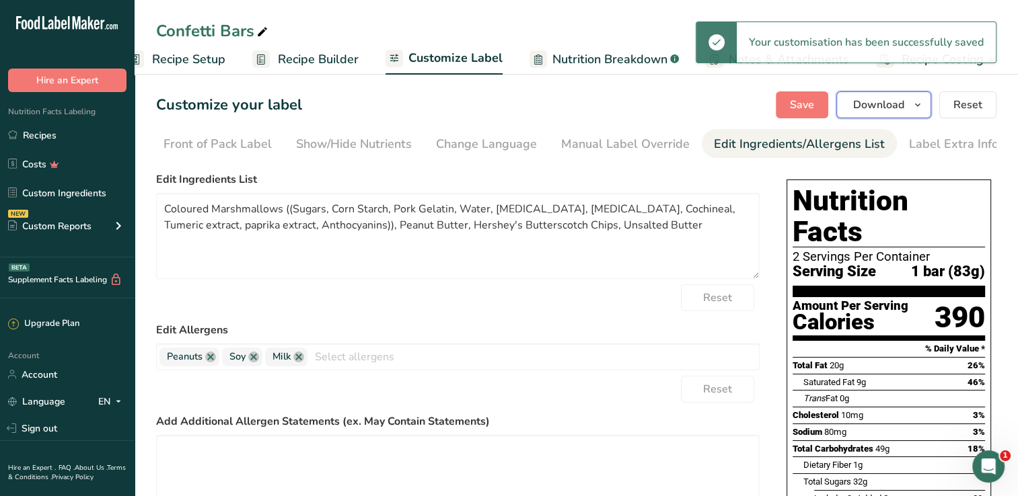
click at [911, 110] on span "button" at bounding box center [917, 105] width 16 height 16
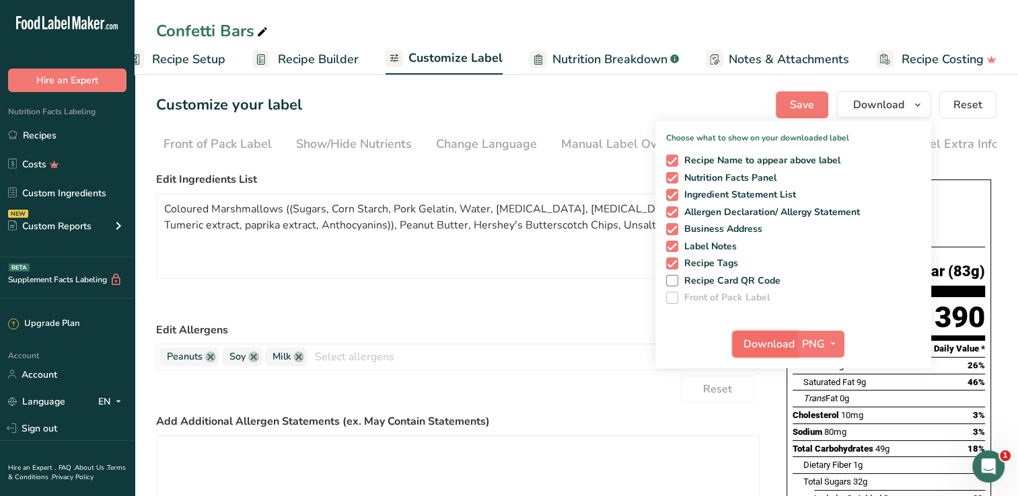
click at [769, 346] on span "Download" at bounding box center [768, 344] width 51 height 16
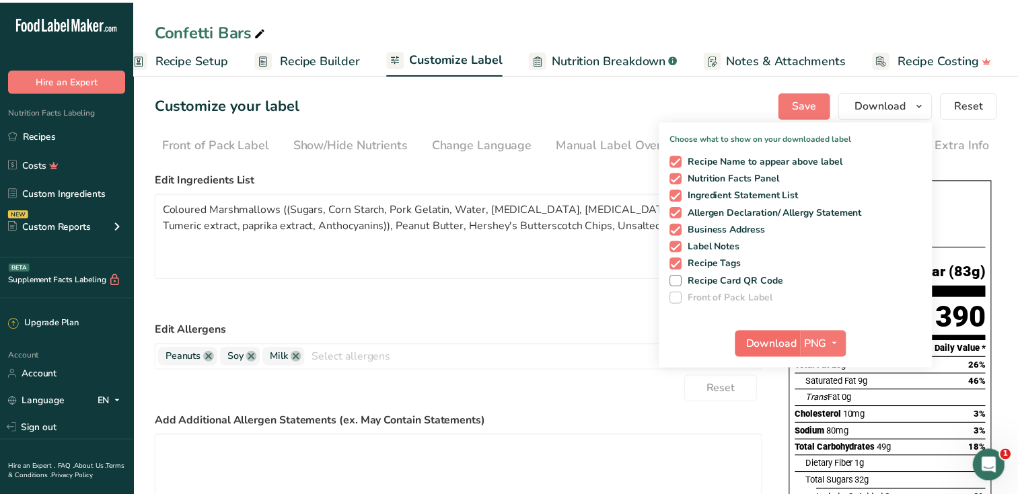
scroll to position [0, 20]
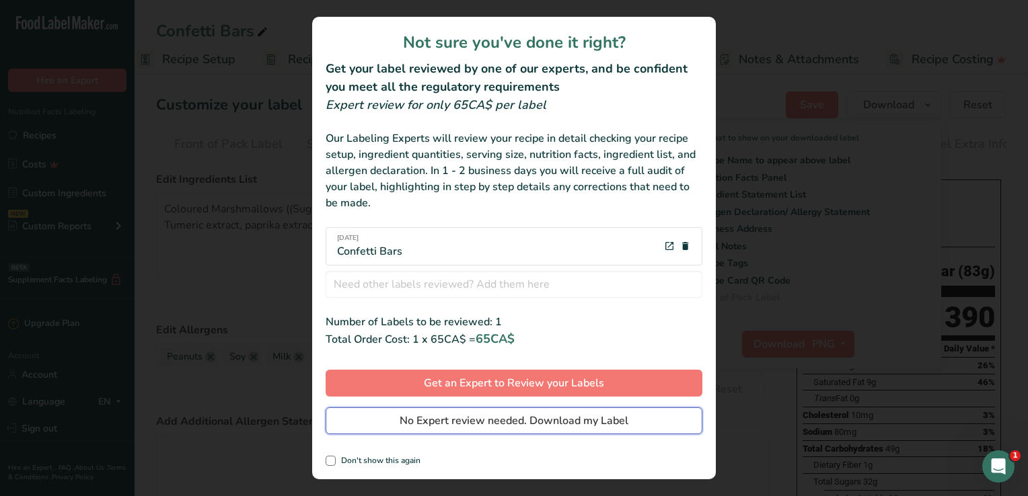
click at [527, 421] on span "No Expert review needed. Download my Label" at bounding box center [513, 421] width 229 height 16
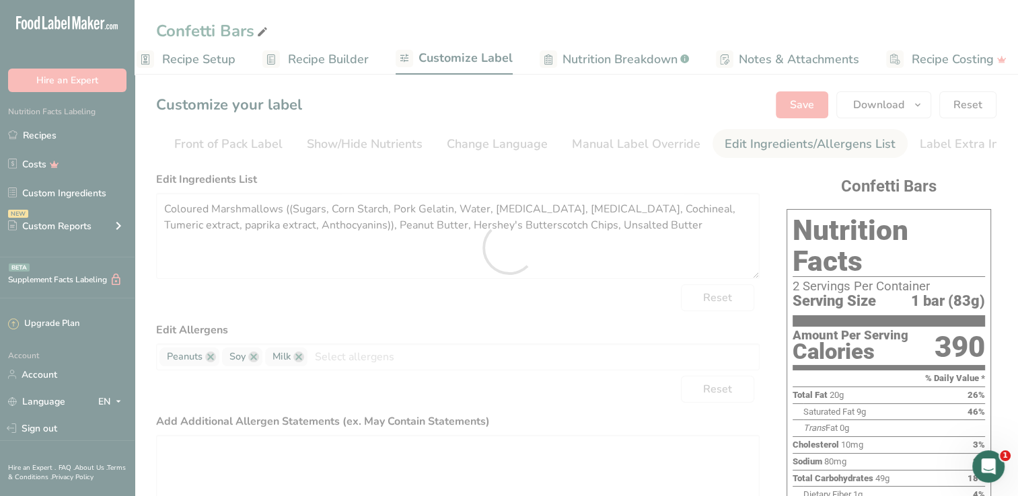
scroll to position [0, 0]
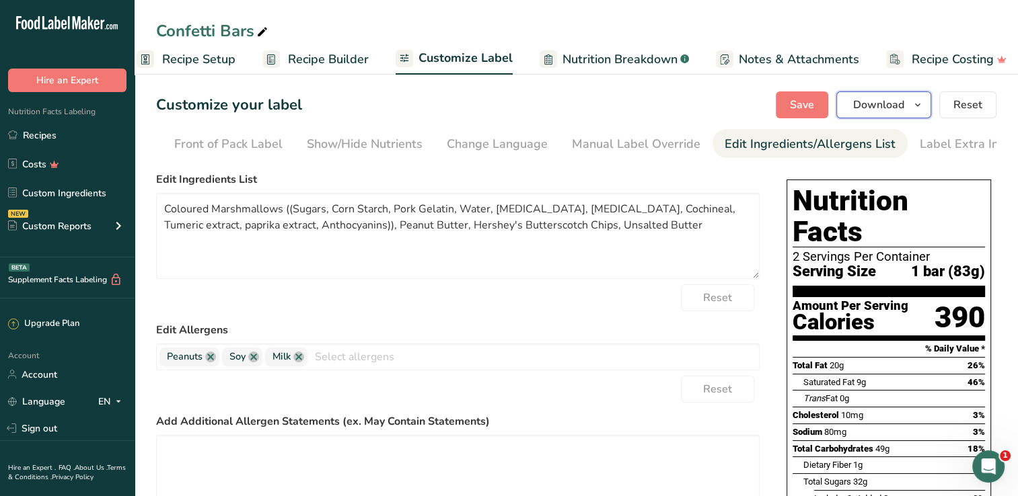
click at [878, 97] on span "Download" at bounding box center [878, 105] width 51 height 16
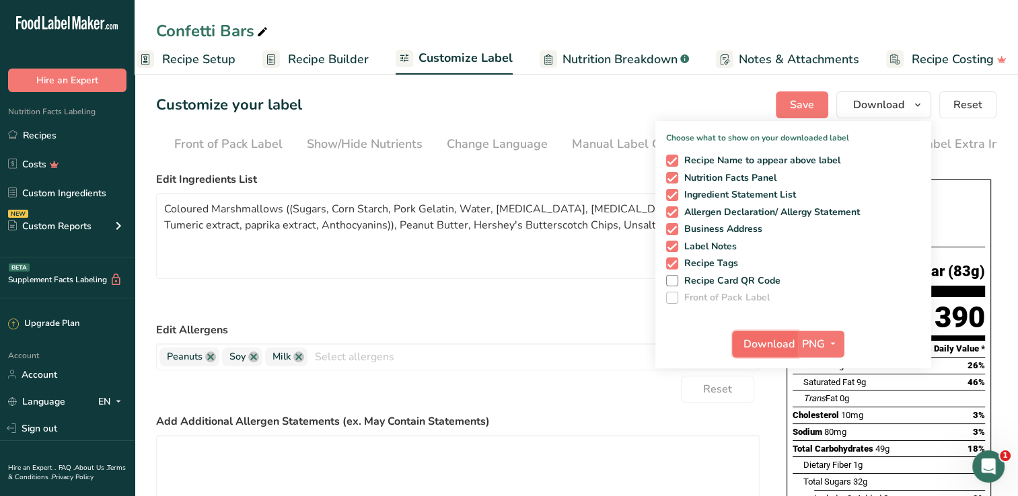
click at [771, 341] on span "Download" at bounding box center [768, 344] width 51 height 16
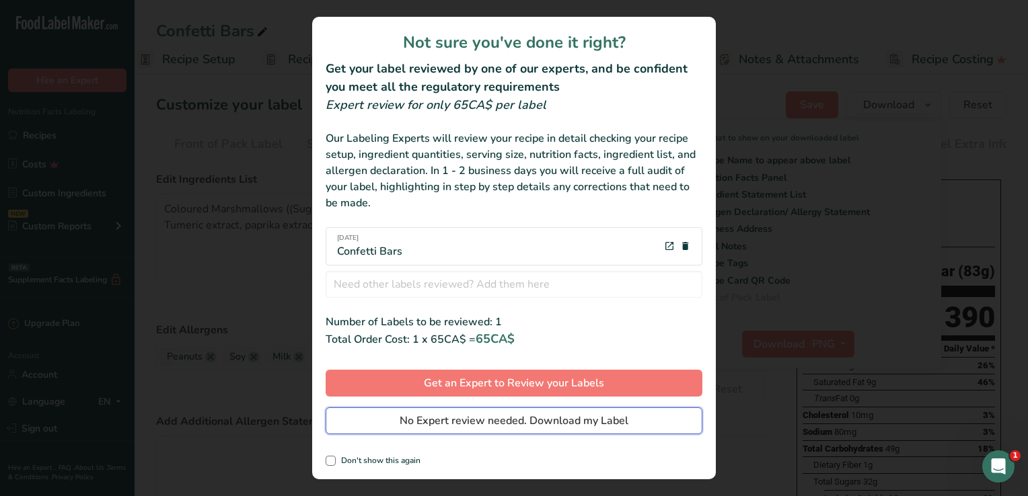
click at [530, 423] on span "No Expert review needed. Download my Label" at bounding box center [513, 421] width 229 height 16
